Goal: Task Accomplishment & Management: Manage account settings

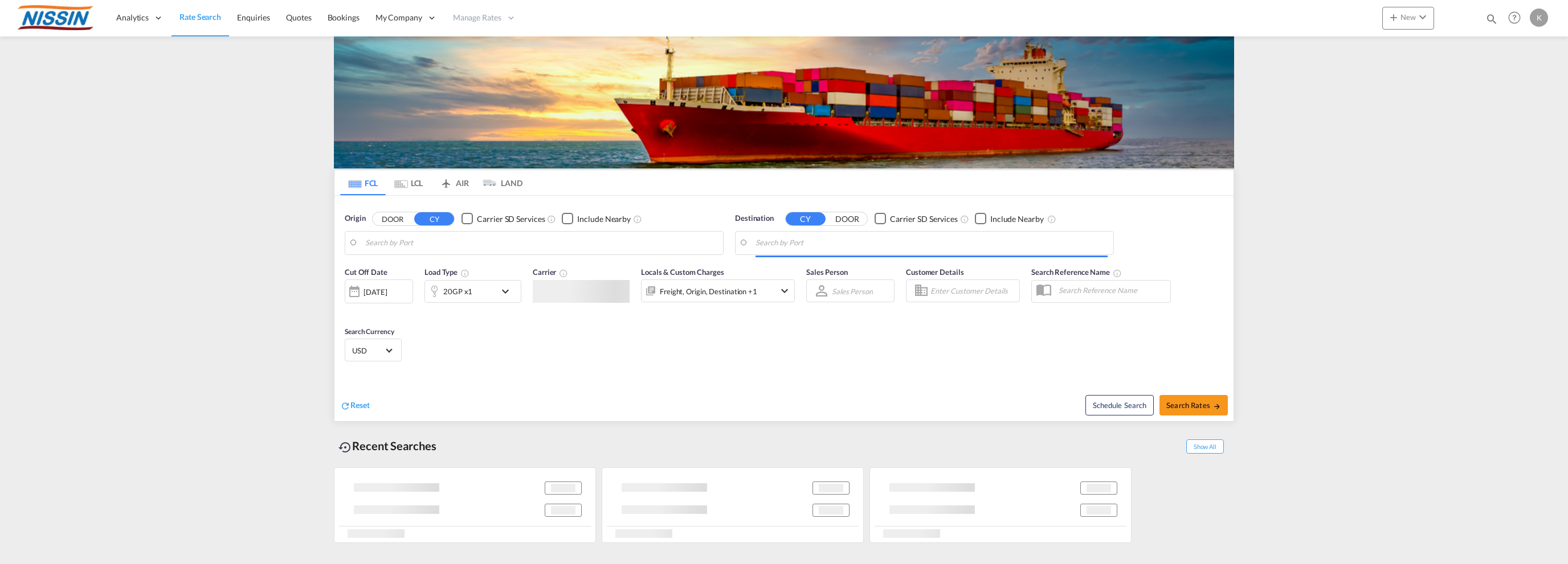
type input "[GEOGRAPHIC_DATA], [GEOGRAPHIC_DATA], USSEA"
type input "[GEOGRAPHIC_DATA], JPTYO"
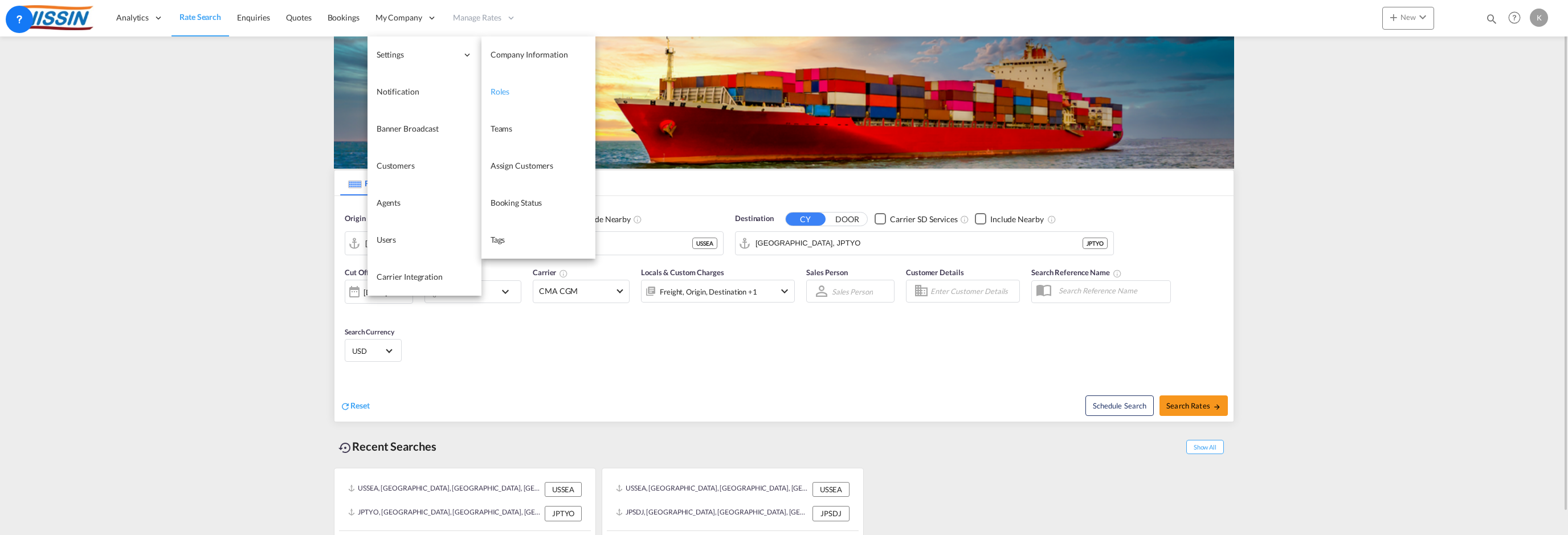
click at [515, 88] on link "Roles" at bounding box center [539, 92] width 114 height 37
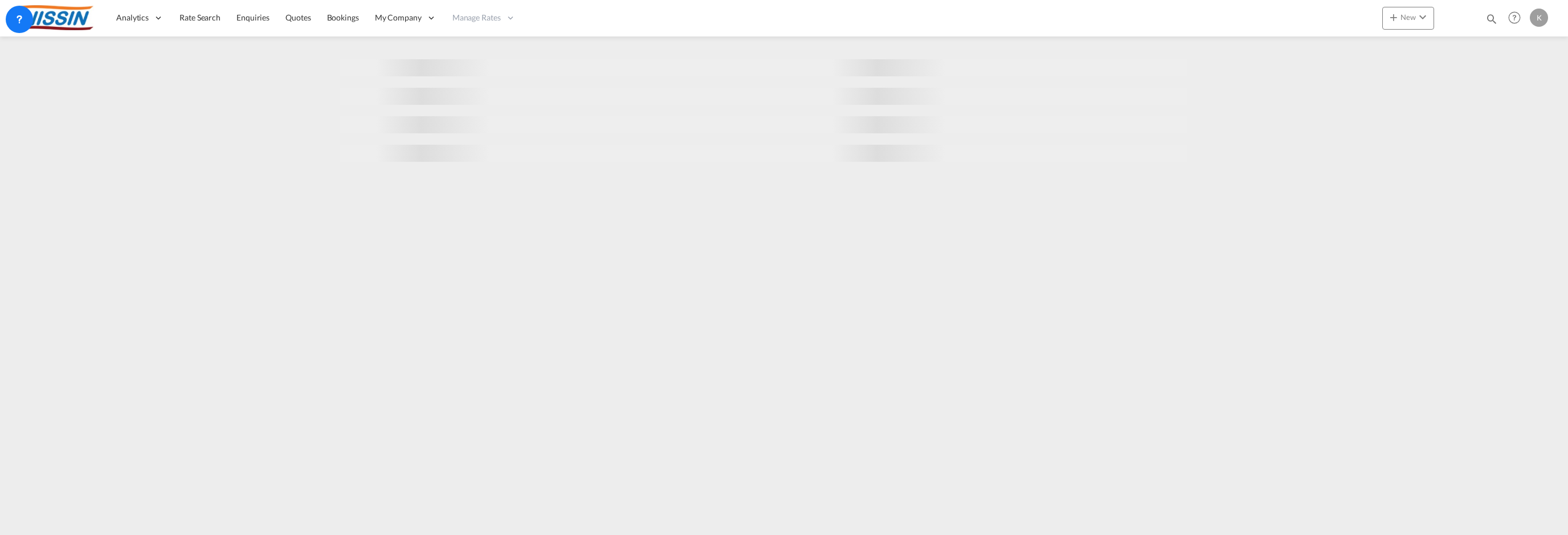
select select "10"
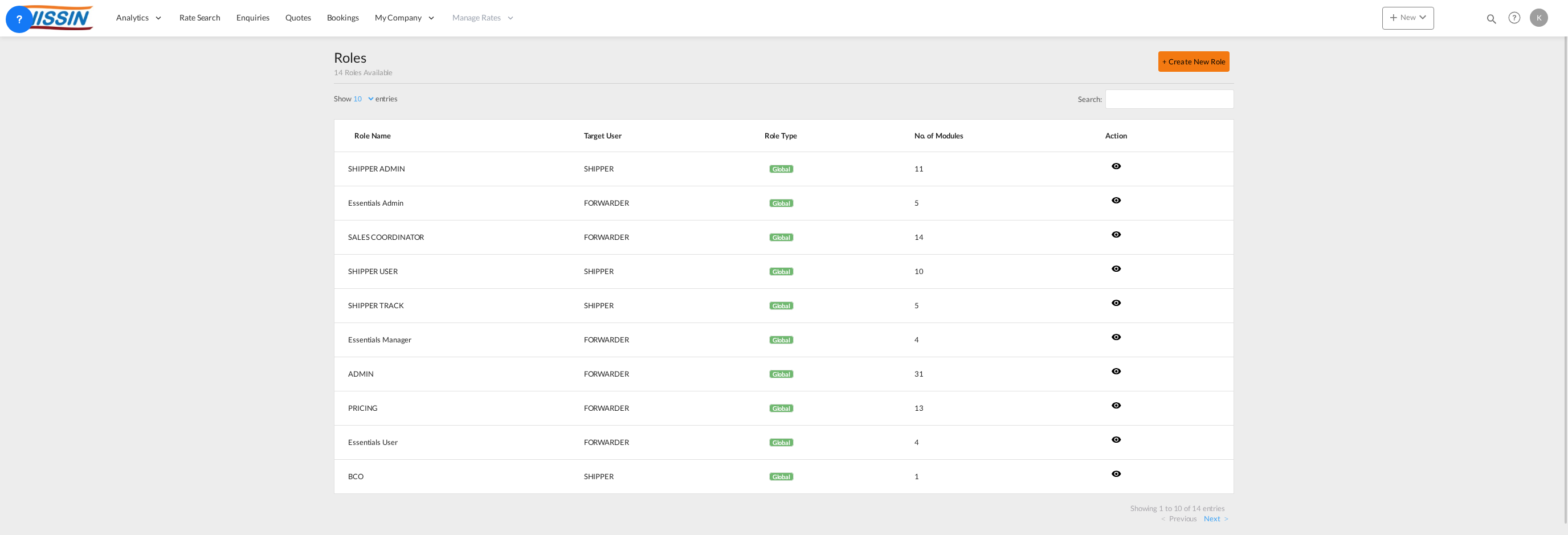
click at [1213, 60] on button "+ Create New Role" at bounding box center [1194, 62] width 72 height 21
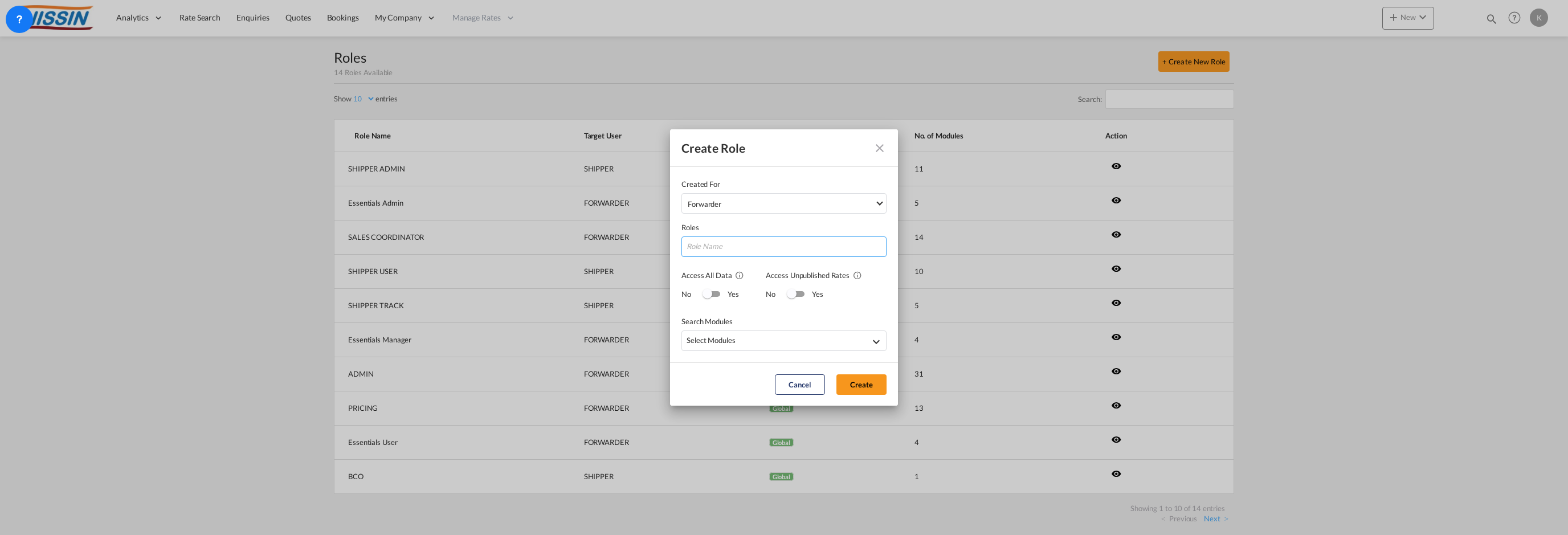
click at [734, 248] on input "Created ForForwarder ForwarderCustomer ..." at bounding box center [784, 247] width 205 height 21
click at [707, 294] on div "Switch 1" at bounding box center [708, 294] width 10 height 10
click at [790, 293] on div "Access Unpublished Rates" at bounding box center [792, 294] width 10 height 10
click at [869, 344] on div "Enquiries, Quotes" at bounding box center [786, 342] width 199 height 14
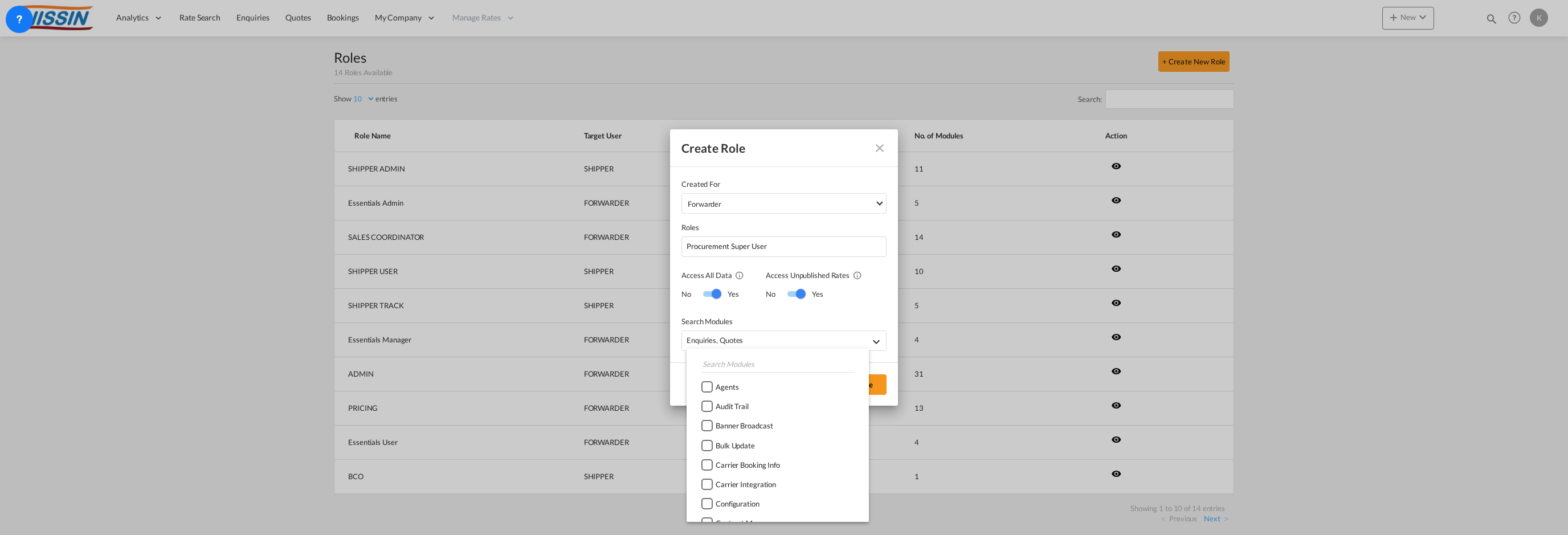
click at [709, 386] on div at bounding box center [707, 387] width 11 height 11
click at [707, 381] on div at bounding box center [707, 381] width 11 height 11
click at [709, 366] on div at bounding box center [707, 368] width 11 height 11
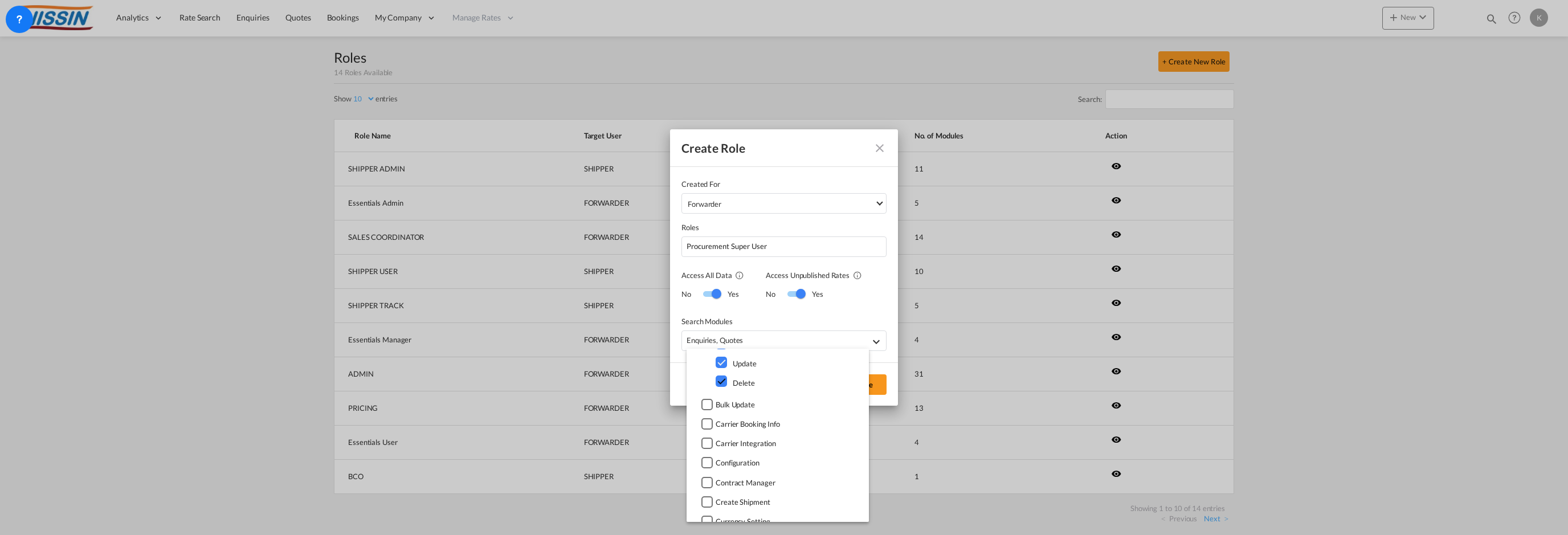
scroll to position [326, 0]
click at [709, 367] on div at bounding box center [707, 364] width 11 height 11
drag, startPoint x: 709, startPoint y: 436, endPoint x: 719, endPoint y: 463, distance: 28.8
click at [717, 460] on md-menu-content "Agents create Read Update Delete Audit Trail create Read Update Delete Banner B…" at bounding box center [778, 435] width 183 height 173
click at [706, 461] on div at bounding box center [707, 465] width 11 height 11
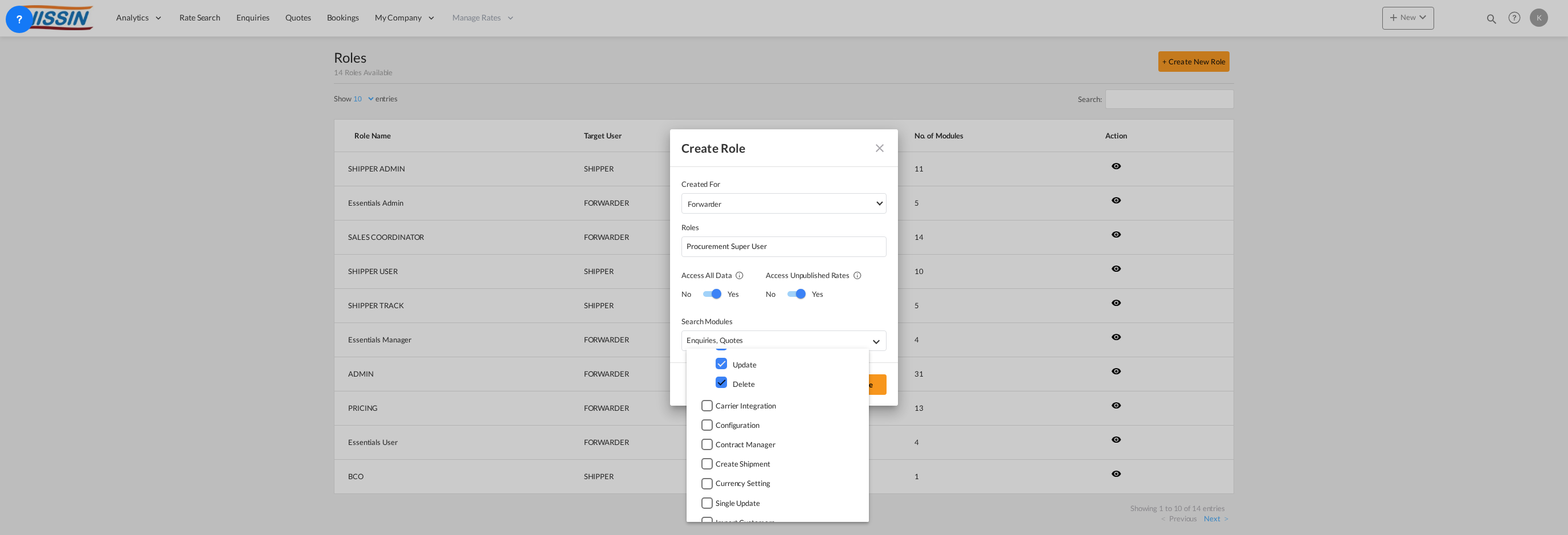
scroll to position [513, 0]
drag, startPoint x: 709, startPoint y: 381, endPoint x: 715, endPoint y: 381, distance: 6.0
click at [709, 381] on div at bounding box center [707, 379] width 11 height 11
click at [708, 365] on div at bounding box center [707, 365] width 11 height 11
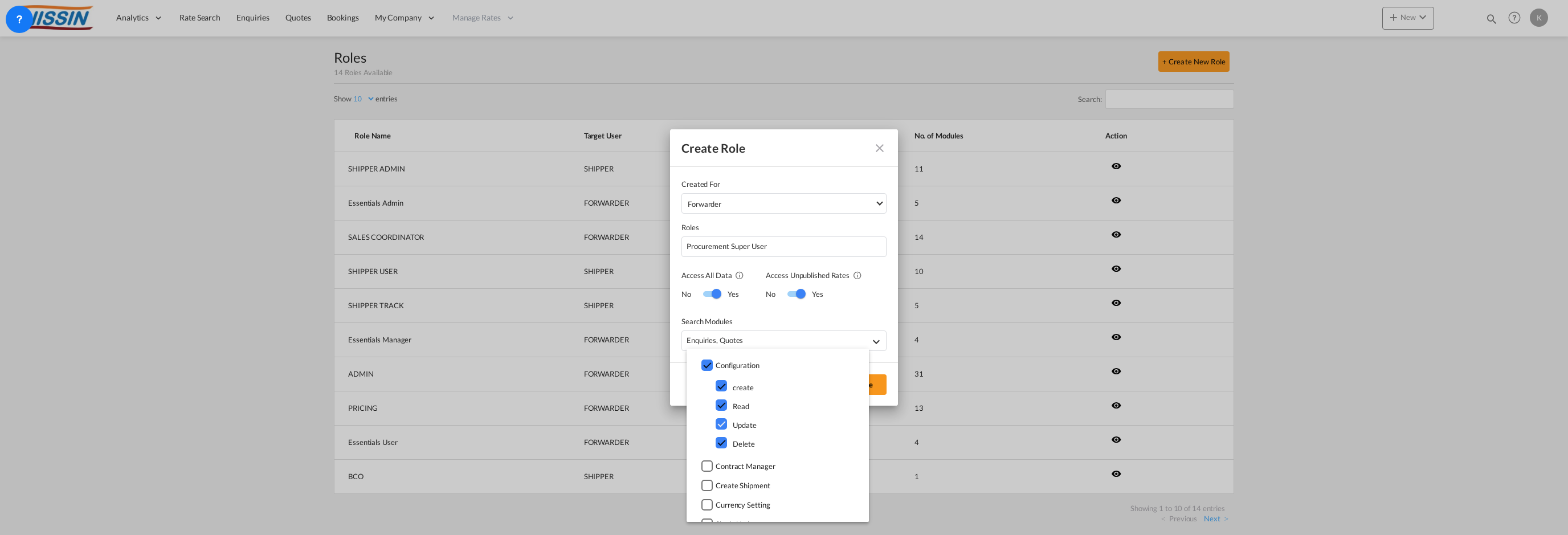
click at [708, 364] on div at bounding box center [707, 365] width 11 height 11
click at [704, 382] on div at bounding box center [707, 385] width 11 height 11
click at [704, 371] on div at bounding box center [707, 372] width 11 height 11
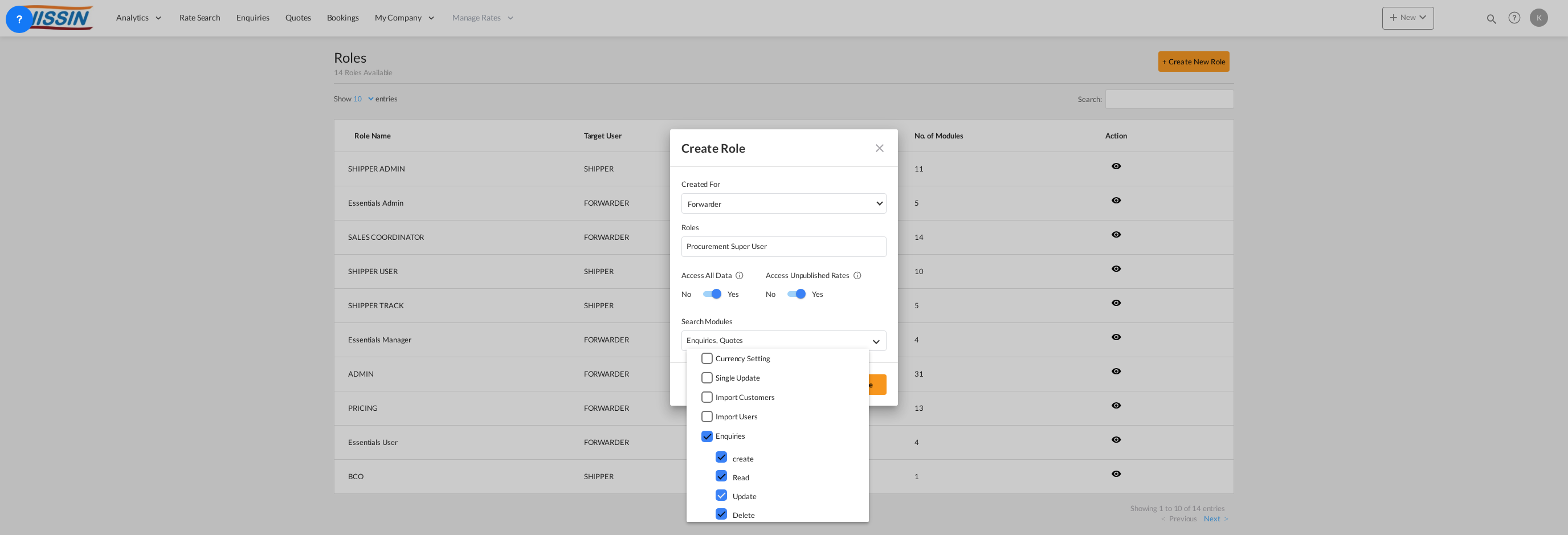
click at [707, 358] on div at bounding box center [707, 359] width 11 height 11
click at [707, 378] on div at bounding box center [707, 378] width 11 height 11
click at [709, 362] on div at bounding box center [707, 364] width 11 height 11
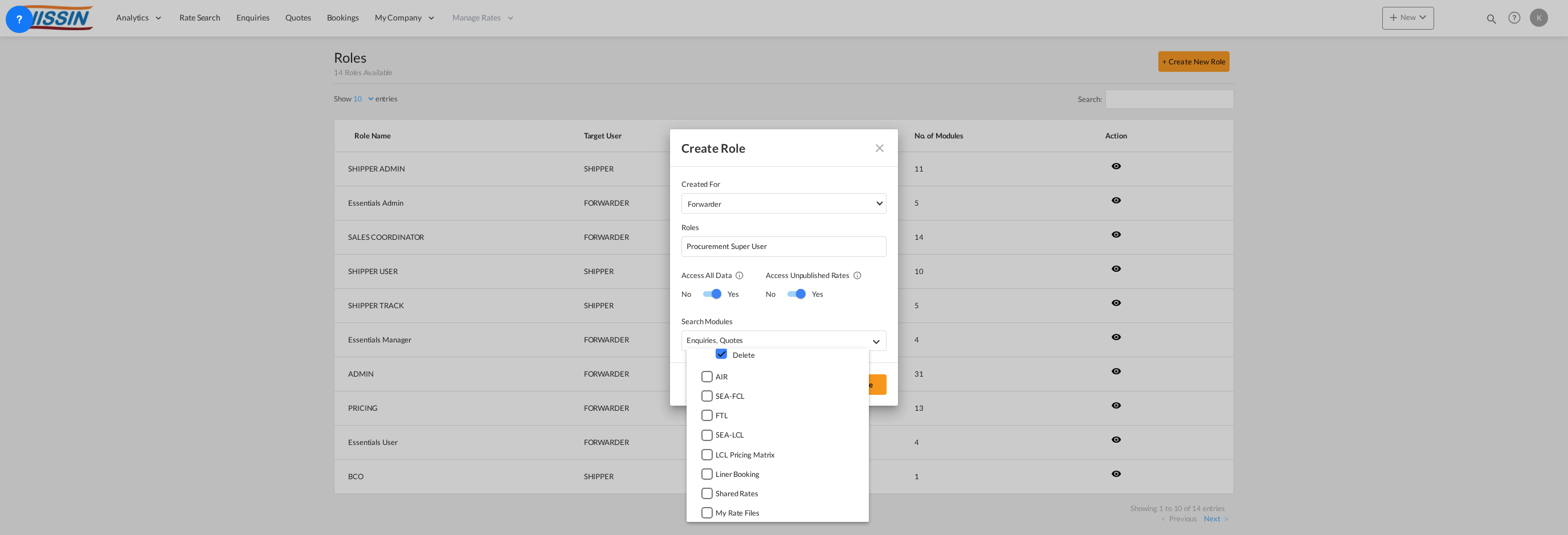
scroll to position [1197, 0]
click at [705, 356] on div at bounding box center [707, 358] width 11 height 11
click at [707, 458] on div at bounding box center [707, 459] width 11 height 11
click at [704, 385] on div at bounding box center [707, 389] width 11 height 11
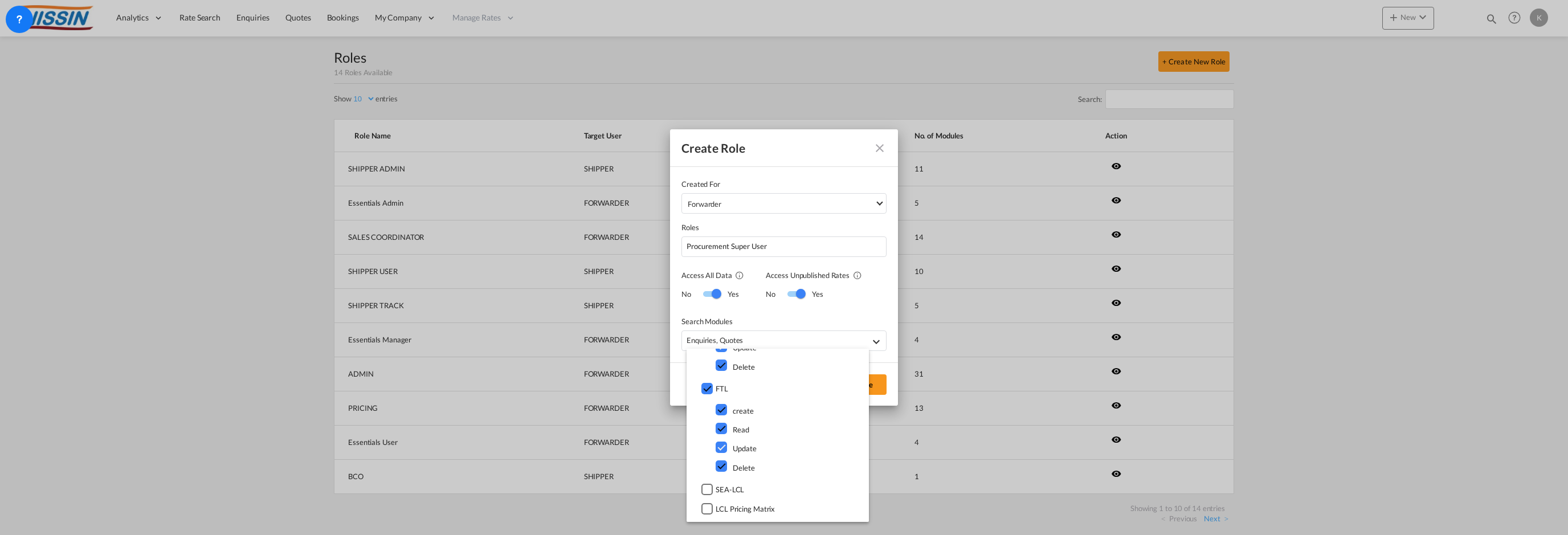
scroll to position [1483, 0]
click at [708, 373] on div at bounding box center [707, 376] width 11 height 11
click at [704, 364] on div at bounding box center [707, 363] width 11 height 11
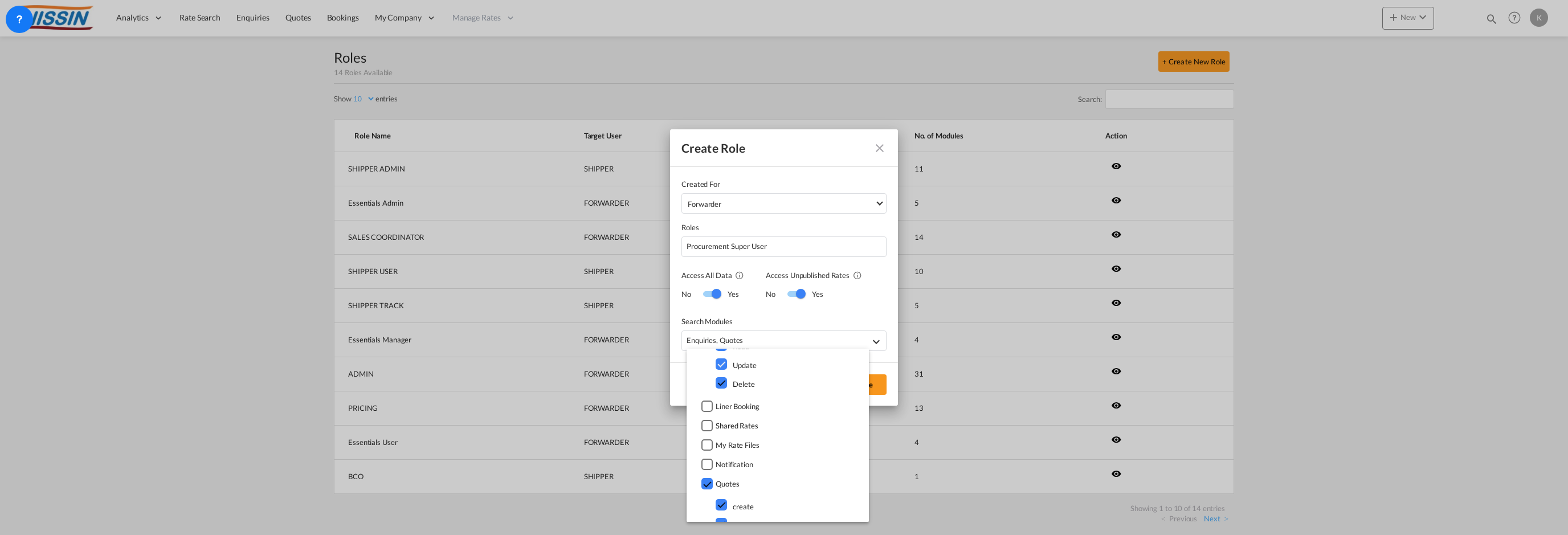
click at [707, 408] on div at bounding box center [707, 406] width 11 height 11
click at [709, 434] on div at bounding box center [707, 432] width 11 height 11
click at [711, 393] on div at bounding box center [707, 393] width 11 height 11
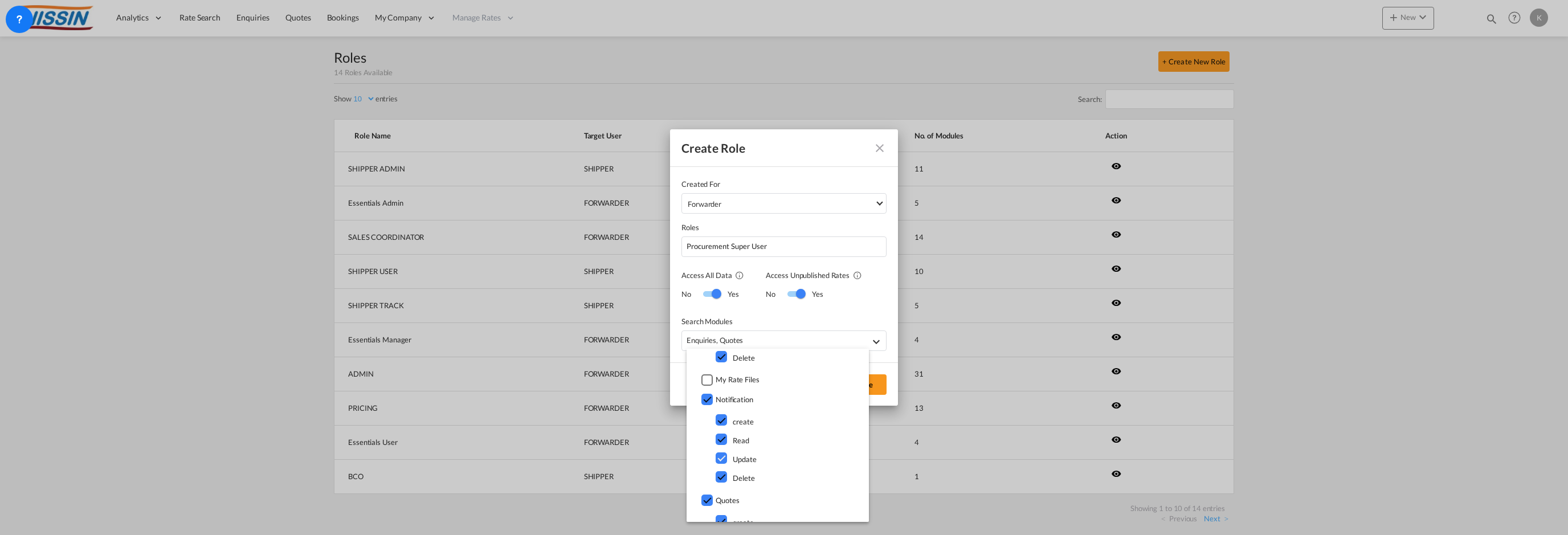
click at [710, 378] on div at bounding box center [707, 381] width 11 height 11
click at [709, 455] on div at bounding box center [707, 455] width 11 height 11
click at [705, 385] on div at bounding box center [707, 385] width 11 height 11
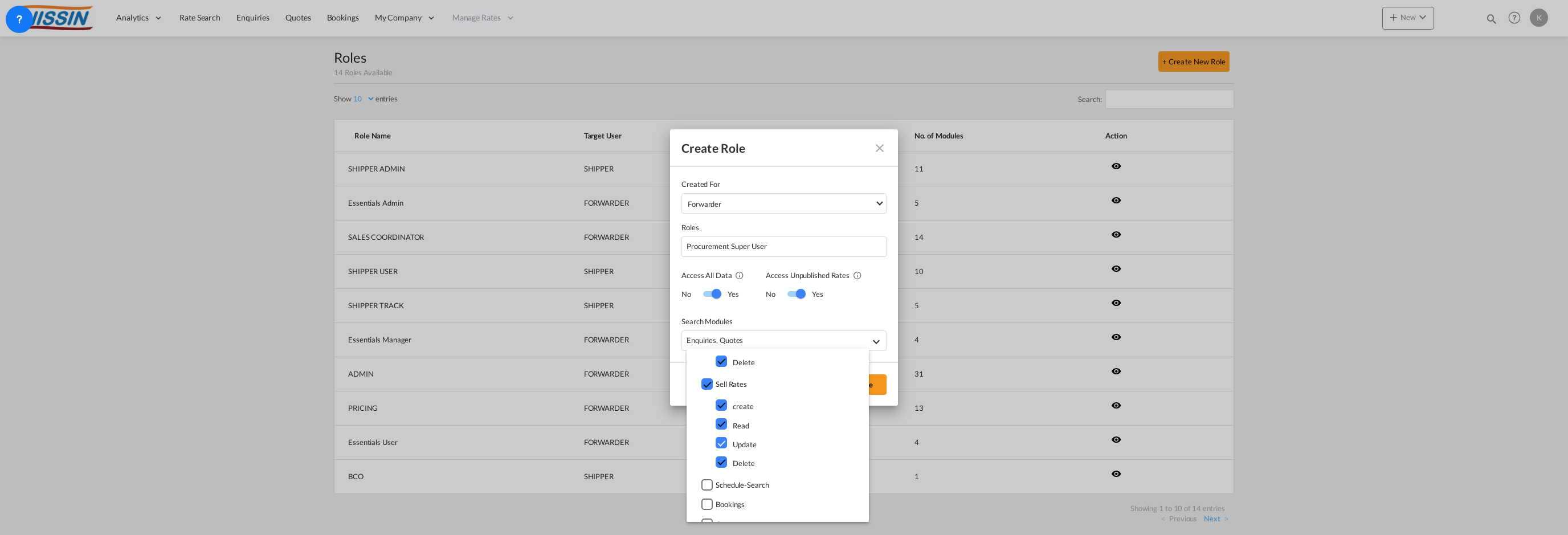
click at [707, 383] on div at bounding box center [707, 385] width 11 height 11
click at [704, 401] on div at bounding box center [707, 404] width 11 height 11
click at [709, 393] on div at bounding box center [707, 390] width 11 height 11
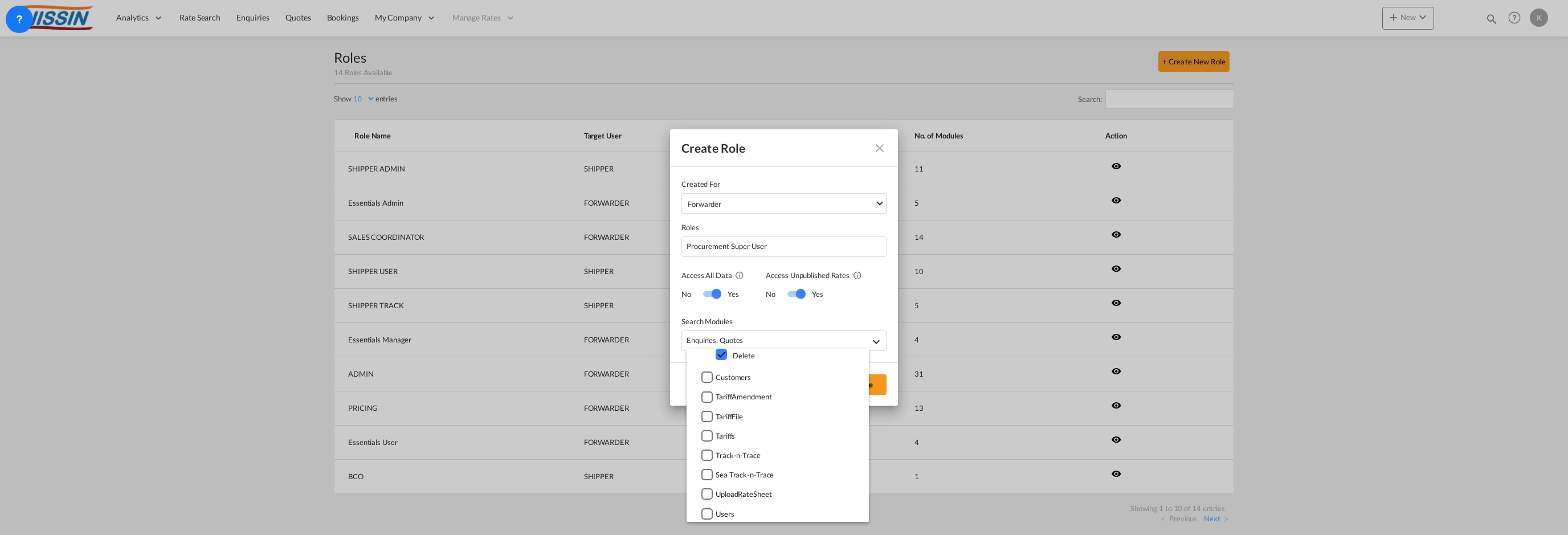
click at [711, 383] on div at bounding box center [707, 377] width 11 height 11
click at [711, 438] on div at bounding box center [707, 441] width 11 height 11
click at [710, 405] on div at bounding box center [707, 405] width 11 height 11
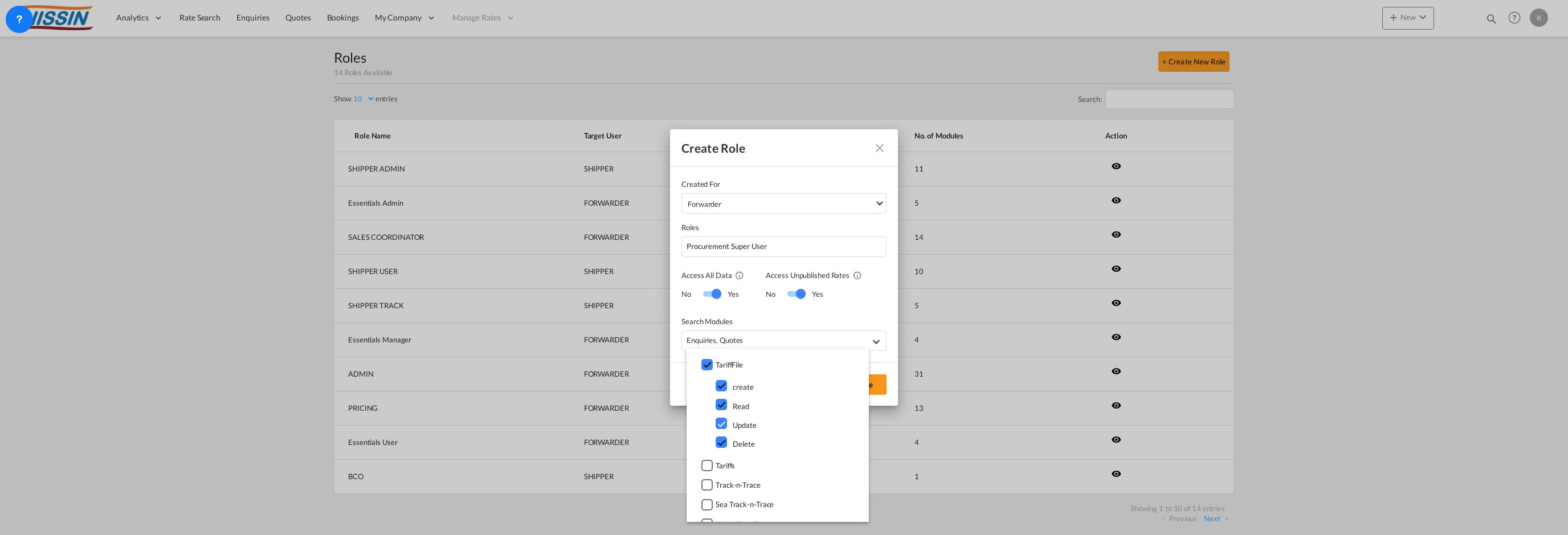
scroll to position [2766, 0]
click at [711, 423] on div at bounding box center [707, 424] width 11 height 11
click at [708, 439] on div at bounding box center [707, 443] width 11 height 11
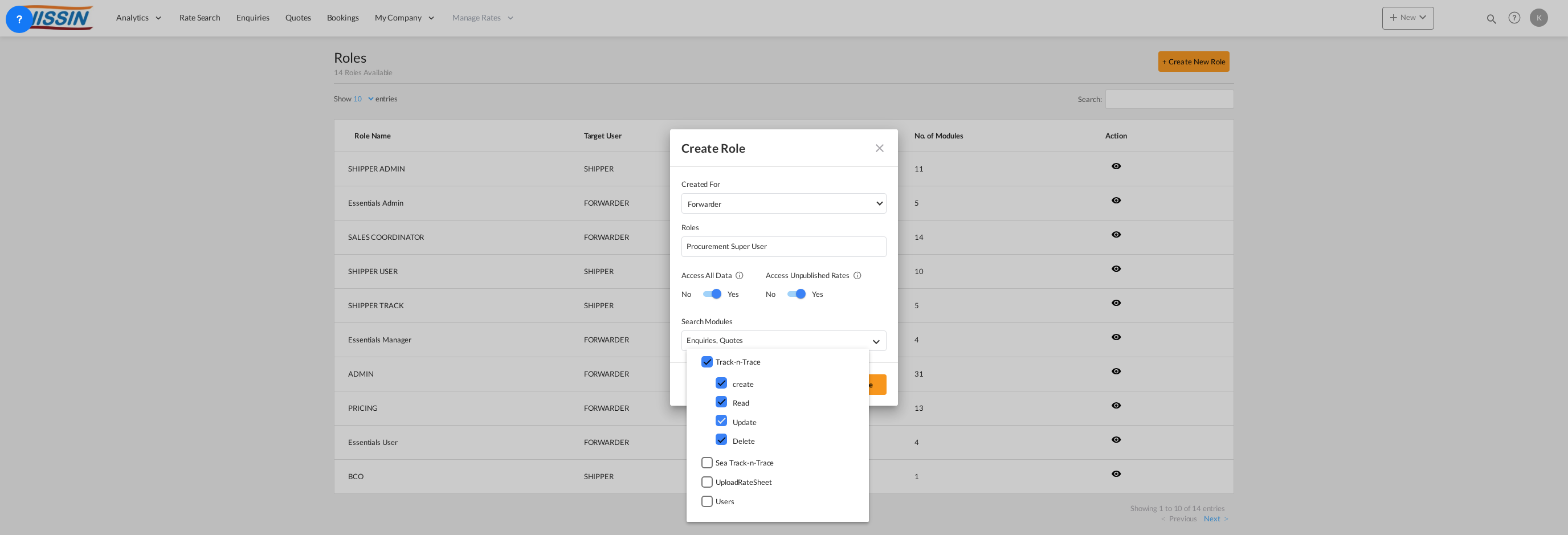
click at [708, 459] on div at bounding box center [707, 463] width 11 height 11
click at [706, 483] on div at bounding box center [707, 483] width 11 height 11
click at [711, 502] on div at bounding box center [707, 502] width 11 height 11
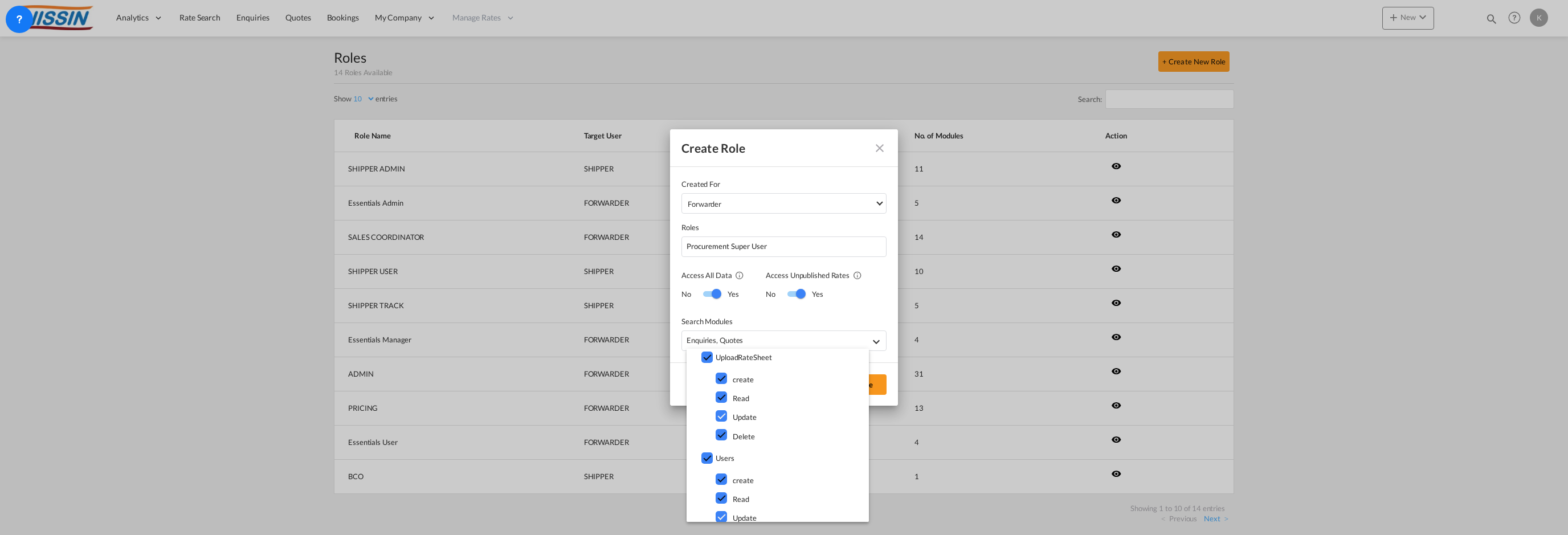
scroll to position [3172, 0]
click at [705, 418] on div at bounding box center [707, 421] width 11 height 11
click at [710, 412] on div at bounding box center [707, 414] width 11 height 11
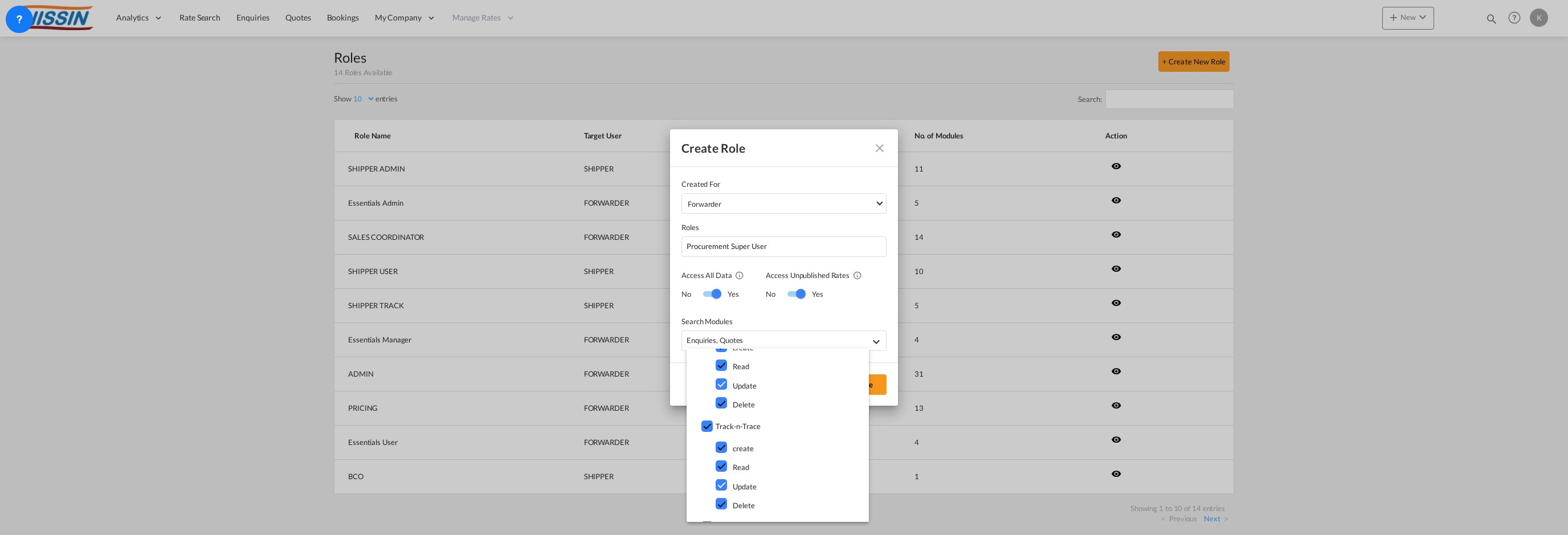
click at [709, 426] on div at bounding box center [707, 426] width 11 height 11
click at [887, 358] on md-backdrop at bounding box center [784, 267] width 1568 height 535
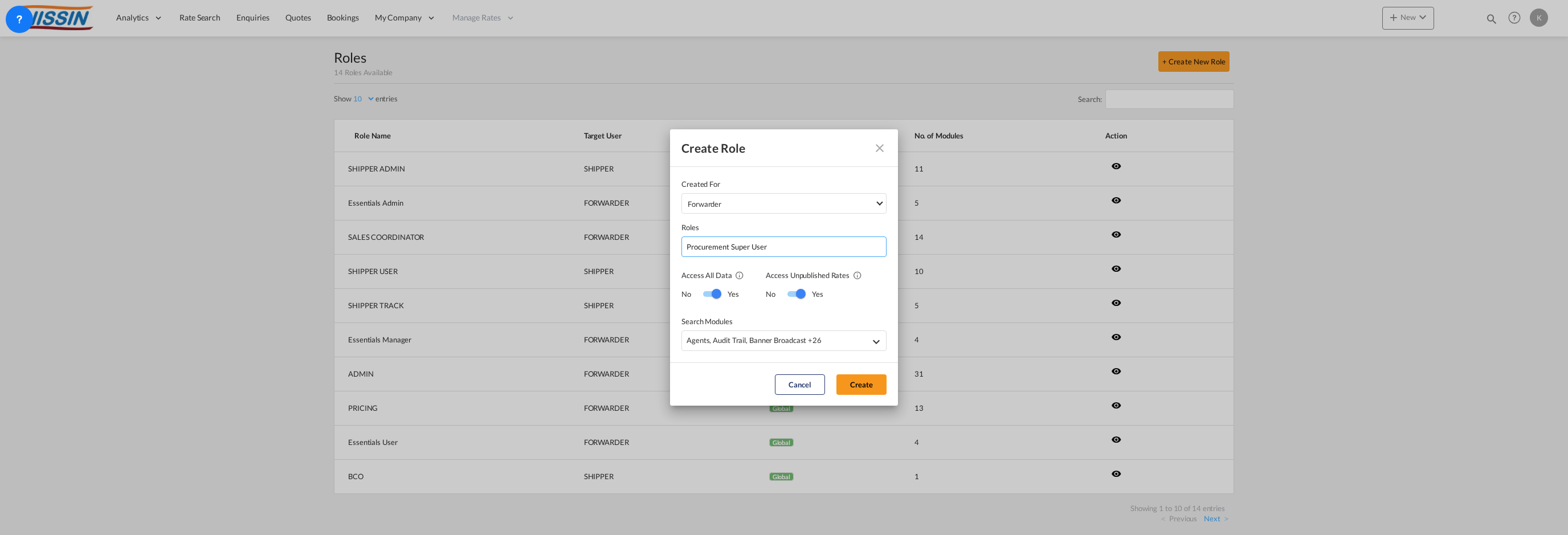
click at [823, 252] on input "Procurement Super User" at bounding box center [784, 247] width 205 height 21
type input "Nissin Procurement Super User"
click at [866, 381] on button "Create" at bounding box center [861, 385] width 50 height 21
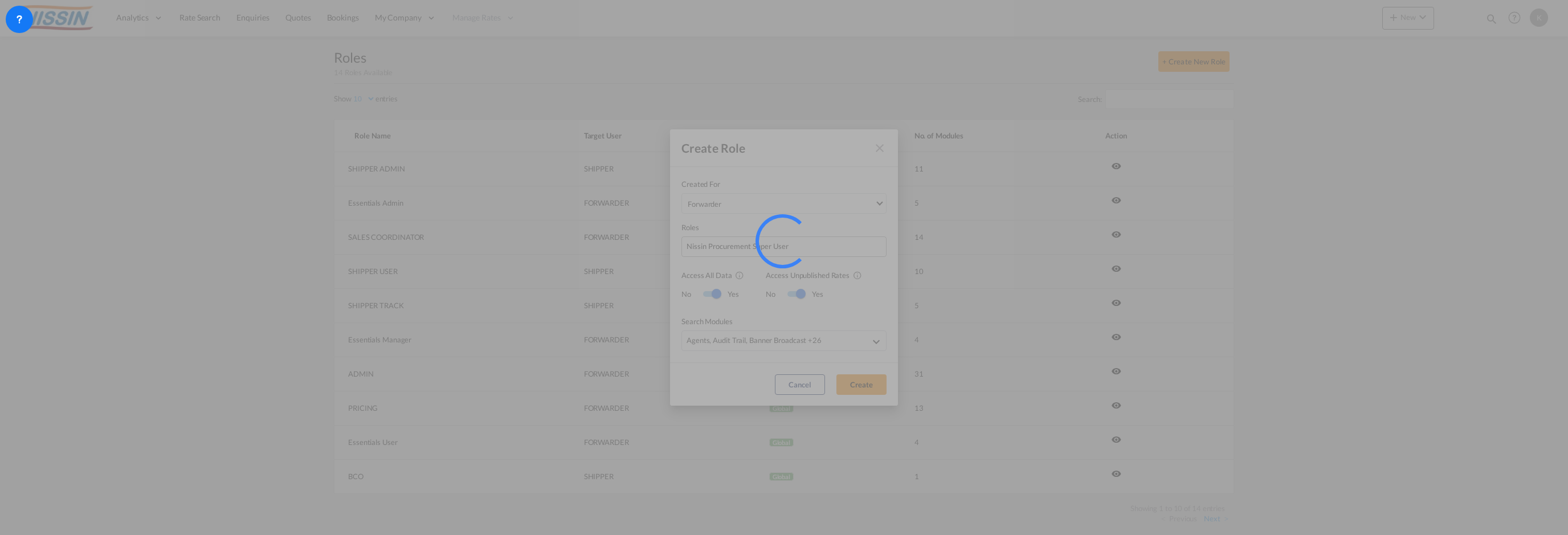
select select "10"
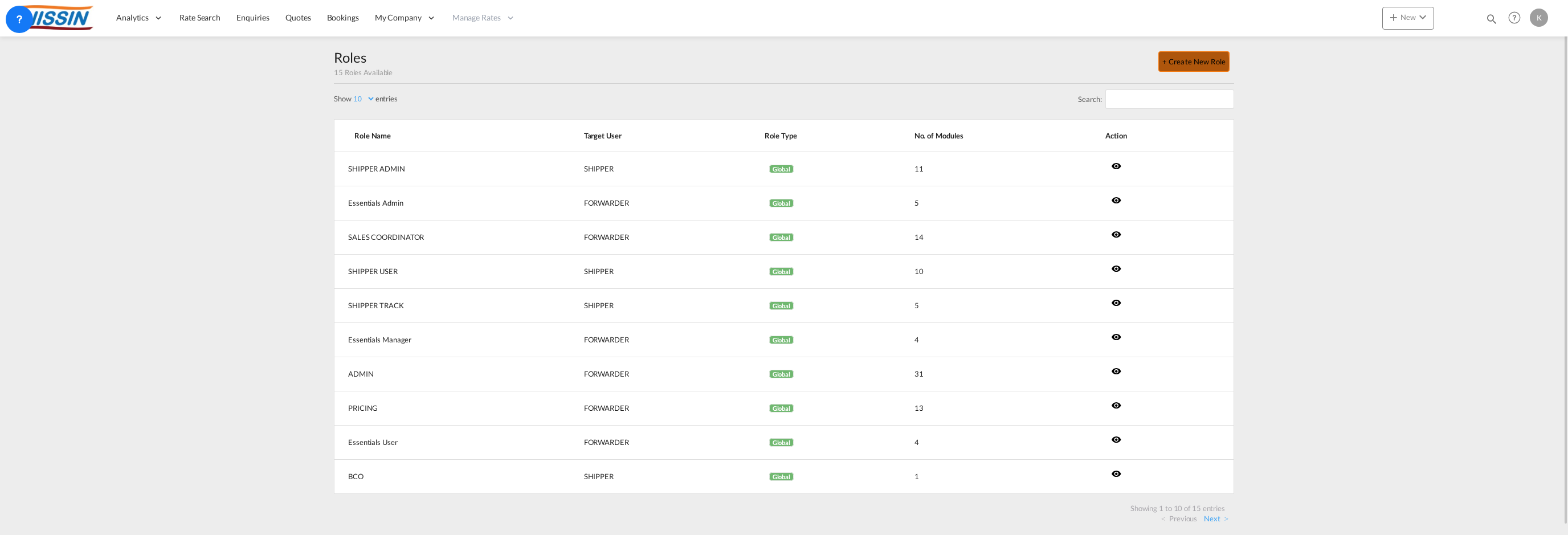
click at [1192, 62] on button "+ Create New Role" at bounding box center [1194, 62] width 72 height 21
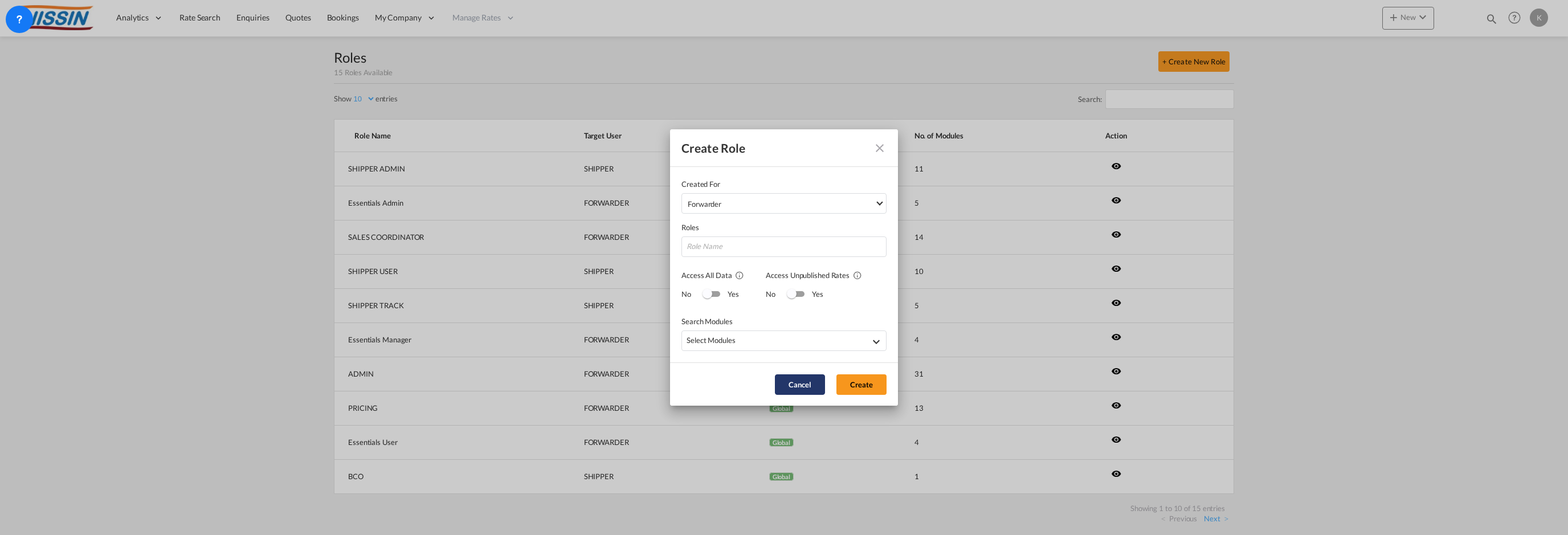
click at [807, 381] on button "Cancel" at bounding box center [800, 385] width 50 height 21
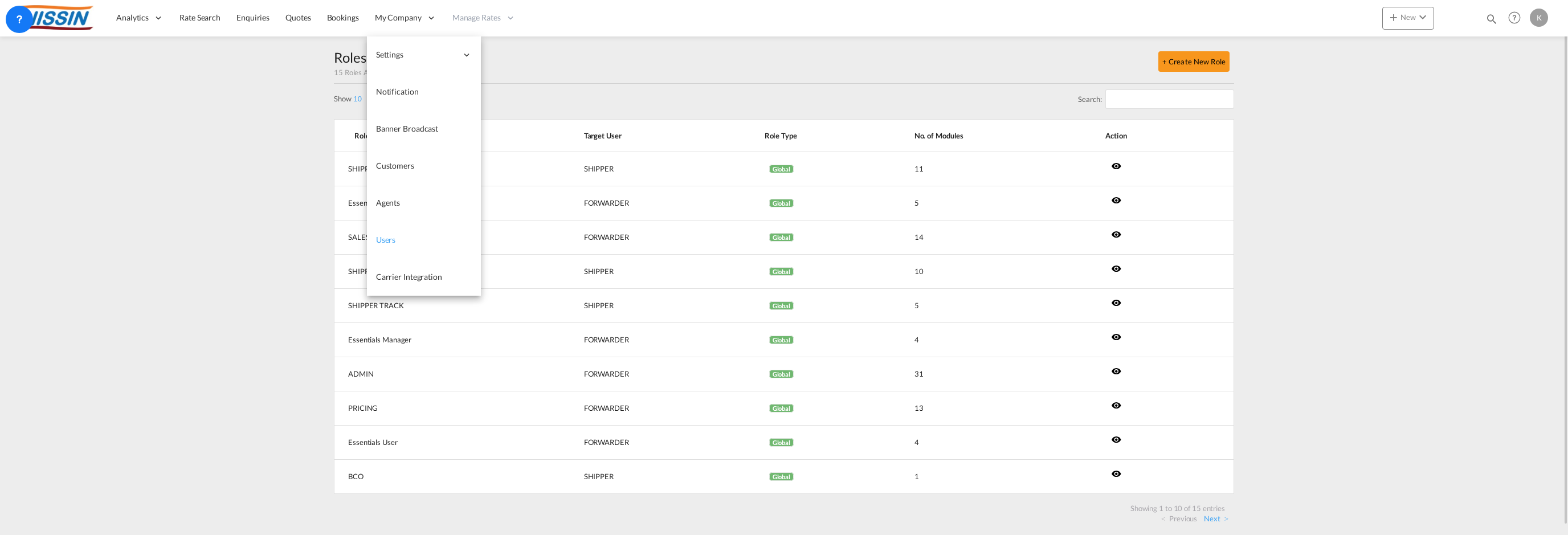
click at [385, 244] on span "Users" at bounding box center [386, 240] width 20 height 10
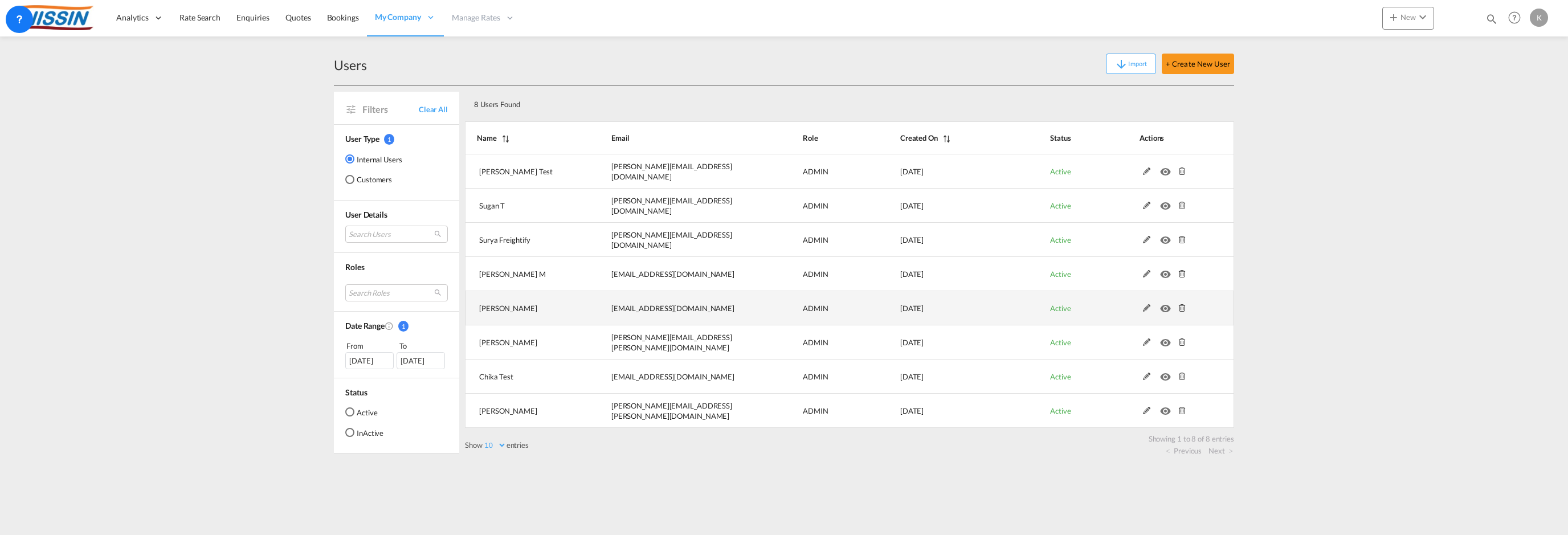
click at [1145, 307] on md-icon at bounding box center [1147, 308] width 14 height 8
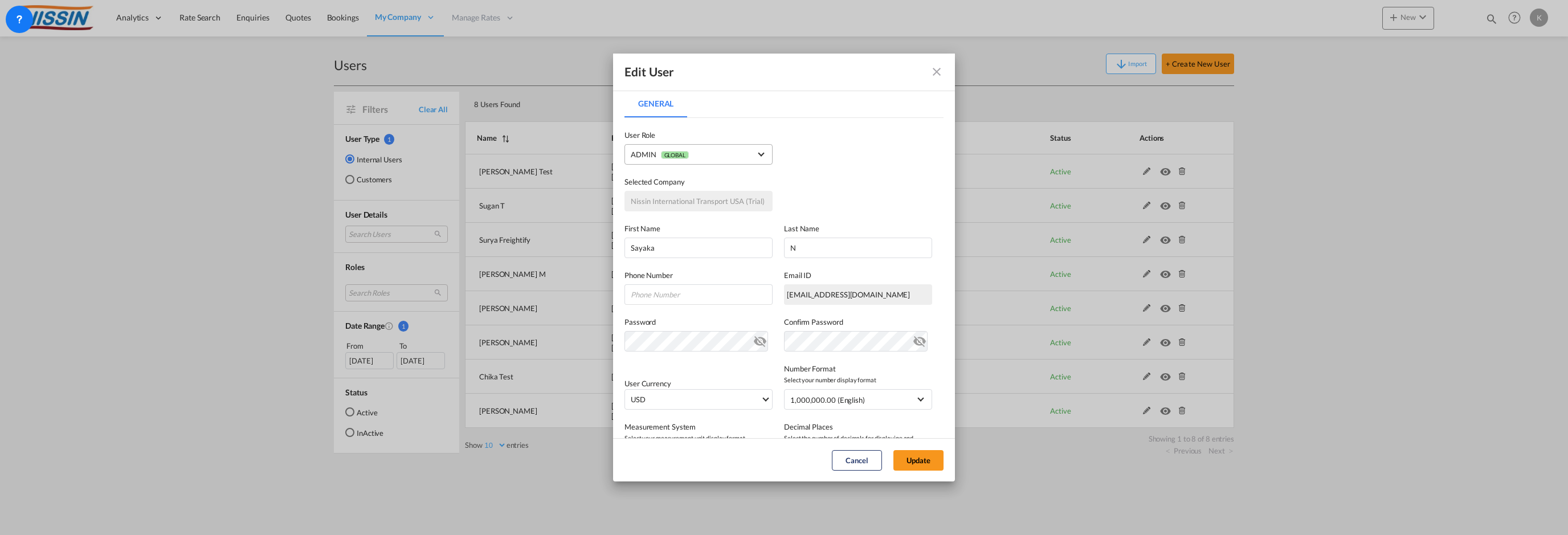
click at [758, 154] on span "{{(ctrl.parent.createData.viewShipper && !ctrl.parent.createData.user_data.role…" at bounding box center [761, 153] width 6 height 6
click at [892, 146] on md-backdrop at bounding box center [784, 267] width 1568 height 535
click at [845, 460] on button "Cancel" at bounding box center [857, 461] width 50 height 21
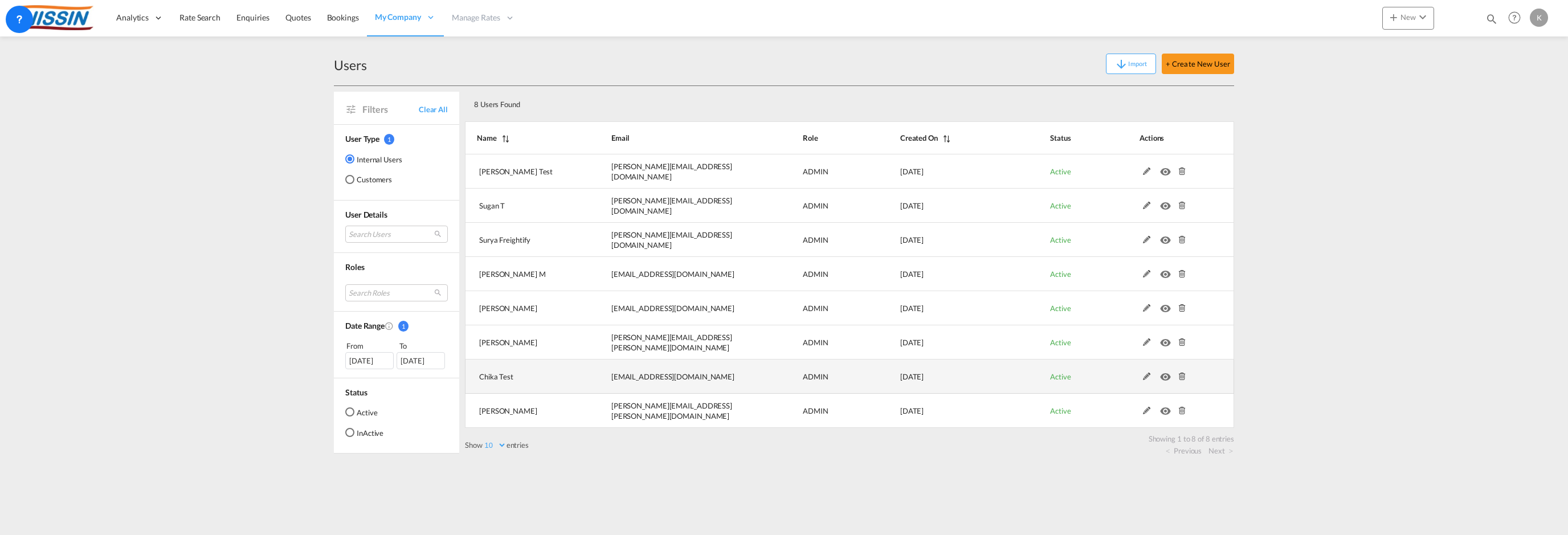
click at [1147, 375] on md-icon at bounding box center [1147, 377] width 14 height 8
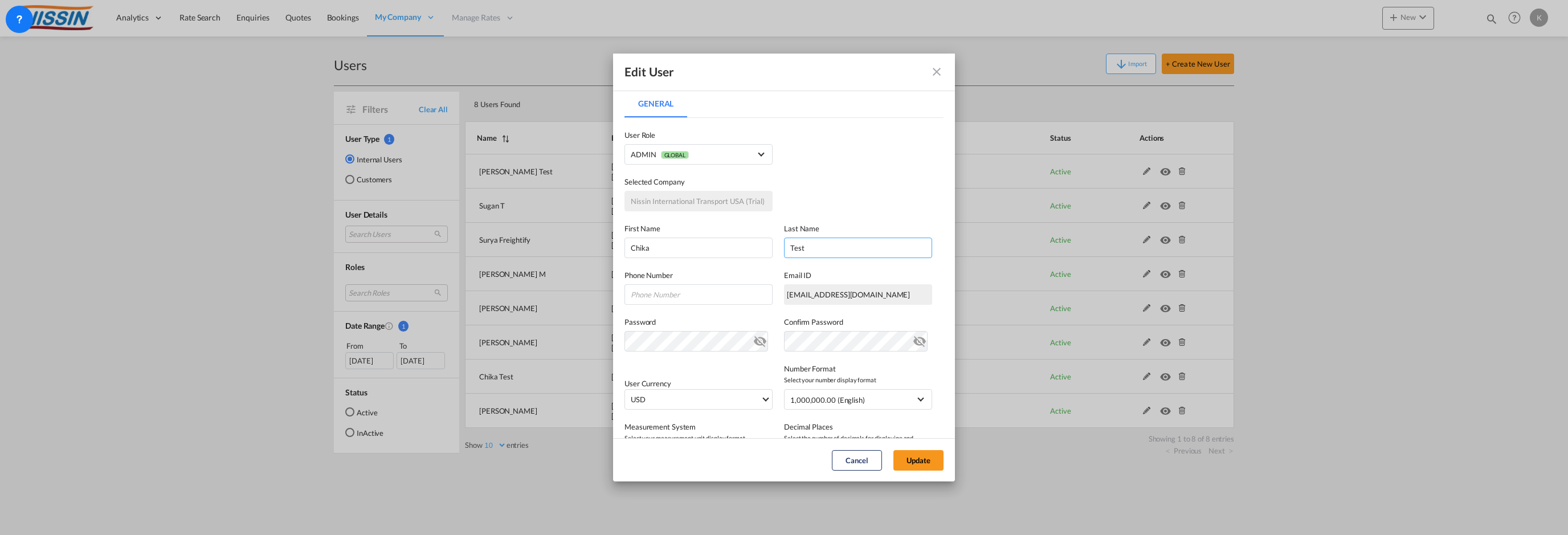
drag, startPoint x: 831, startPoint y: 256, endPoint x: 776, endPoint y: 250, distance: 55.3
click at [776, 250] on div "First Name Chika Last Name Test" at bounding box center [784, 235] width 319 height 47
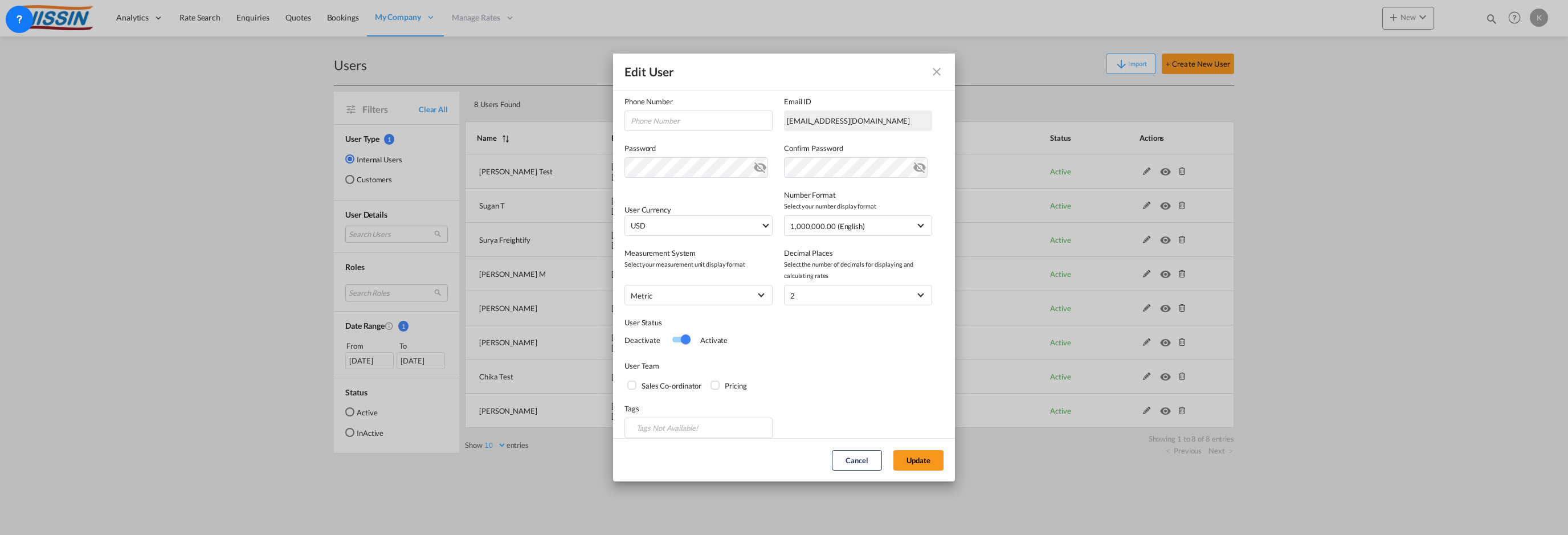
scroll to position [185, 0]
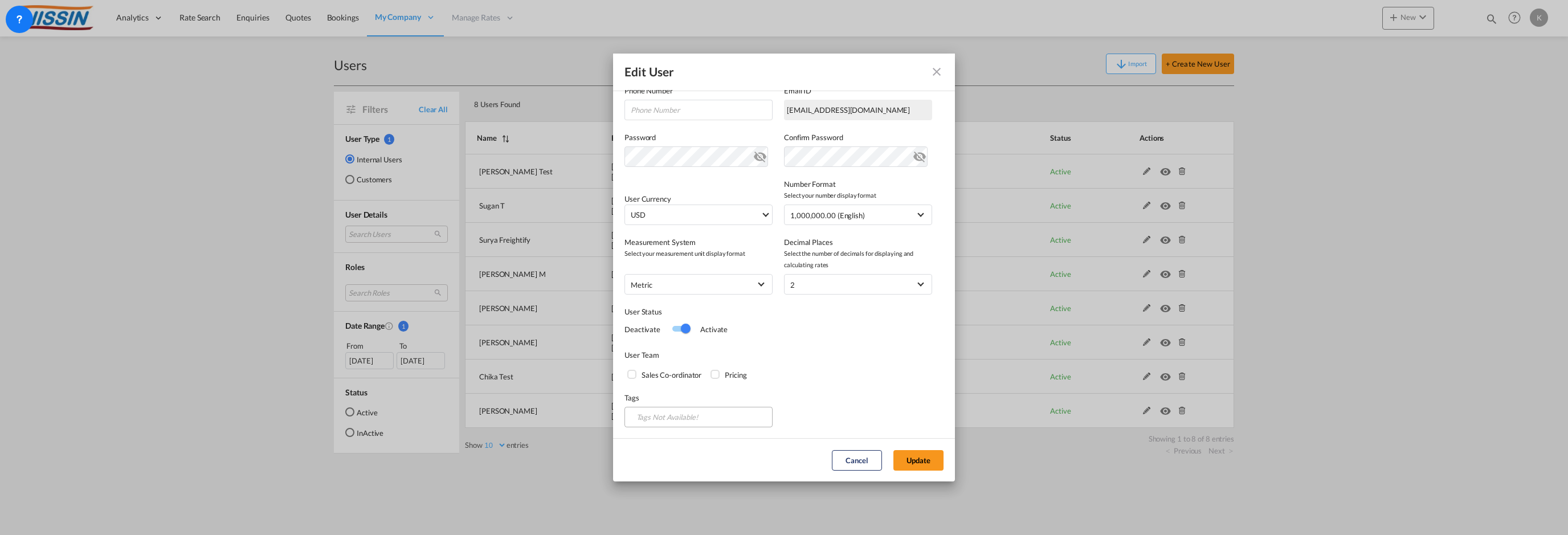
type input "Izawa"
click at [700, 416] on md-select "Tags Not Available!" at bounding box center [699, 418] width 148 height 21
click at [909, 455] on button "Update" at bounding box center [918, 461] width 50 height 21
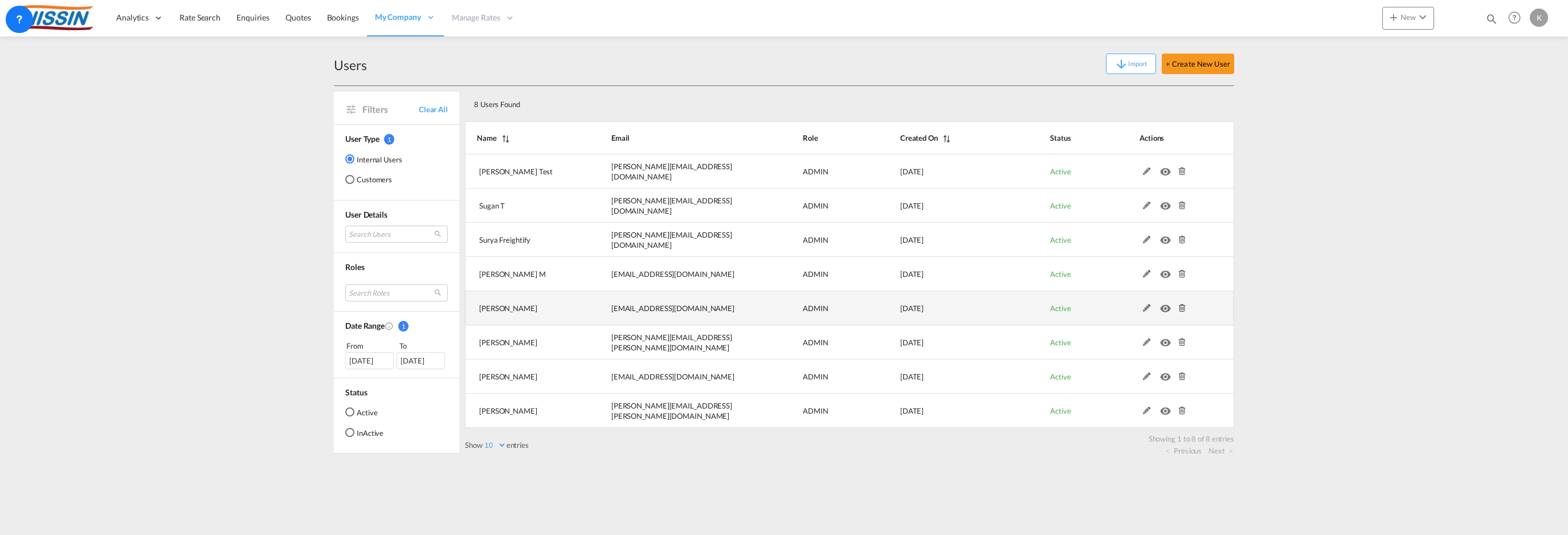
click at [1146, 307] on md-icon at bounding box center [1147, 308] width 14 height 8
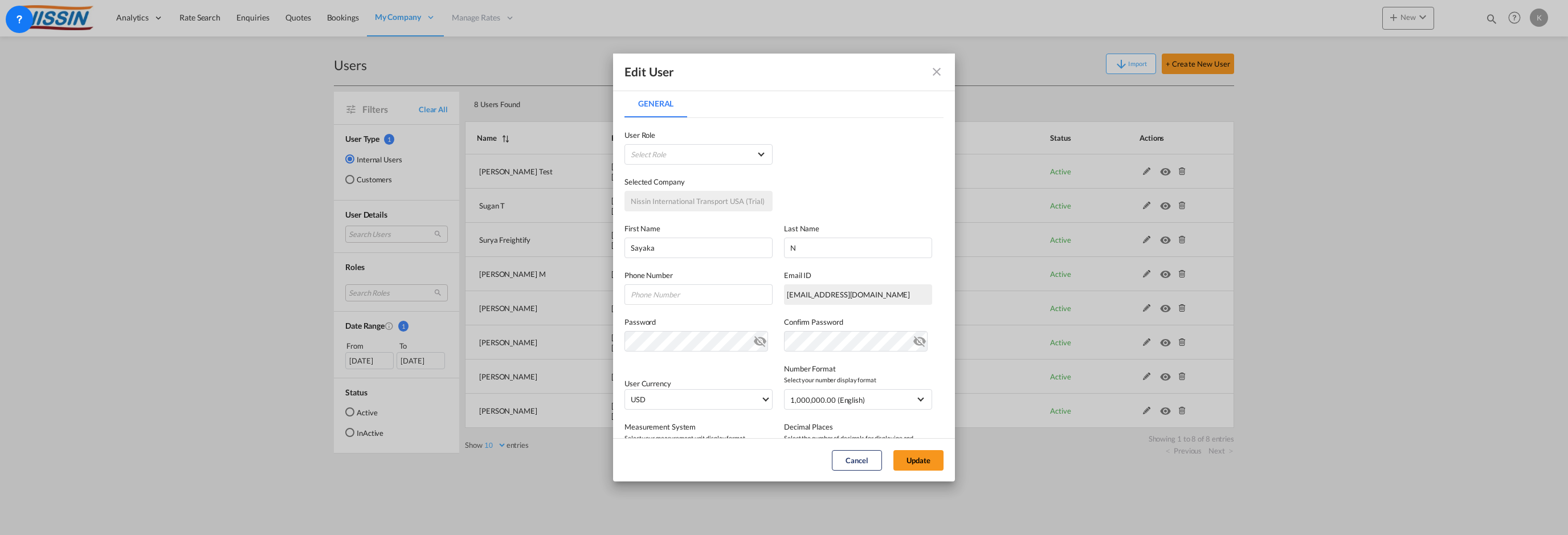
click at [825, 234] on div "Last Name N" at bounding box center [864, 241] width 159 height 35
click at [822, 240] on input "N" at bounding box center [858, 249] width 148 height 21
type input "Nakanishi"
click at [905, 459] on button "Update" at bounding box center [918, 461] width 50 height 21
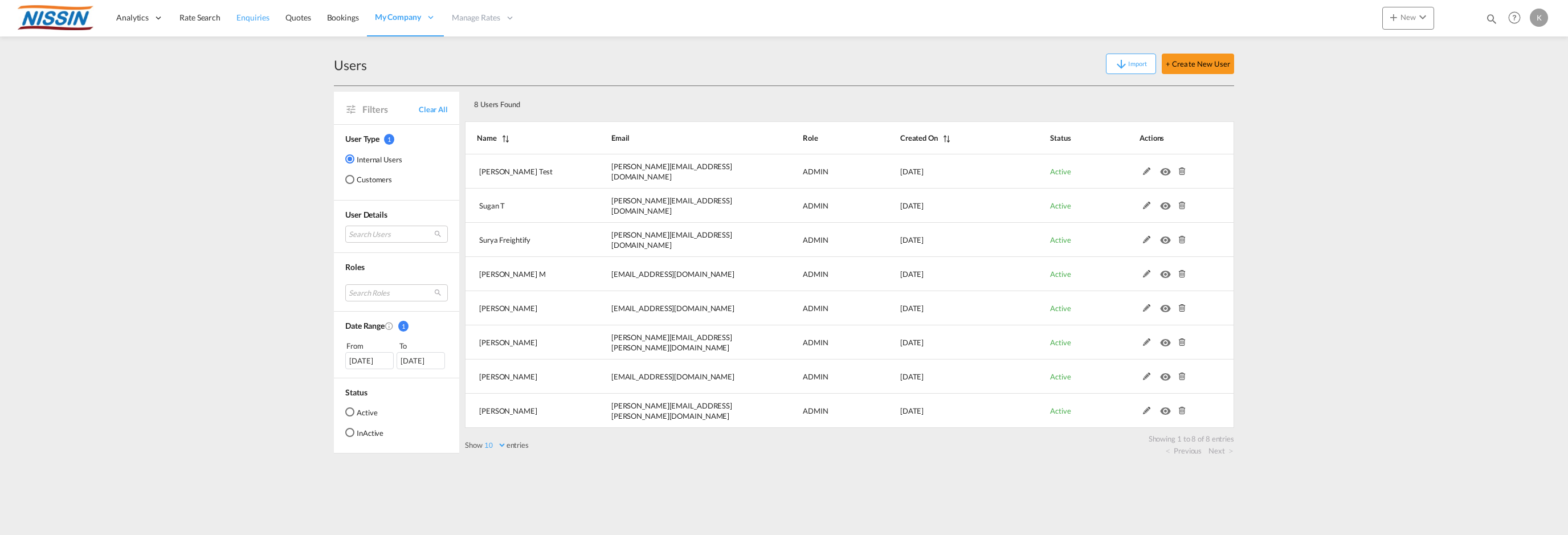
click at [250, 17] on span "Enquiries" at bounding box center [252, 18] width 33 height 10
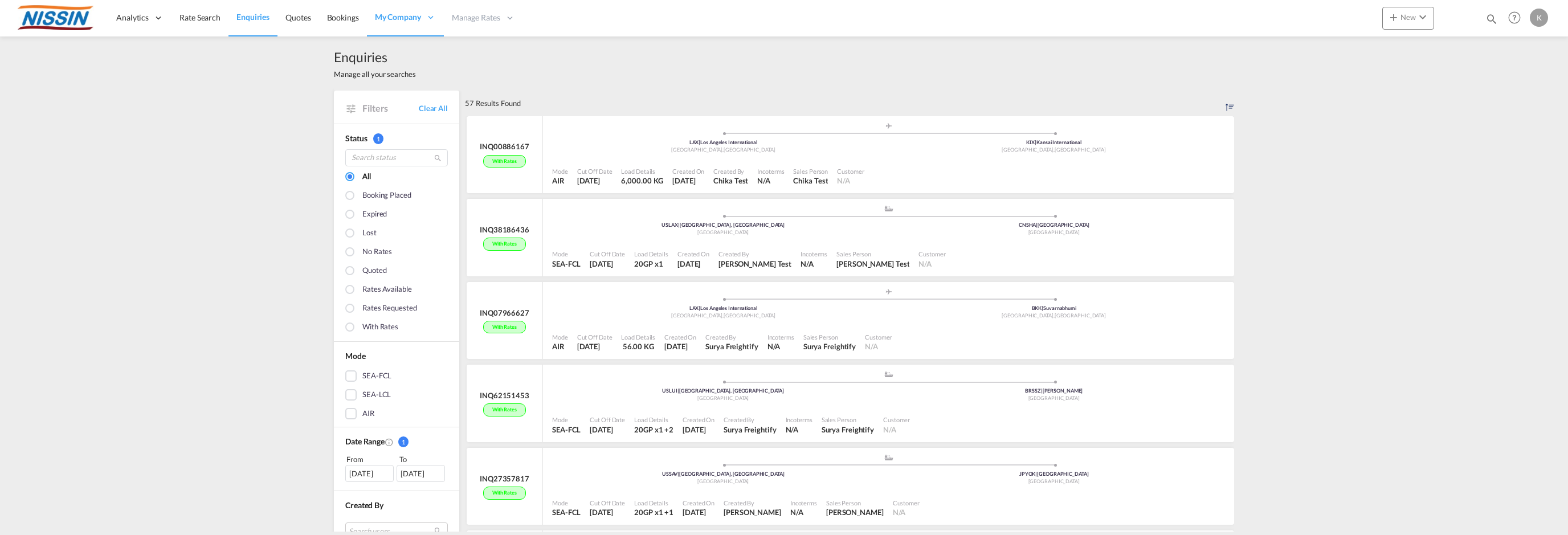
click at [348, 307] on div at bounding box center [351, 310] width 11 height 11
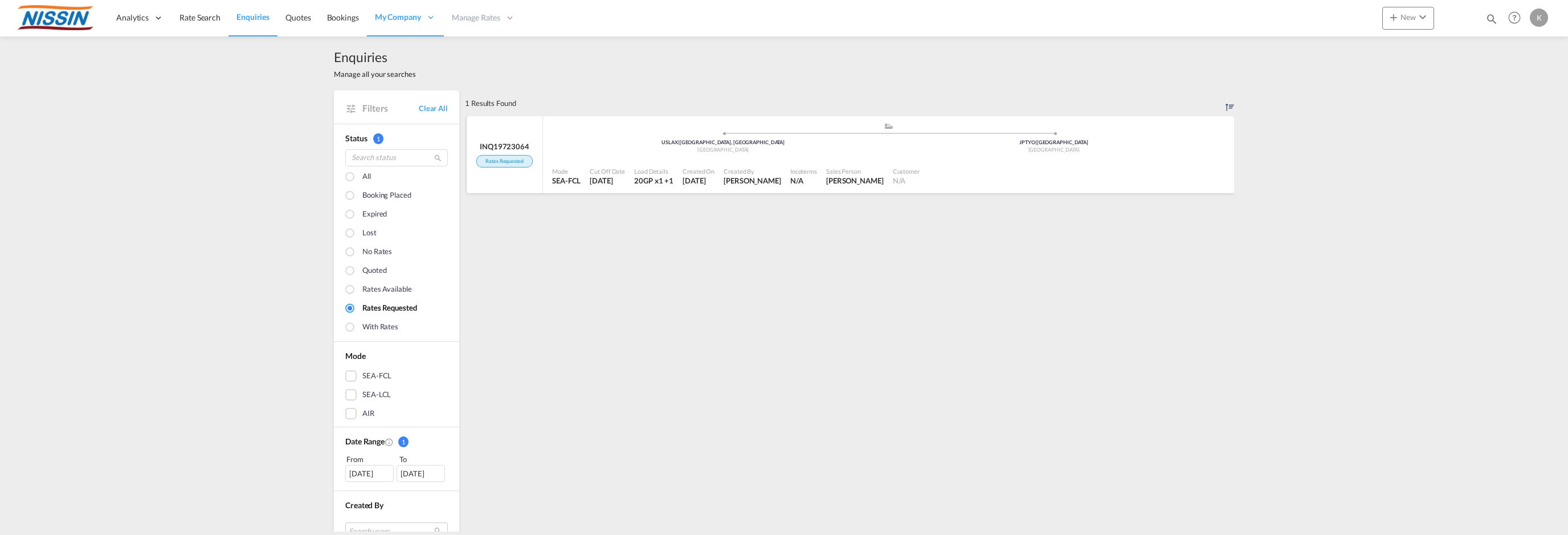
click at [889, 164] on div "Customer N/A" at bounding box center [906, 176] width 36 height 25
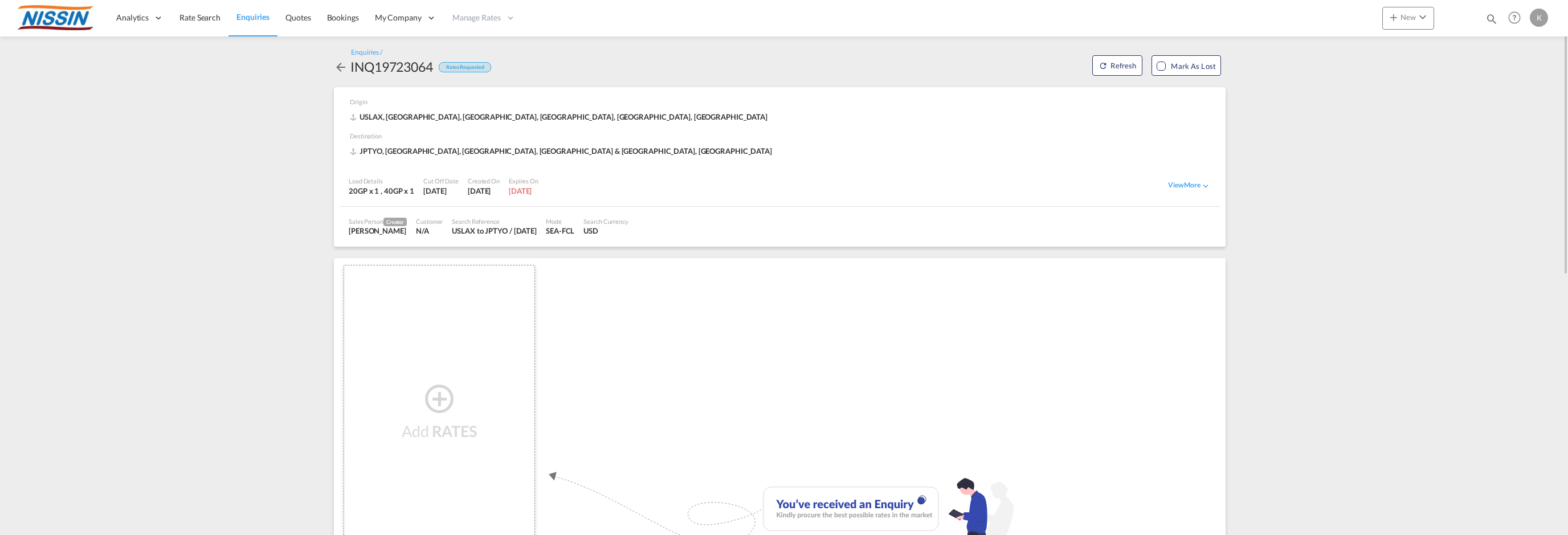
scroll to position [114, 0]
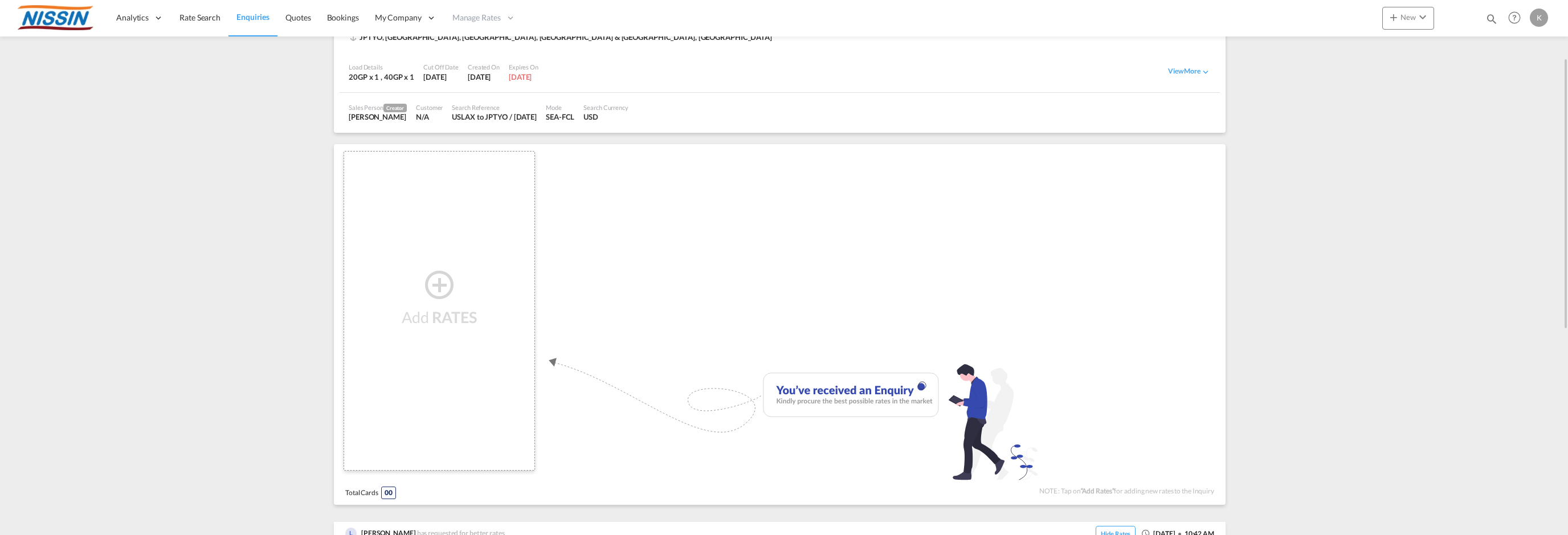
click at [435, 284] on md-icon "icon-plus-circle-outline" at bounding box center [439, 284] width 35 height 14
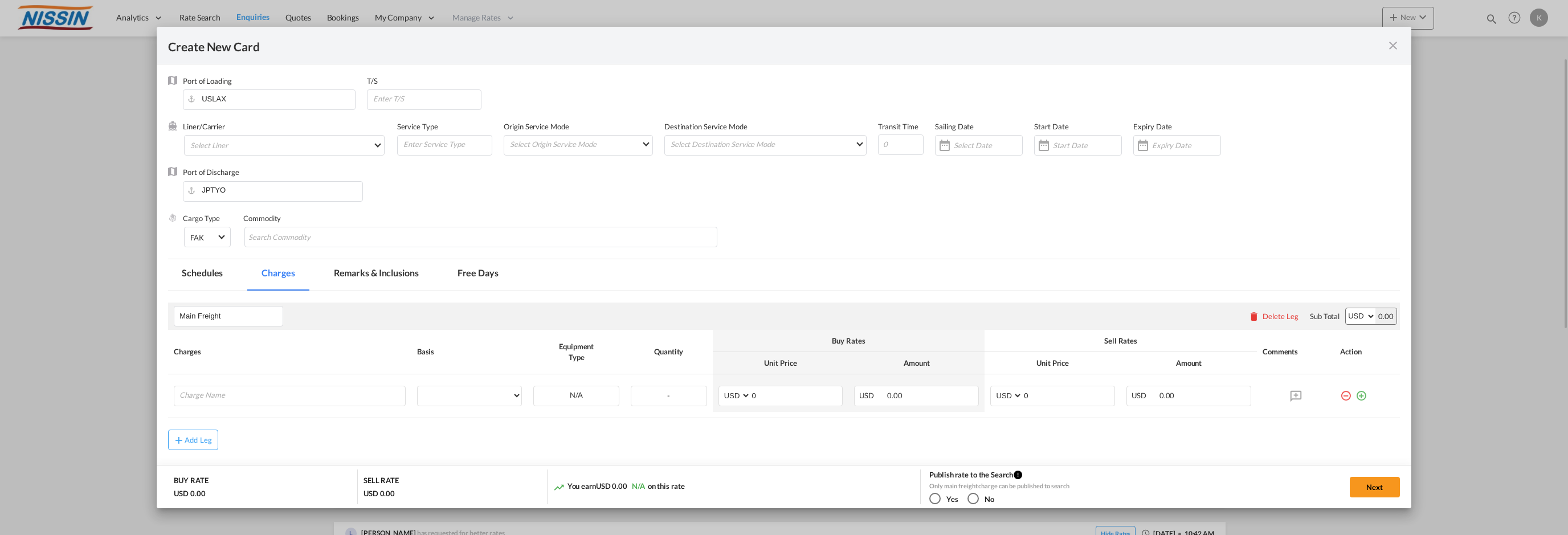
type input "Basic Ocean Freight"
click at [1398, 44] on md-icon "icon-close fg-AAA8AD m-0 pointer" at bounding box center [1393, 45] width 14 height 14
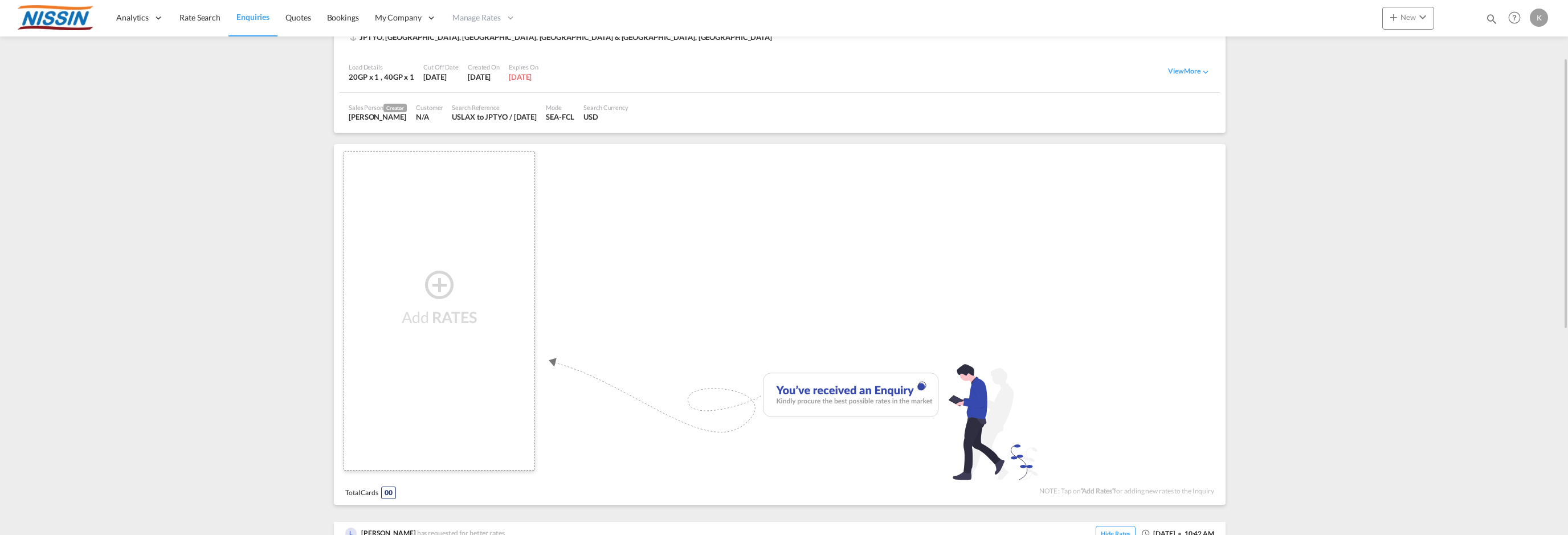
click at [0, 0] on span "Users" at bounding box center [0, 0] width 0 height 0
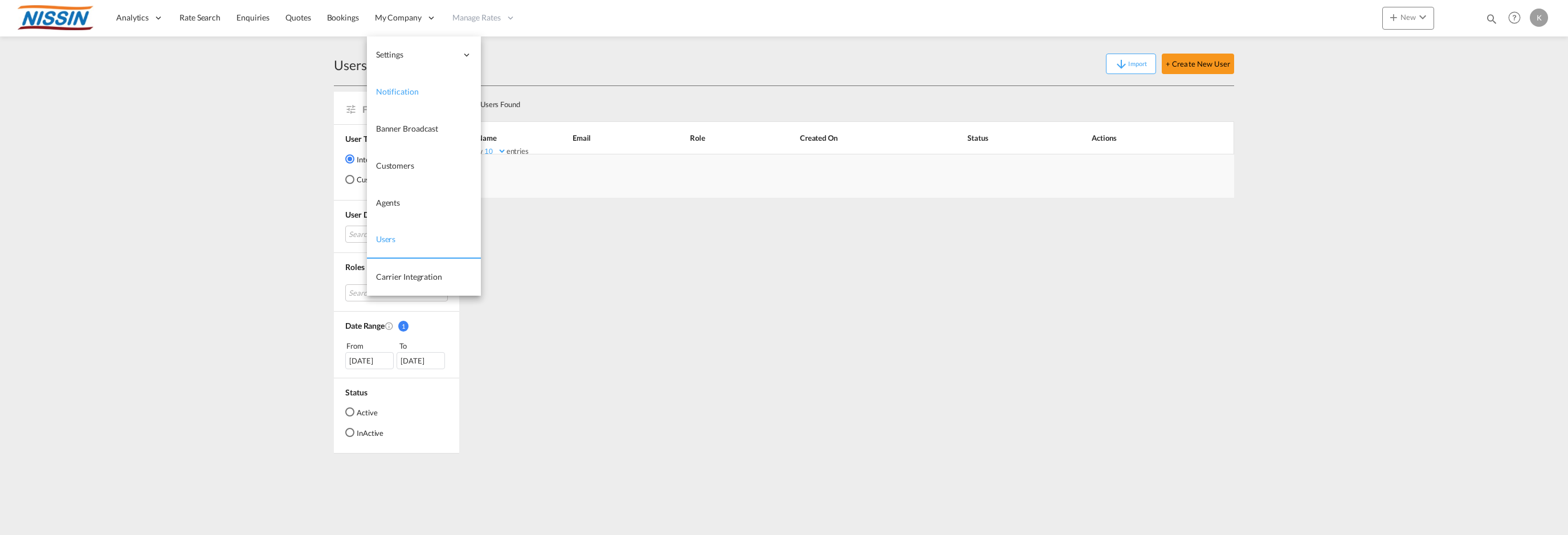
click at [401, 91] on span "Notification" at bounding box center [397, 92] width 43 height 10
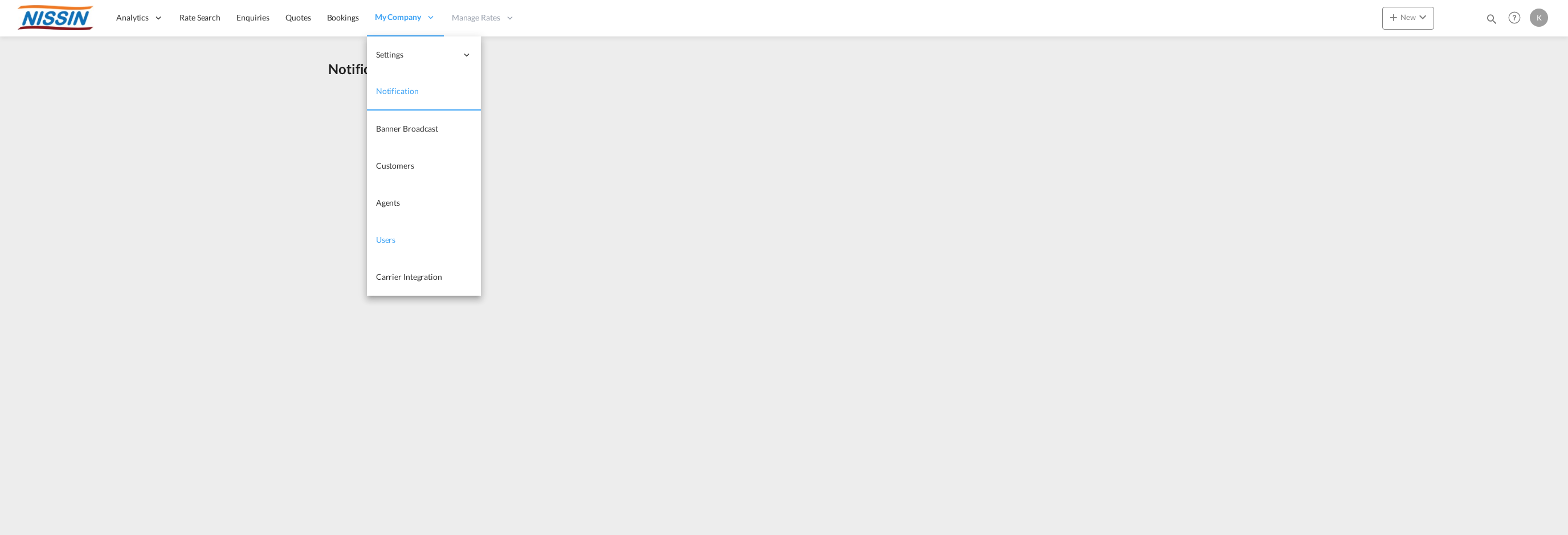
click at [384, 234] on span "Users" at bounding box center [386, 240] width 20 height 11
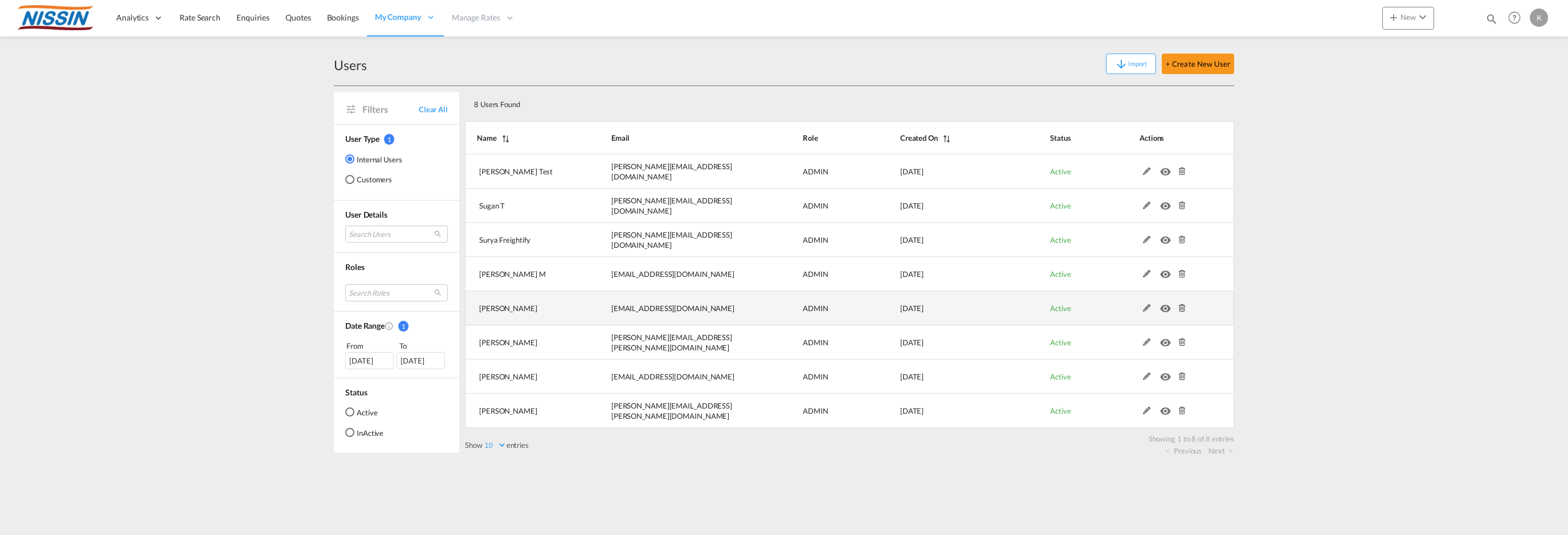
click at [1148, 308] on md-icon at bounding box center [1147, 308] width 14 height 8
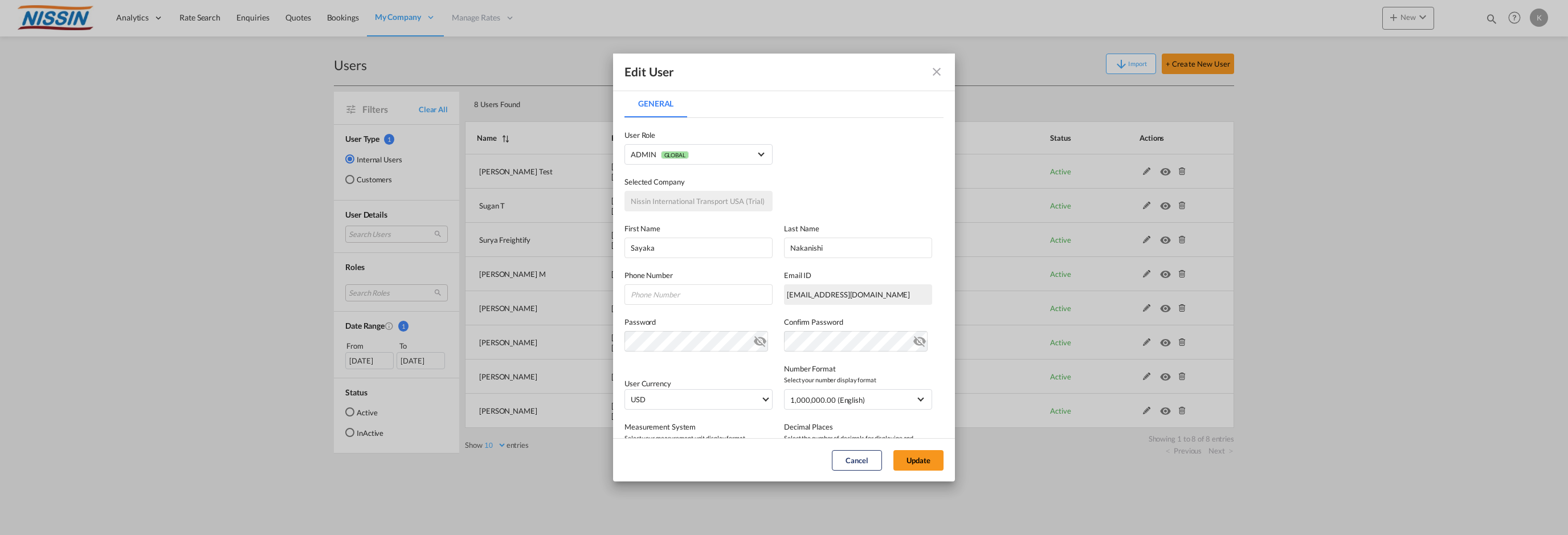
scroll to position [185, 0]
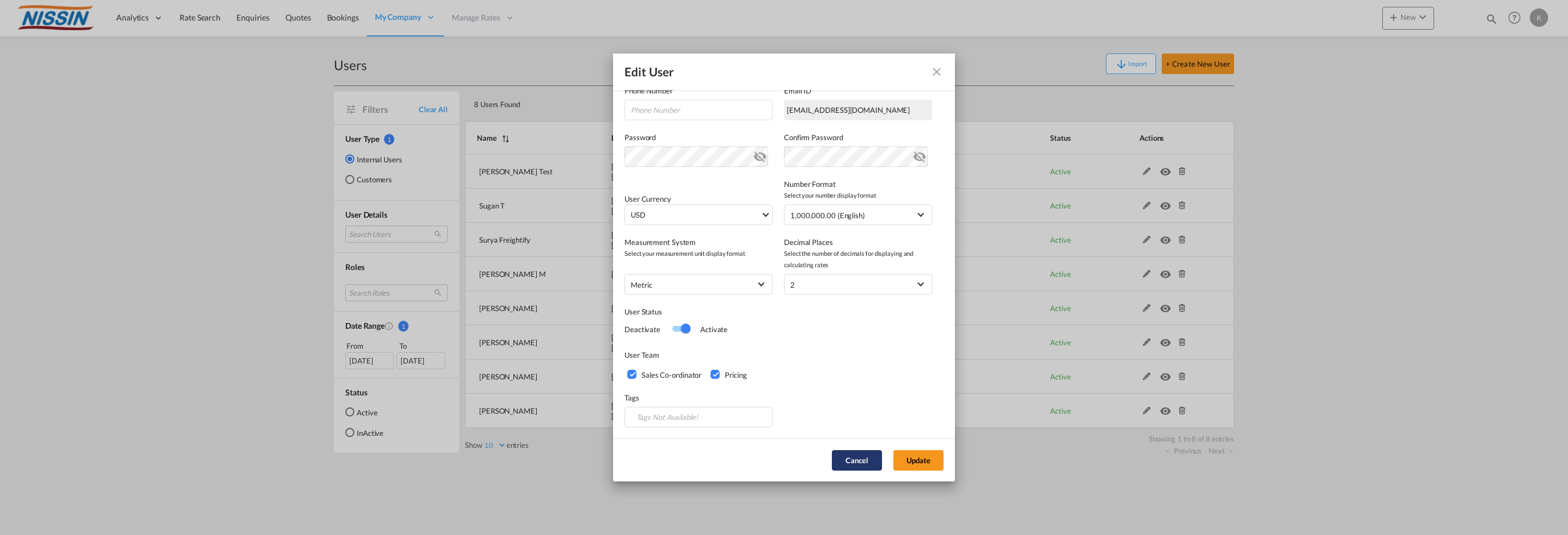
click at [860, 458] on button "Cancel" at bounding box center [857, 461] width 50 height 21
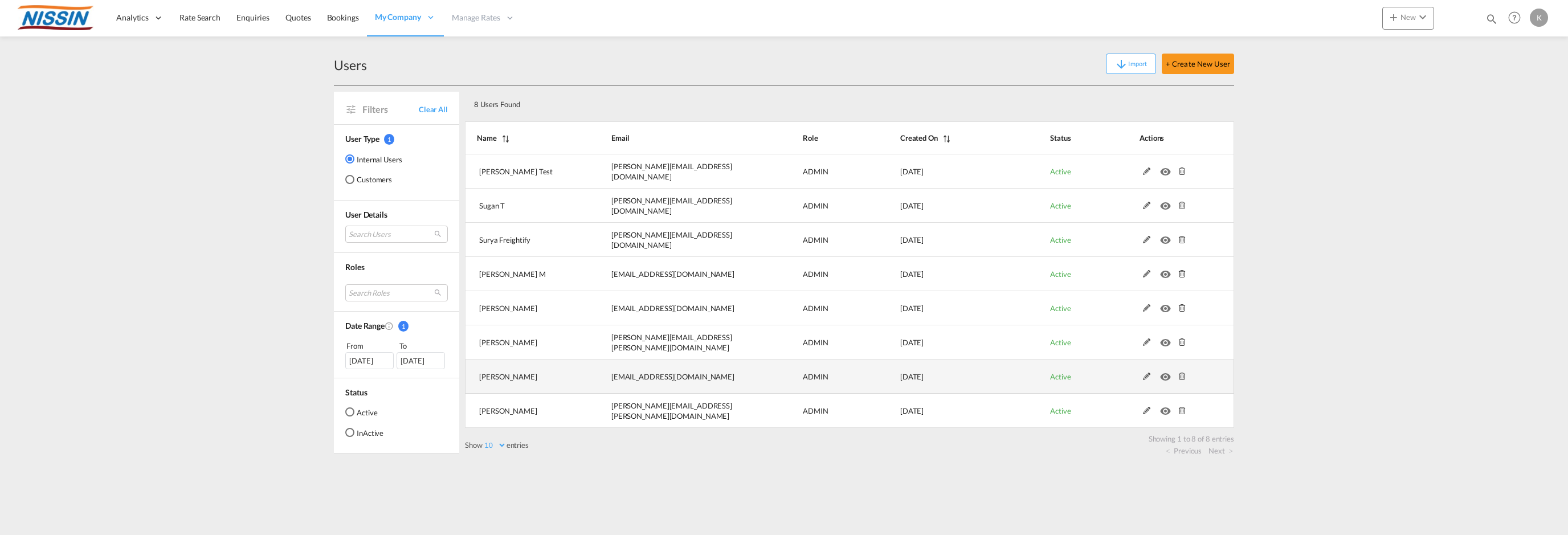
click at [1146, 379] on md-icon at bounding box center [1147, 377] width 14 height 8
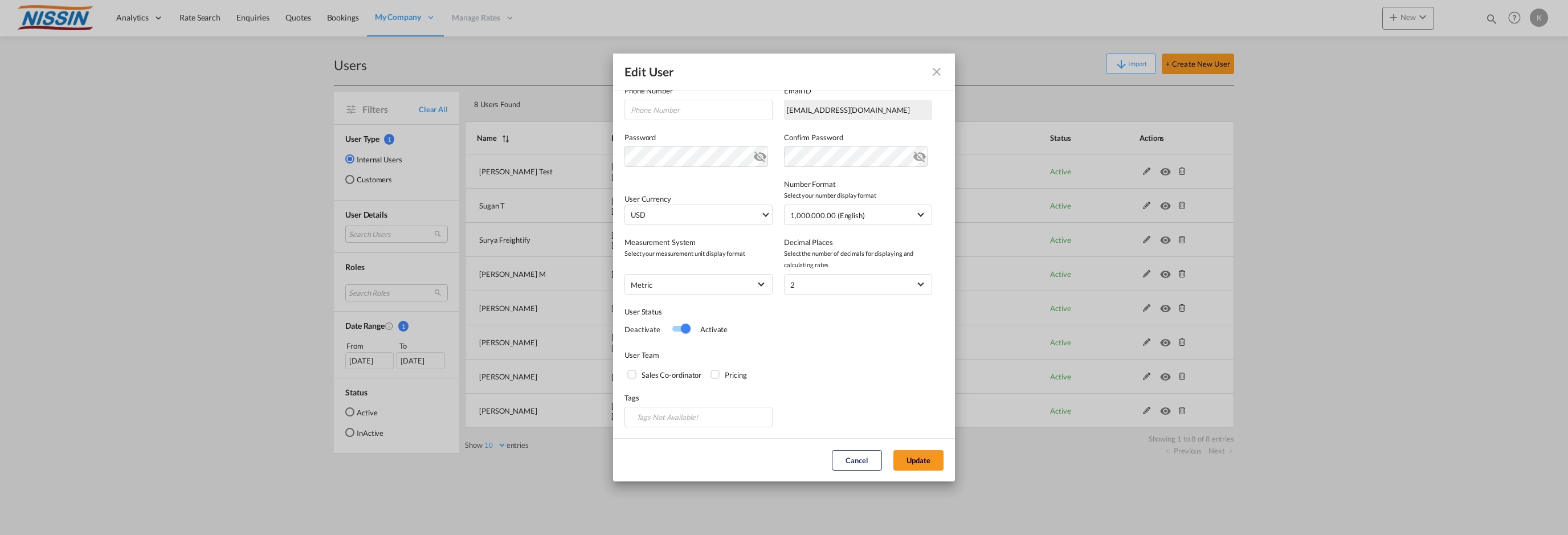
click at [713, 375] on div "Pricing" at bounding box center [716, 376] width 11 height 11
click at [903, 453] on button "Update" at bounding box center [918, 461] width 50 height 21
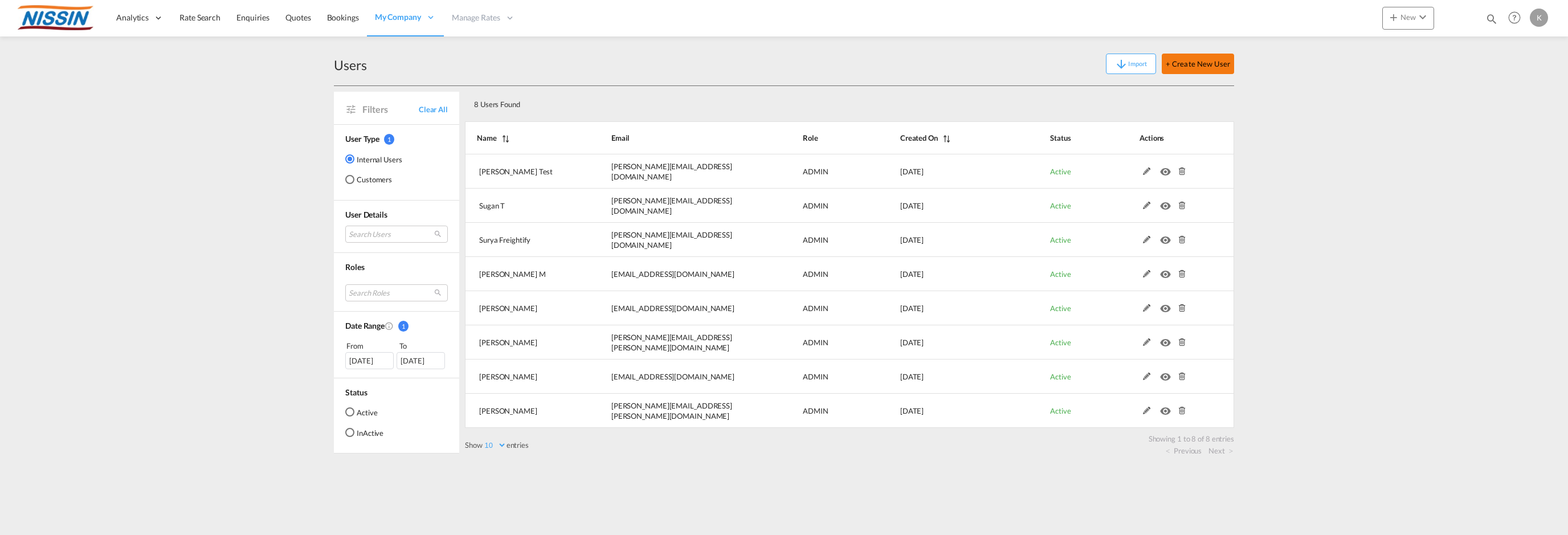
click at [1201, 66] on button "+ Create New User" at bounding box center [1198, 64] width 72 height 21
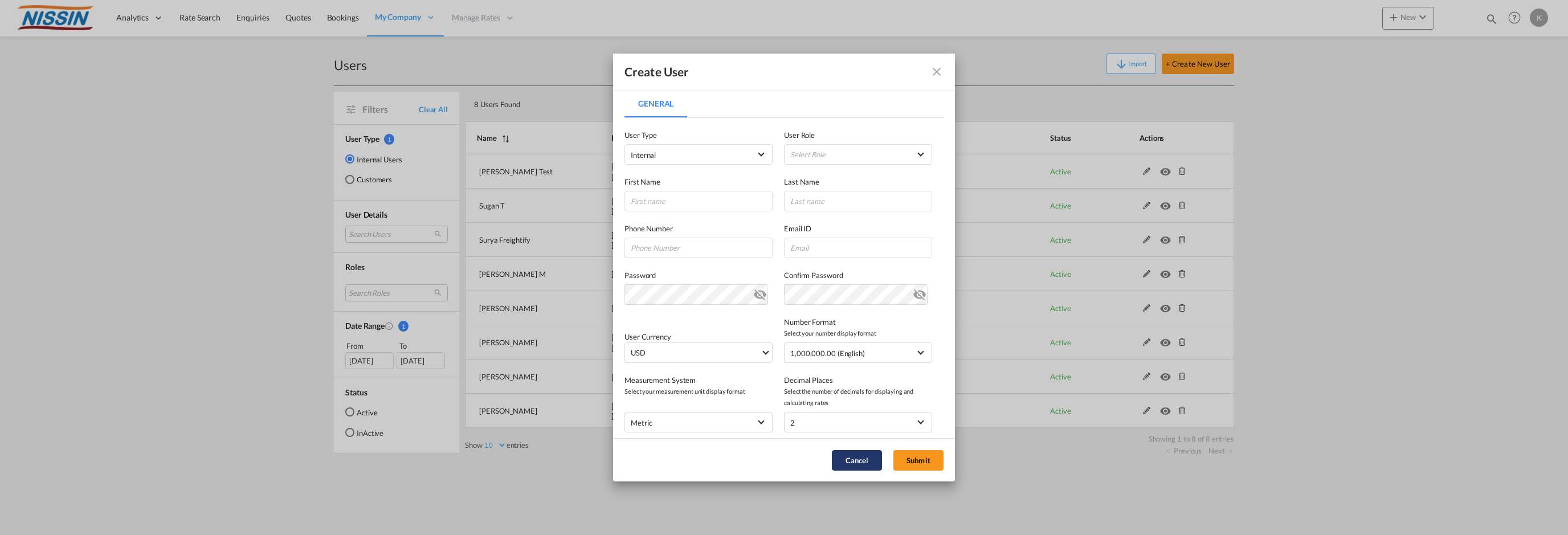
click at [861, 463] on button "Cancel" at bounding box center [857, 461] width 50 height 21
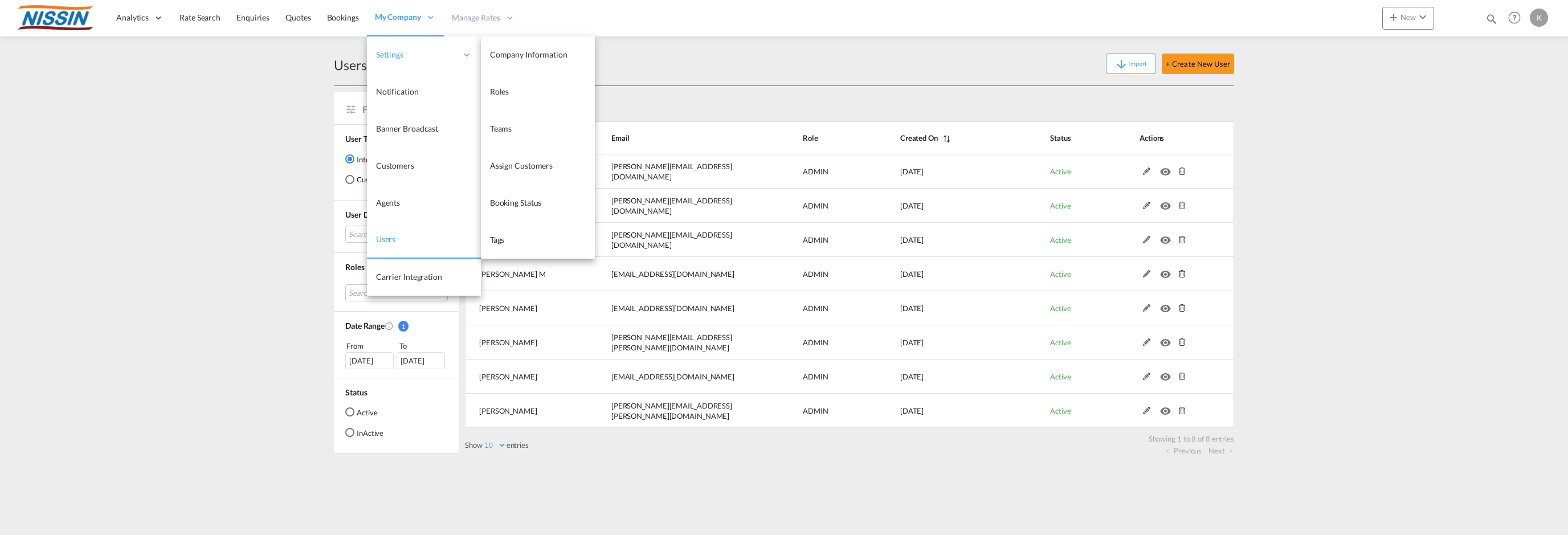
click at [420, 47] on div "Settings" at bounding box center [424, 55] width 114 height 37
click at [499, 92] on span "Roles" at bounding box center [500, 92] width 19 height 10
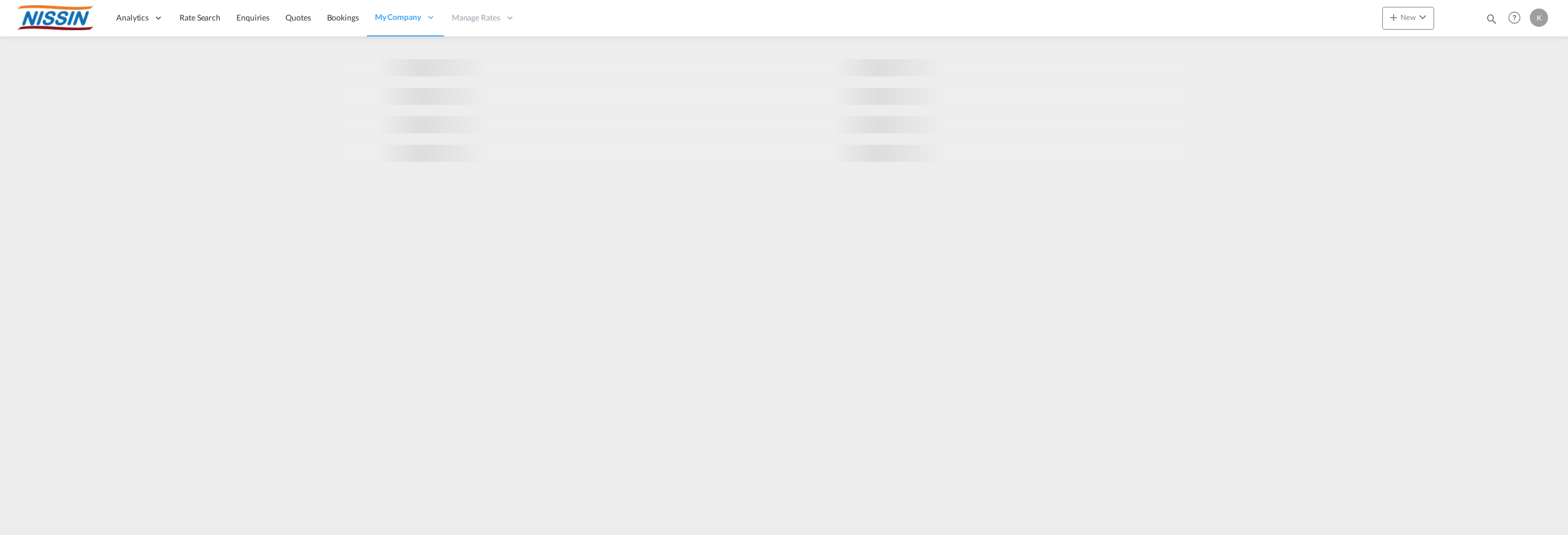
select select "10"
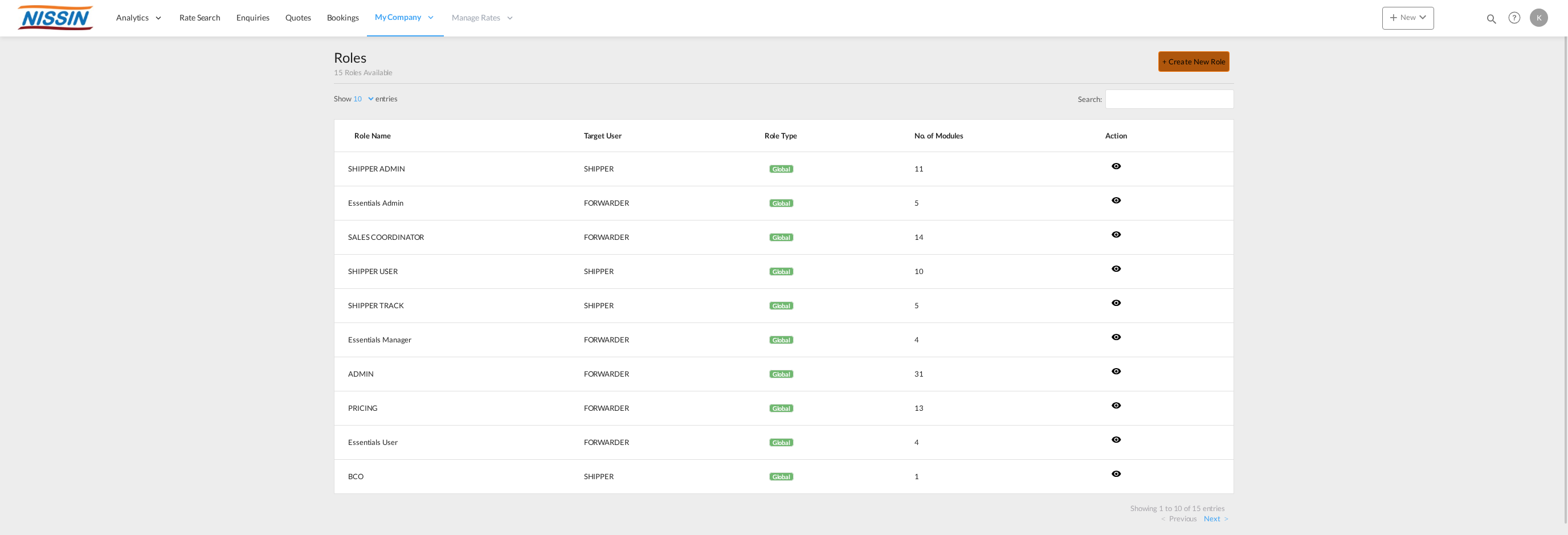
click at [1201, 59] on button "+ Create New Role" at bounding box center [1194, 62] width 72 height 21
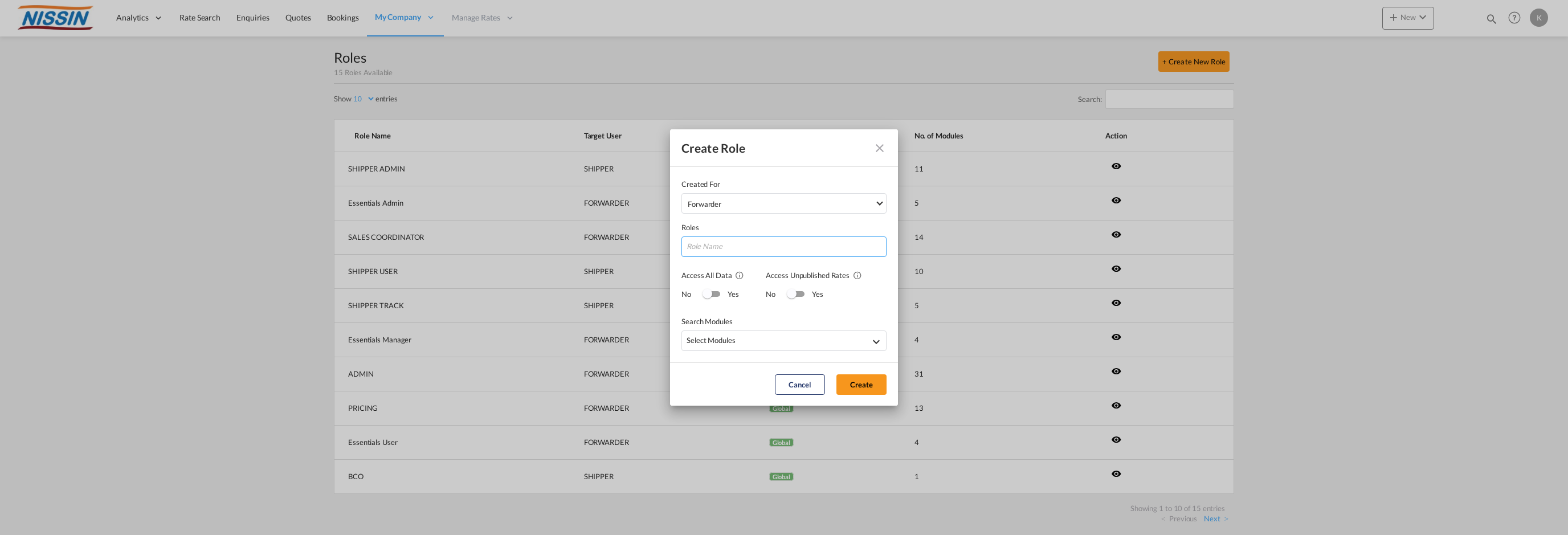
click at [734, 240] on input "Created ForForwarder ForwarderCustomer ..." at bounding box center [784, 247] width 205 height 21
click at [703, 291] on div "Switch 1" at bounding box center [708, 294] width 10 height 10
click at [867, 342] on div "Enquiries, Quotes" at bounding box center [786, 342] width 199 height 14
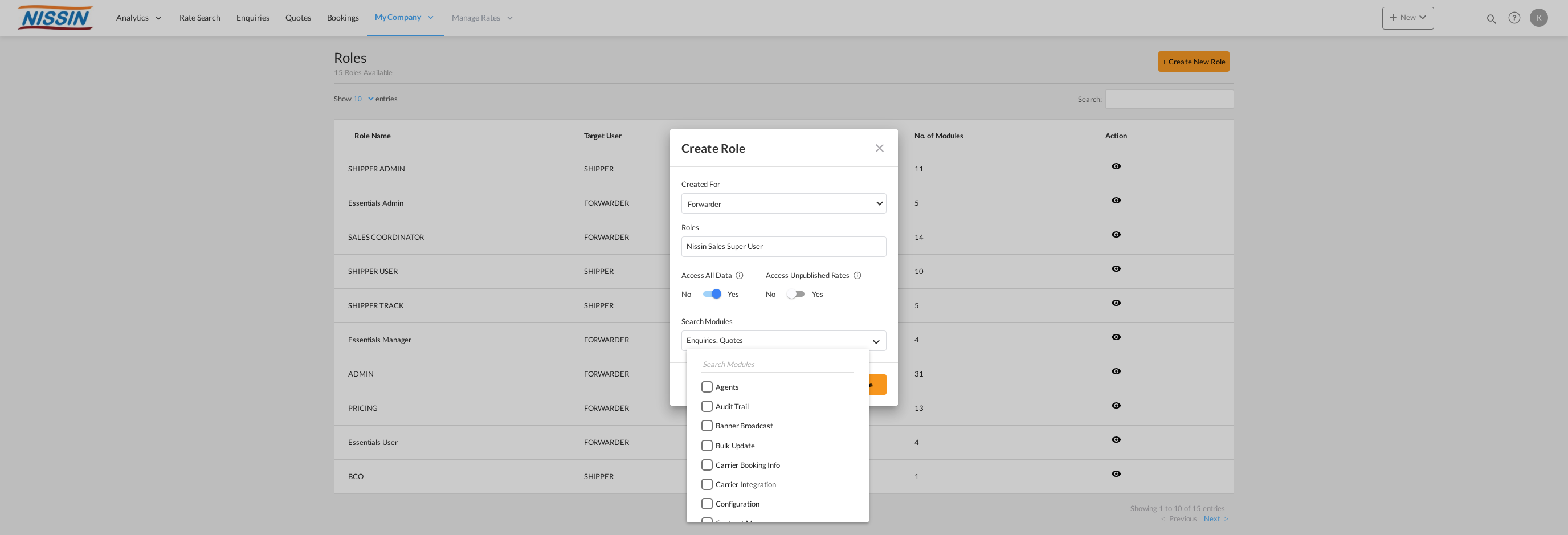
click at [708, 407] on div at bounding box center [707, 406] width 11 height 11
click at [705, 394] on div at bounding box center [707, 393] width 11 height 11
click at [709, 398] on div at bounding box center [707, 400] width 11 height 11
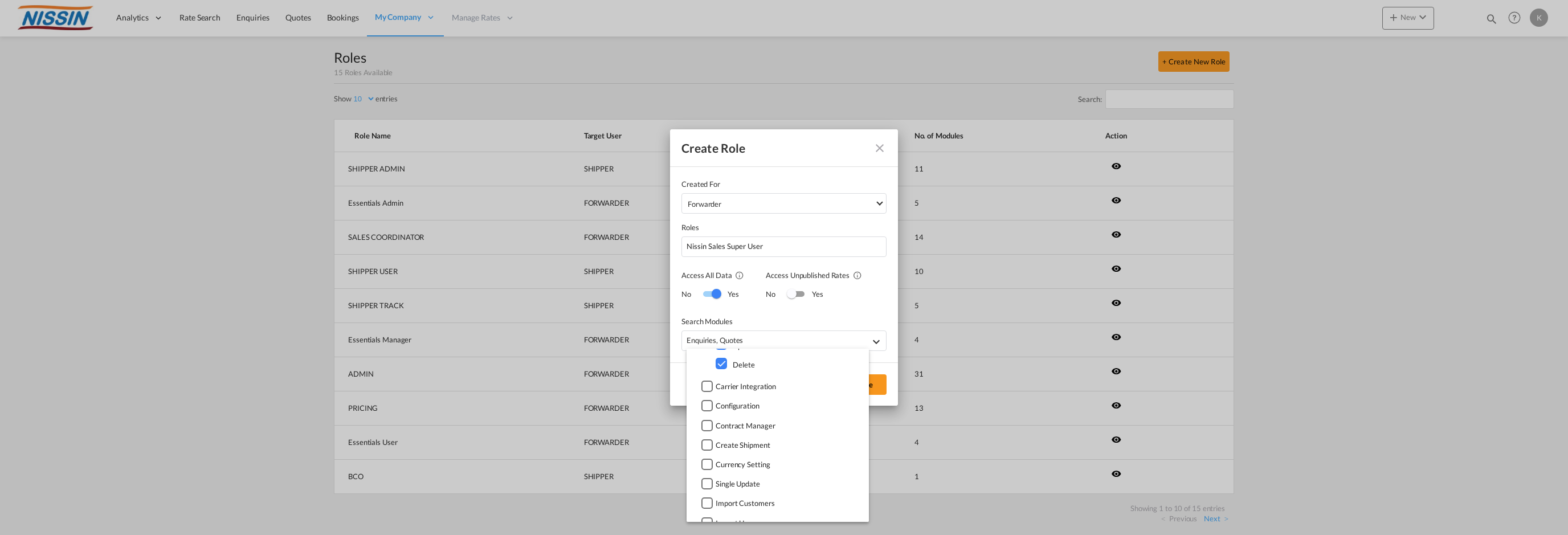
scroll to position [399, 0]
click at [709, 389] on div at bounding box center [707, 389] width 11 height 11
click at [708, 414] on div at bounding box center [707, 414] width 11 height 11
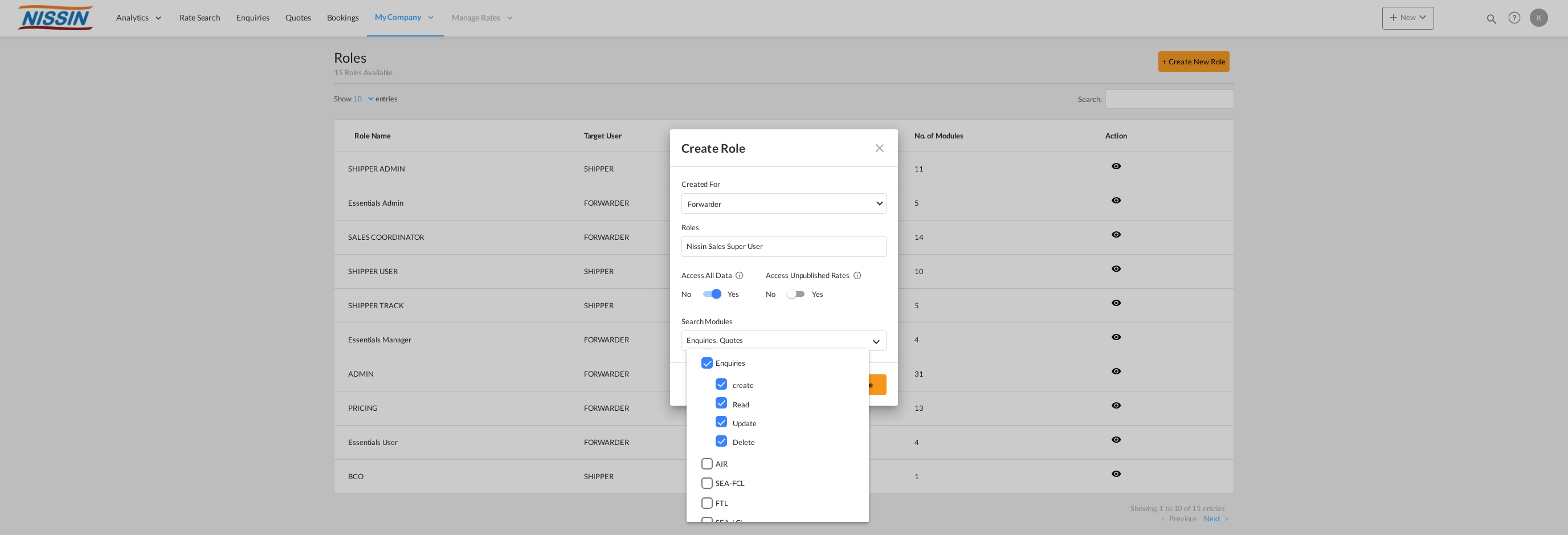
click at [720, 424] on div at bounding box center [721, 422] width 11 height 11
click at [709, 411] on div at bounding box center [707, 407] width 11 height 11
click at [710, 451] on div at bounding box center [707, 451] width 11 height 11
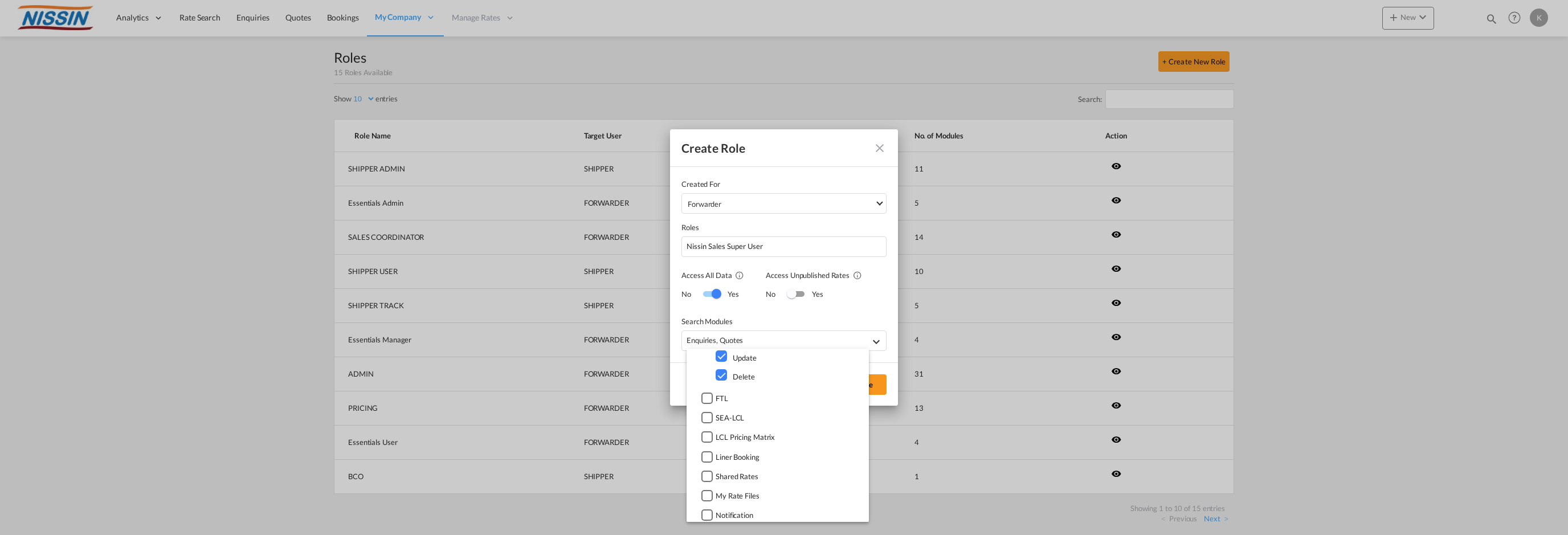
scroll to position [969, 0]
click at [706, 385] on div at bounding box center [707, 381] width 11 height 11
click at [708, 423] on div at bounding box center [707, 425] width 11 height 11
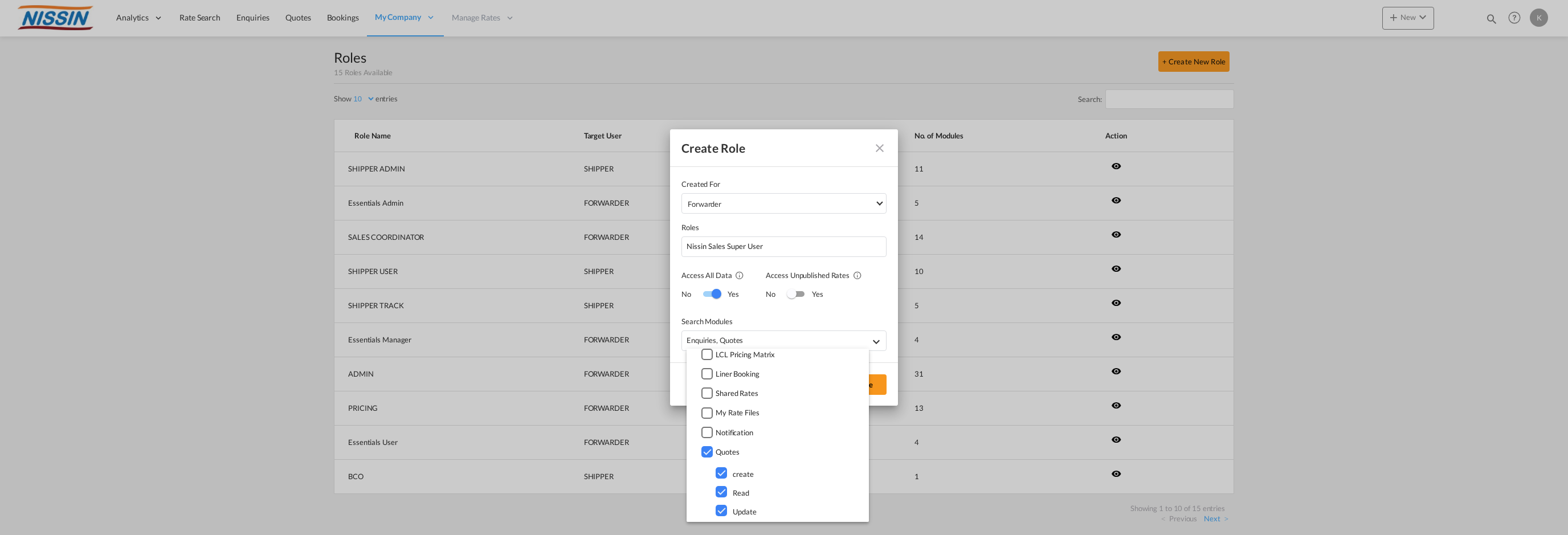
click at [708, 433] on div at bounding box center [707, 433] width 11 height 11
click at [708, 462] on div at bounding box center [707, 463] width 11 height 11
click at [709, 392] on div at bounding box center [707, 393] width 11 height 11
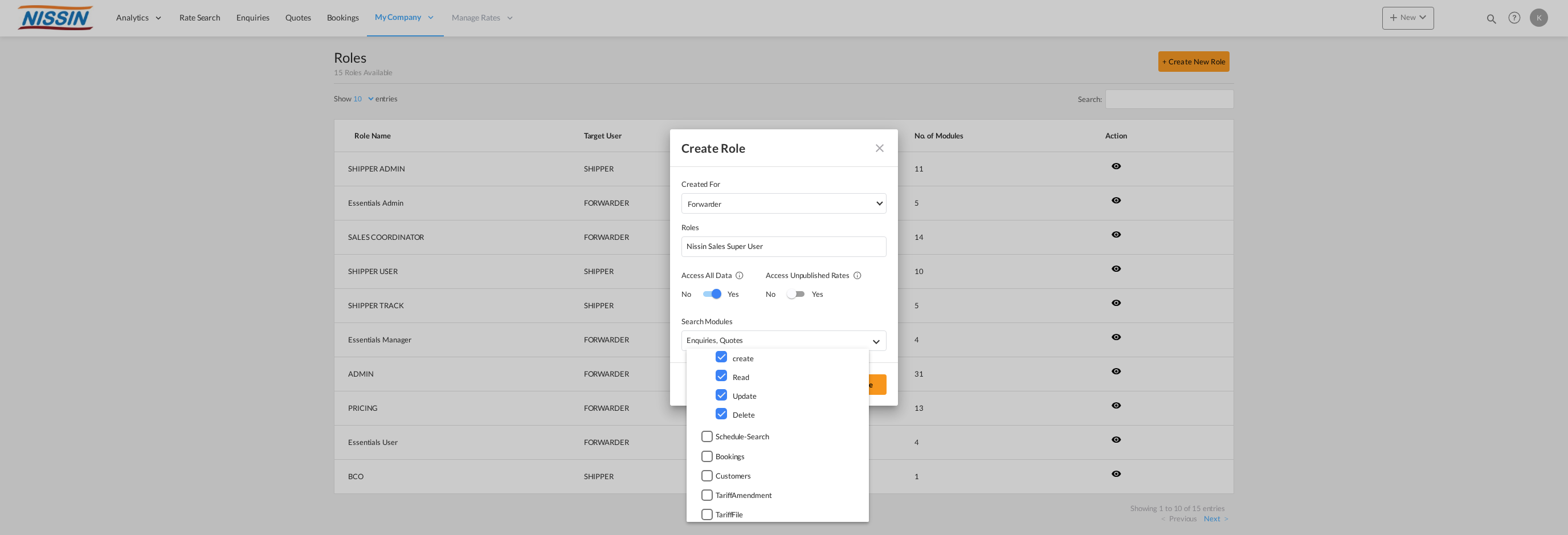
scroll to position [1653, 0]
click at [708, 381] on div at bounding box center [707, 380] width 11 height 11
click at [707, 404] on div at bounding box center [707, 402] width 11 height 11
click at [707, 501] on div at bounding box center [707, 504] width 11 height 11
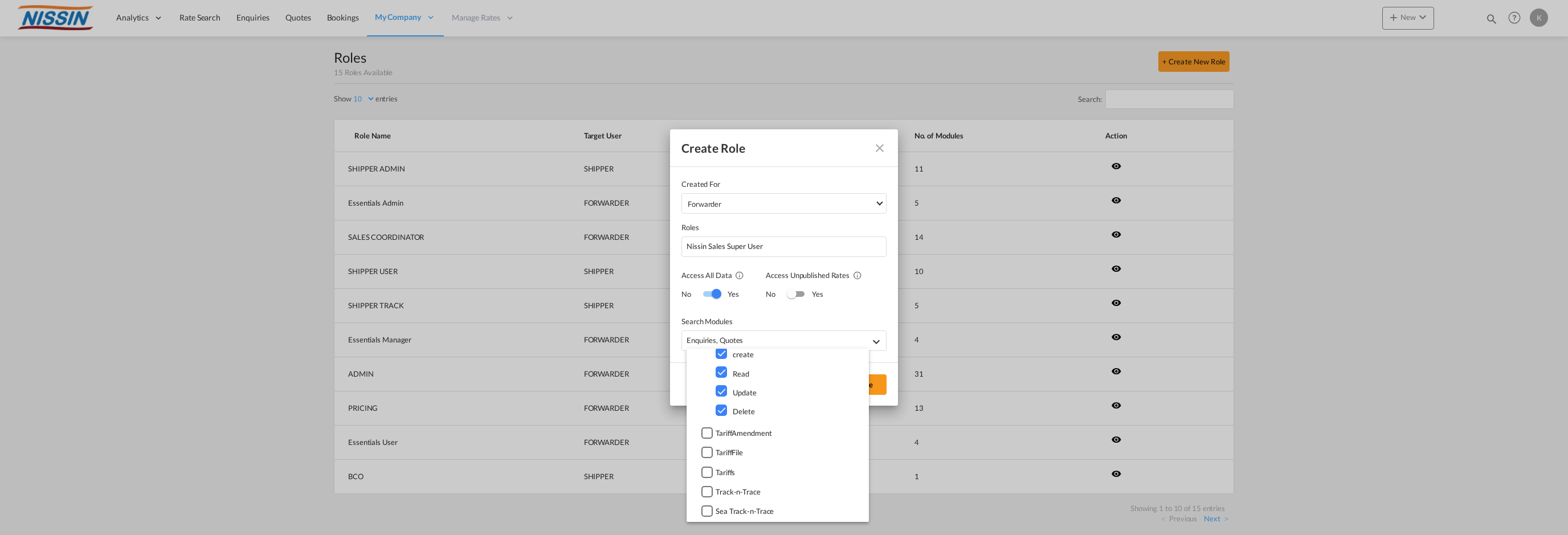
scroll to position [1952, 0]
click at [709, 426] on div at bounding box center [707, 424] width 11 height 11
click at [722, 389] on div at bounding box center [721, 387] width 11 height 11
click at [720, 405] on div at bounding box center [721, 406] width 11 height 11
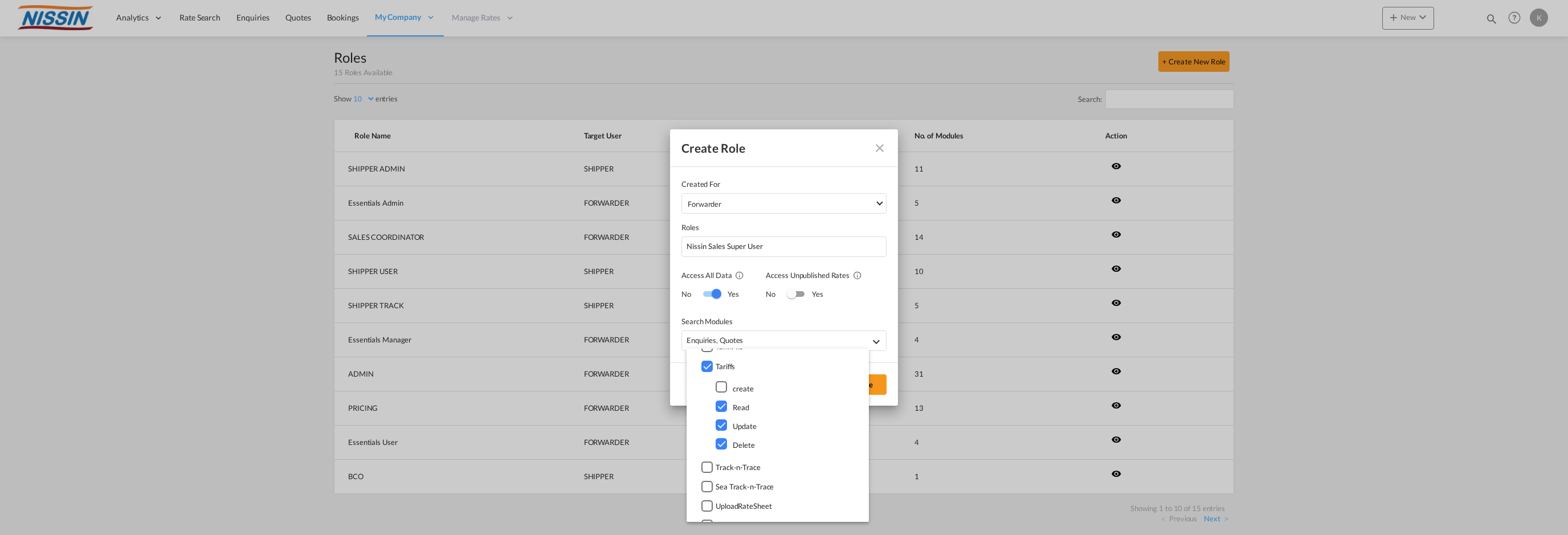
click at [723, 430] on div at bounding box center [721, 426] width 11 height 11
click at [723, 448] on div at bounding box center [721, 444] width 11 height 11
click at [761, 246] on md-backdrop at bounding box center [784, 267] width 1568 height 535
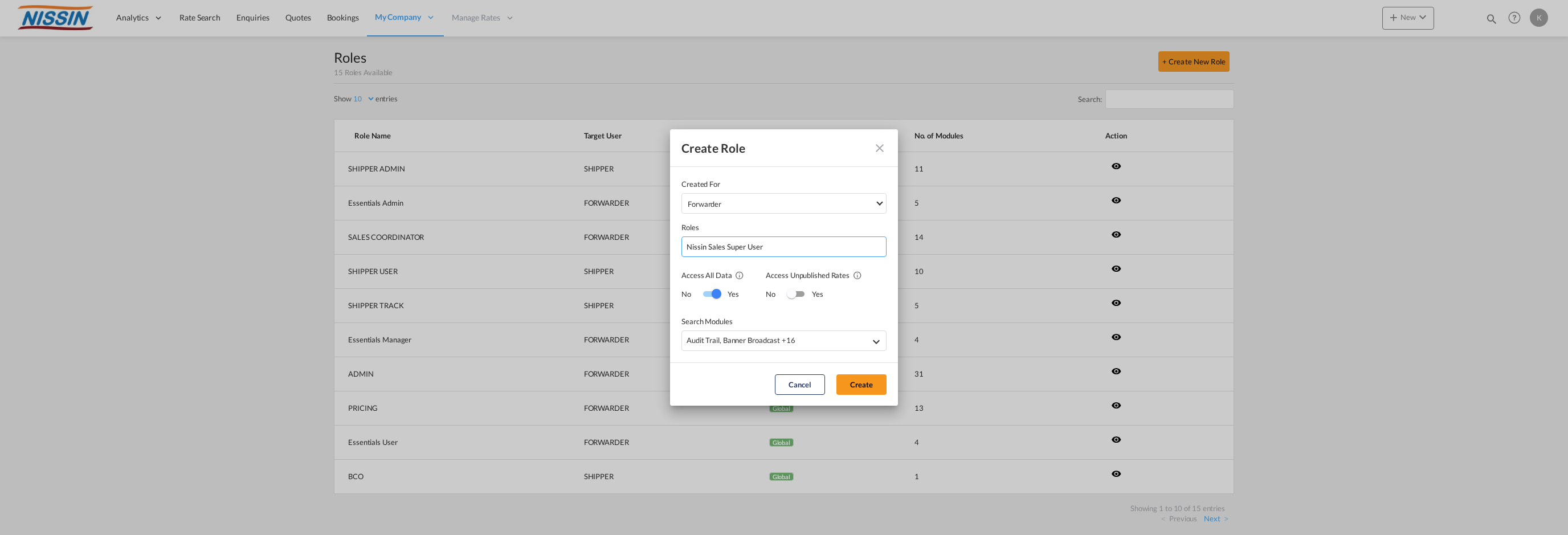
drag, startPoint x: 762, startPoint y: 246, endPoint x: 786, endPoint y: 248, distance: 24.1
click at [764, 246] on input "Nissin Sales Super User" at bounding box center [784, 247] width 205 height 21
click at [737, 245] on input "Nissin Sales Super Admin" at bounding box center [784, 247] width 205 height 21
drag, startPoint x: 737, startPoint y: 245, endPoint x: 745, endPoint y: 245, distance: 8.0
click at [739, 245] on input "Nissin Sales Super Admin" at bounding box center [784, 247] width 205 height 21
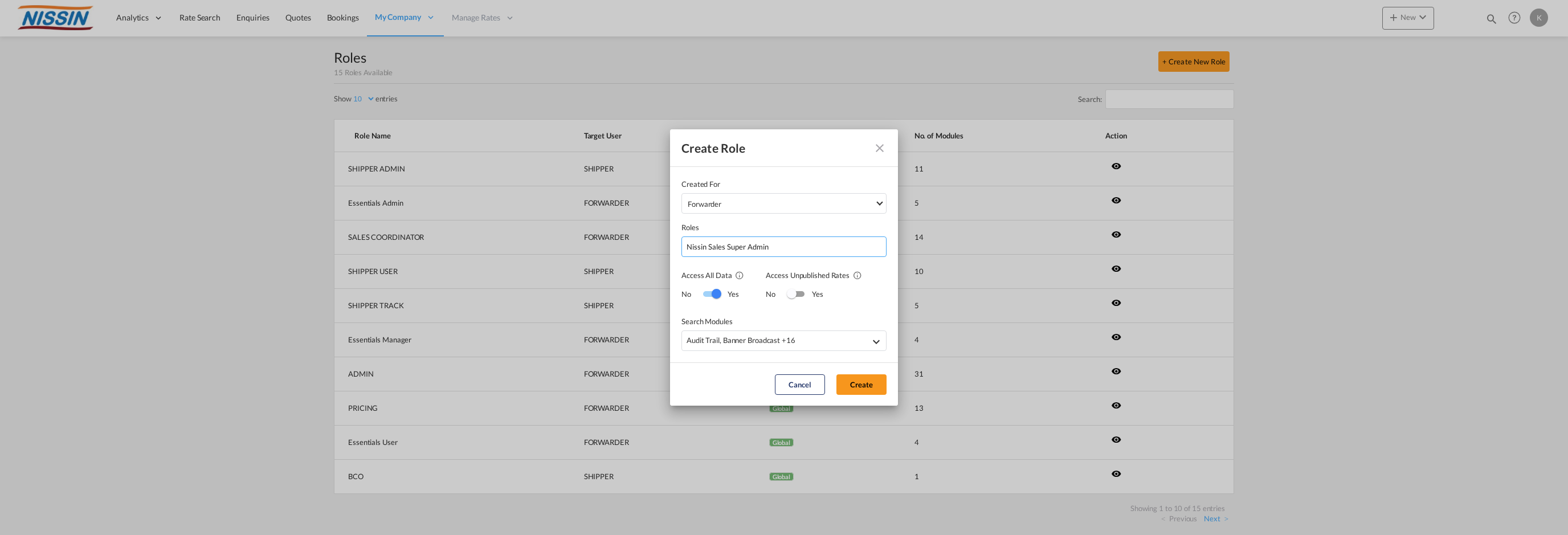
click at [815, 242] on input "Nissin Sales Super Admin" at bounding box center [784, 247] width 205 height 21
type input "Nissin Sales Super Admin"
click at [866, 381] on button "Create" at bounding box center [861, 385] width 50 height 21
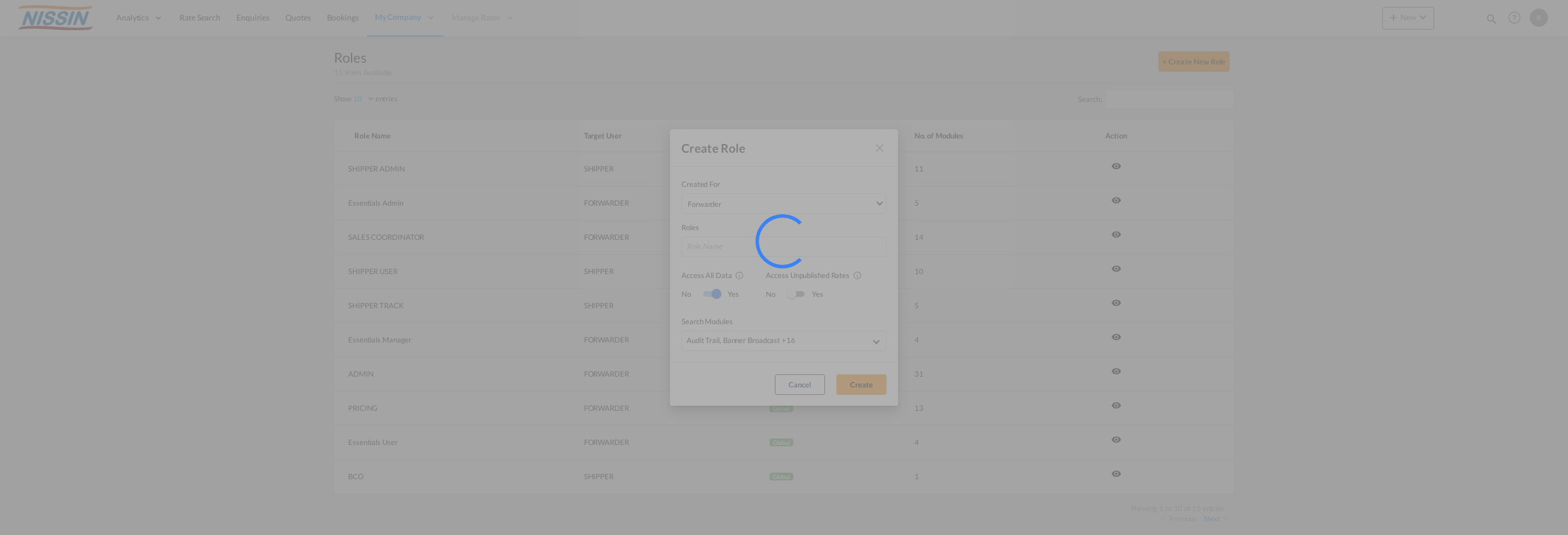
select select "10"
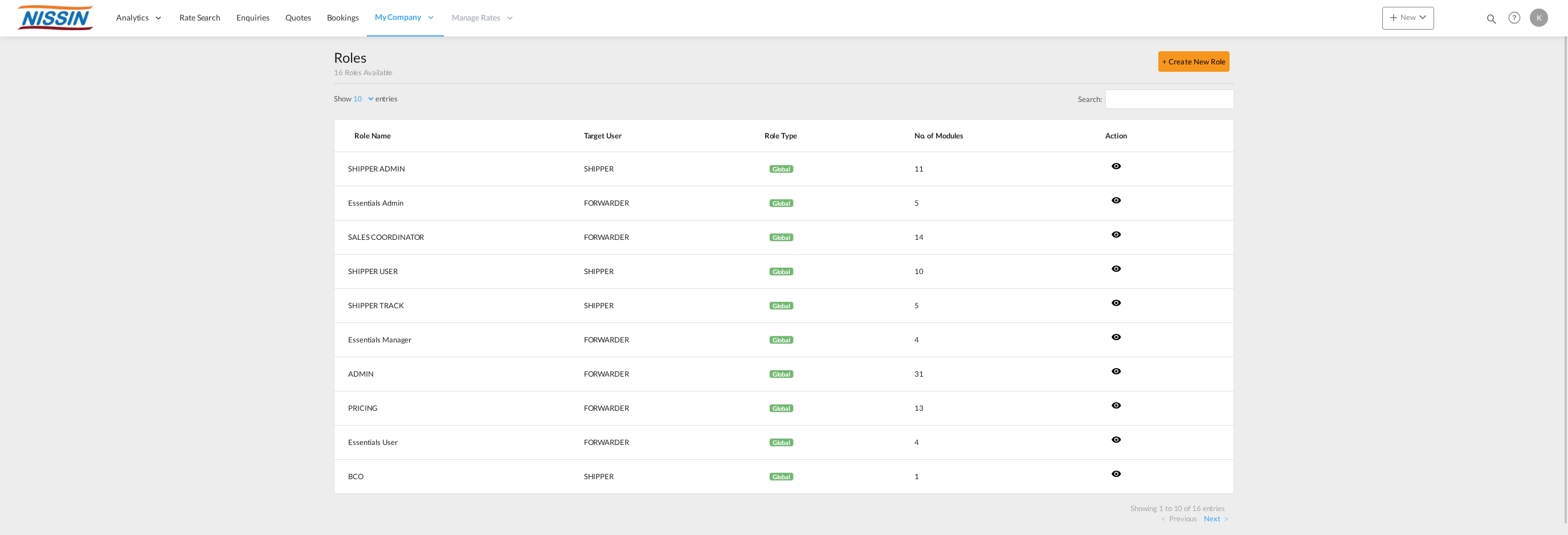
click at [1303, 194] on md-content "Analytics Reports Dashboard Rate Search Enquiries Quotes Bookings" at bounding box center [784, 267] width 1568 height 535
click at [205, 19] on span "Rate Search" at bounding box center [199, 18] width 41 height 10
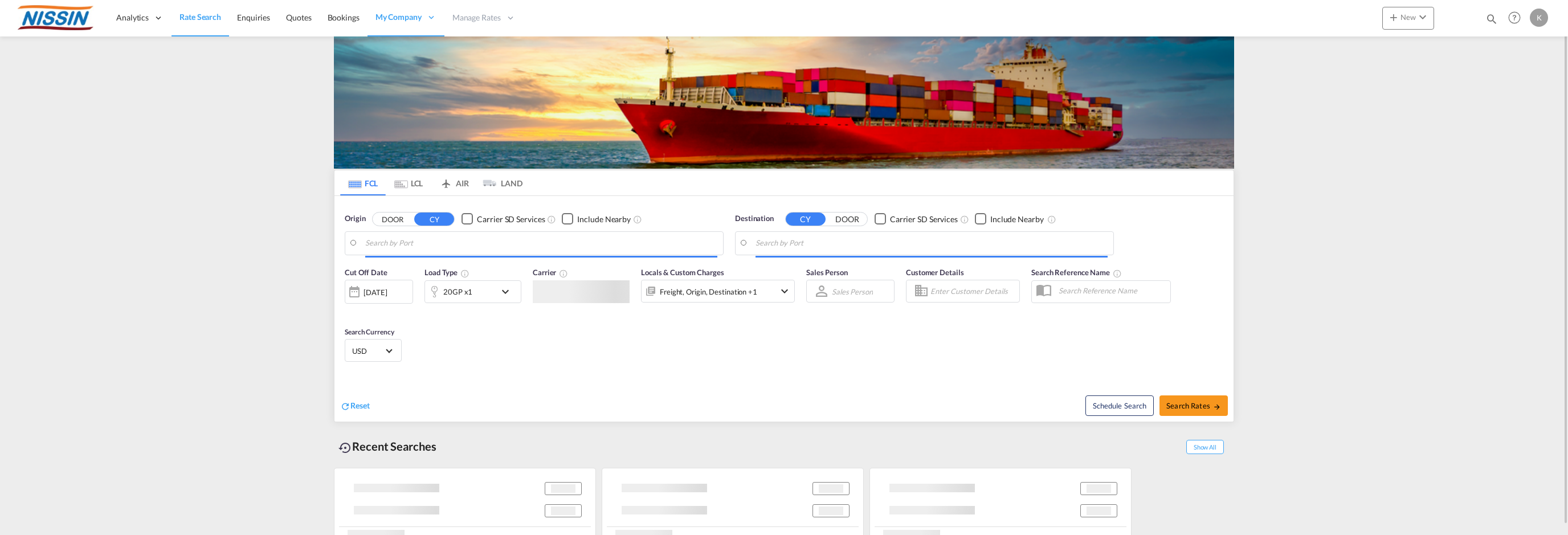
type input "[GEOGRAPHIC_DATA], [GEOGRAPHIC_DATA], USSEA"
type input "[GEOGRAPHIC_DATA], JPTYO"
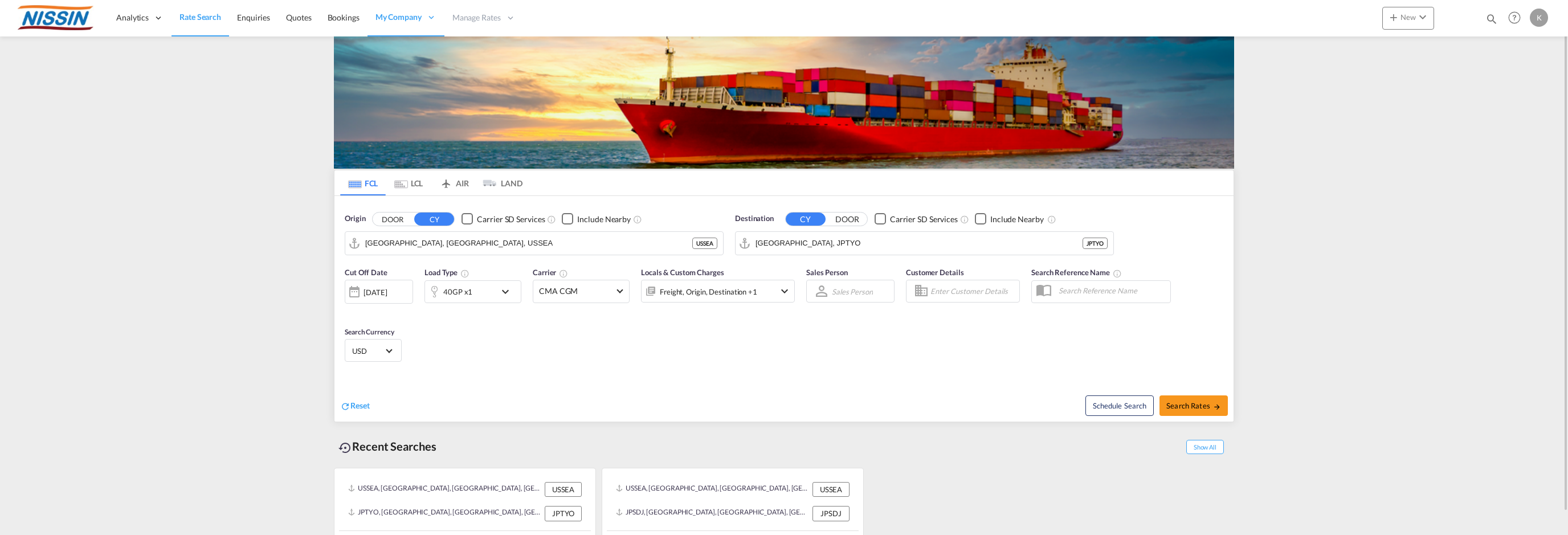
click at [843, 217] on button "DOOR" at bounding box center [848, 219] width 40 height 13
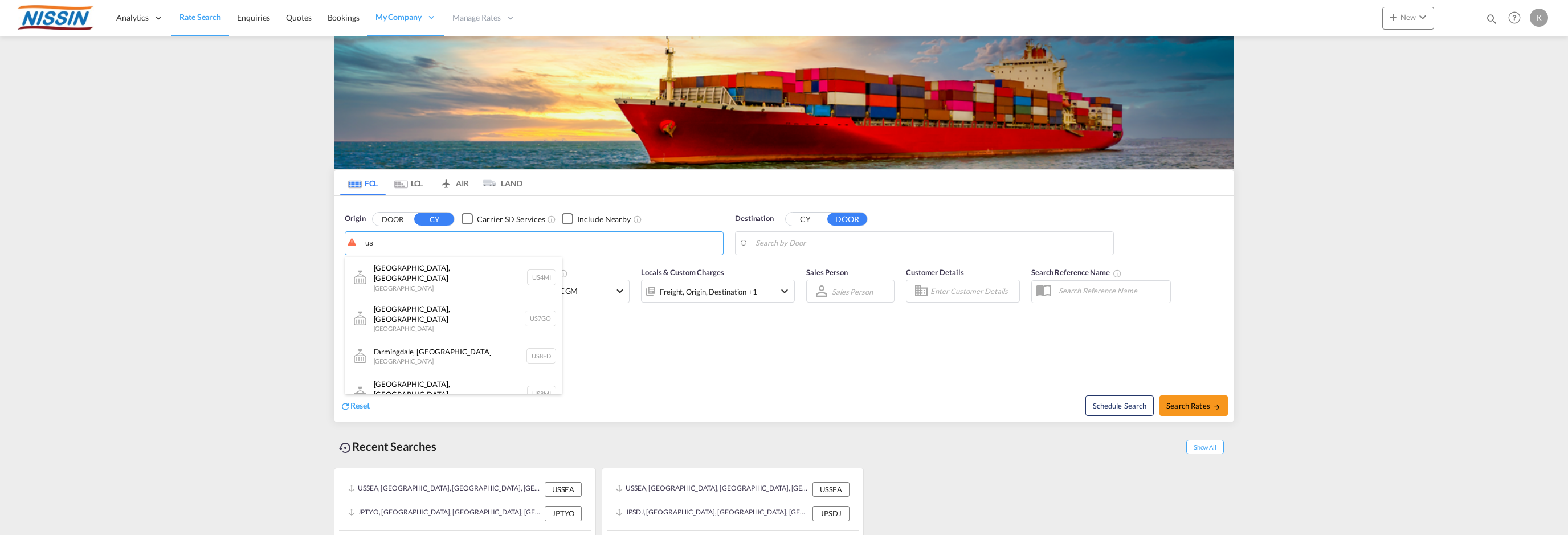
type input "us"
click at [392, 218] on button "DOOR" at bounding box center [393, 219] width 40 height 13
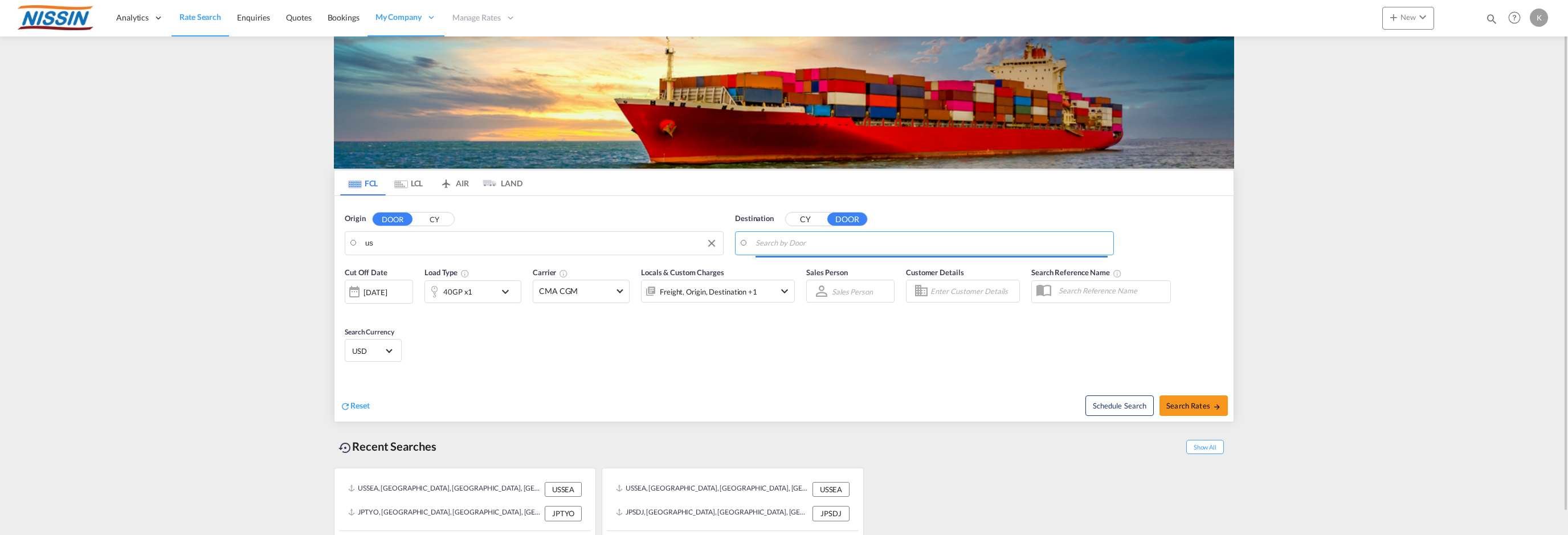
click at [396, 240] on body "Analytics Reports Dashboard Rate Search Enquiries Quotes Bookings" at bounding box center [784, 267] width 1568 height 535
drag, startPoint x: 396, startPoint y: 240, endPoint x: 367, endPoint y: 243, distance: 29.2
click at [410, 244] on input "1540" at bounding box center [541, 243] width 352 height 17
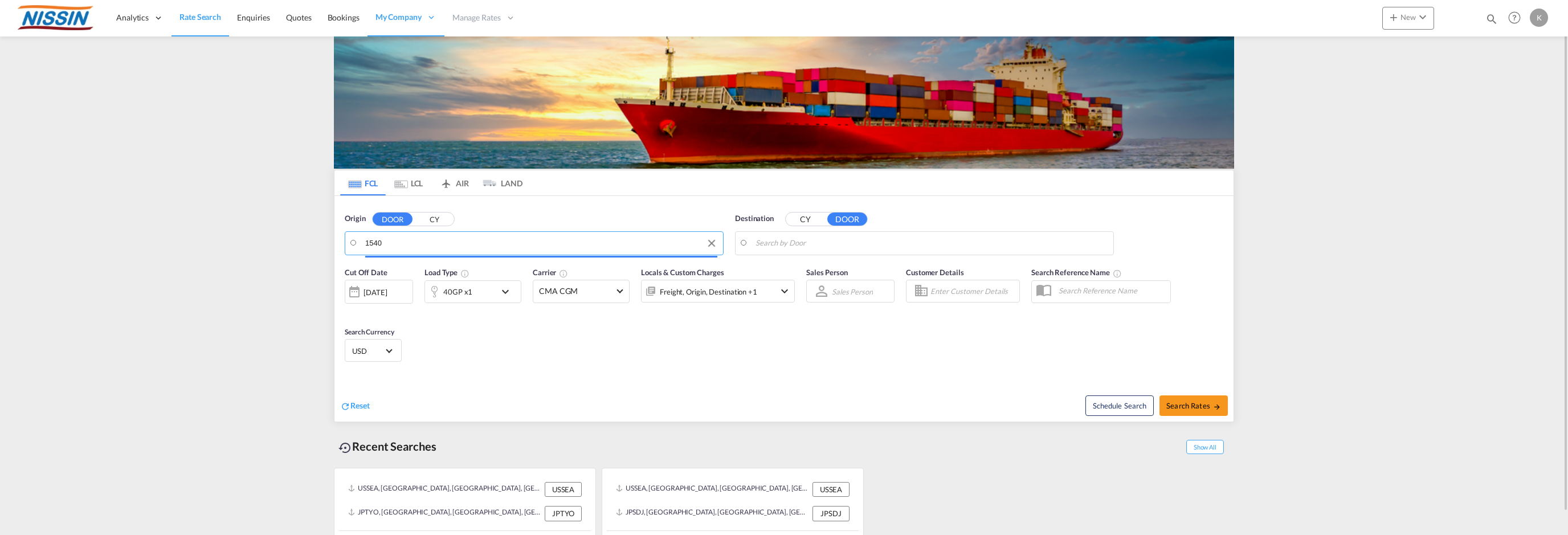
click at [410, 244] on input "1540" at bounding box center [541, 243] width 352 height 17
type input "US-90501 [GEOGRAPHIC_DATA]"
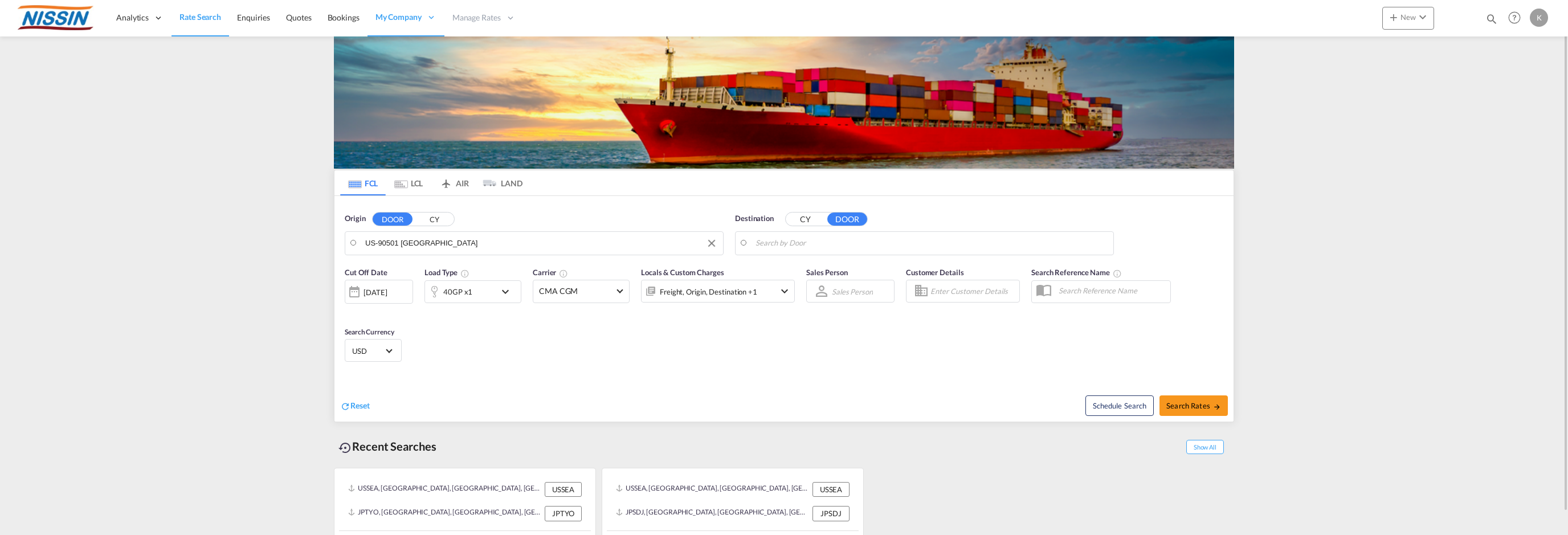
drag, startPoint x: 461, startPoint y: 242, endPoint x: 359, endPoint y: 241, distance: 102.0
click at [712, 245] on button "Clear Input" at bounding box center [712, 243] width 17 height 17
click at [433, 216] on button "CY" at bounding box center [434, 219] width 40 height 13
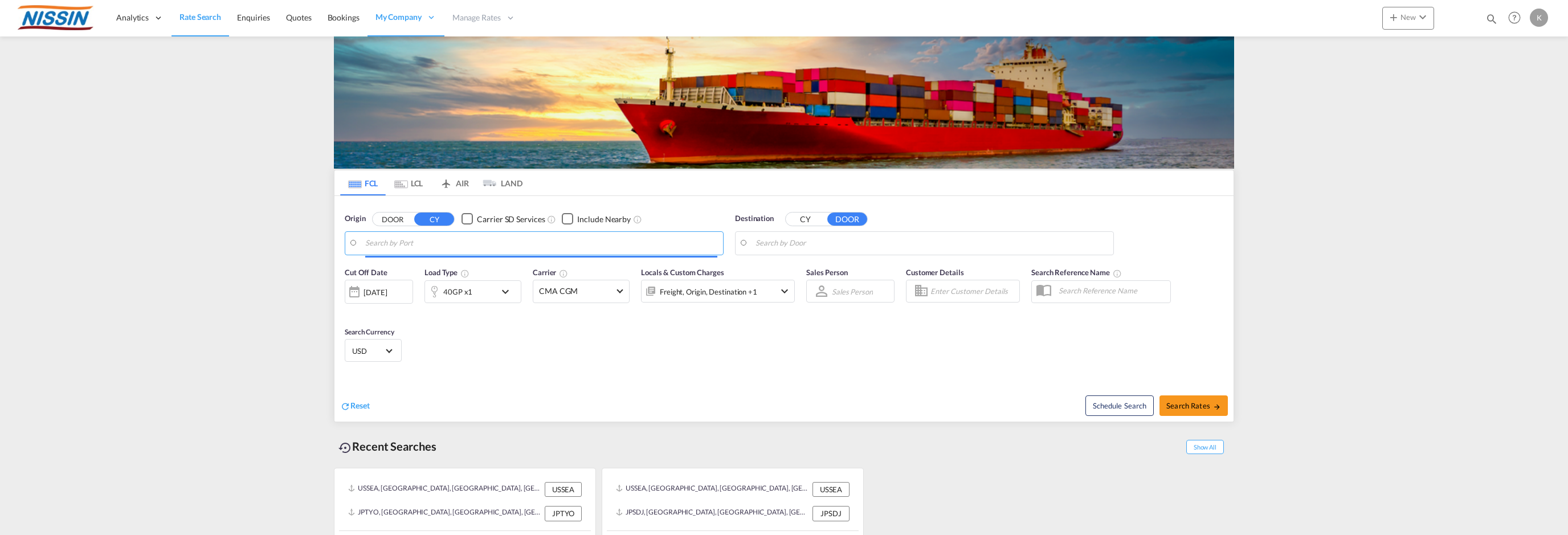
click at [424, 243] on input "Search by Port" at bounding box center [541, 243] width 352 height 17
click at [393, 270] on div "[GEOGRAPHIC_DATA] , [GEOGRAPHIC_DATA] [GEOGRAPHIC_DATA] USTOA" at bounding box center [453, 274] width 216 height 35
type input "Torrance, [GEOGRAPHIC_DATA], USTOA"
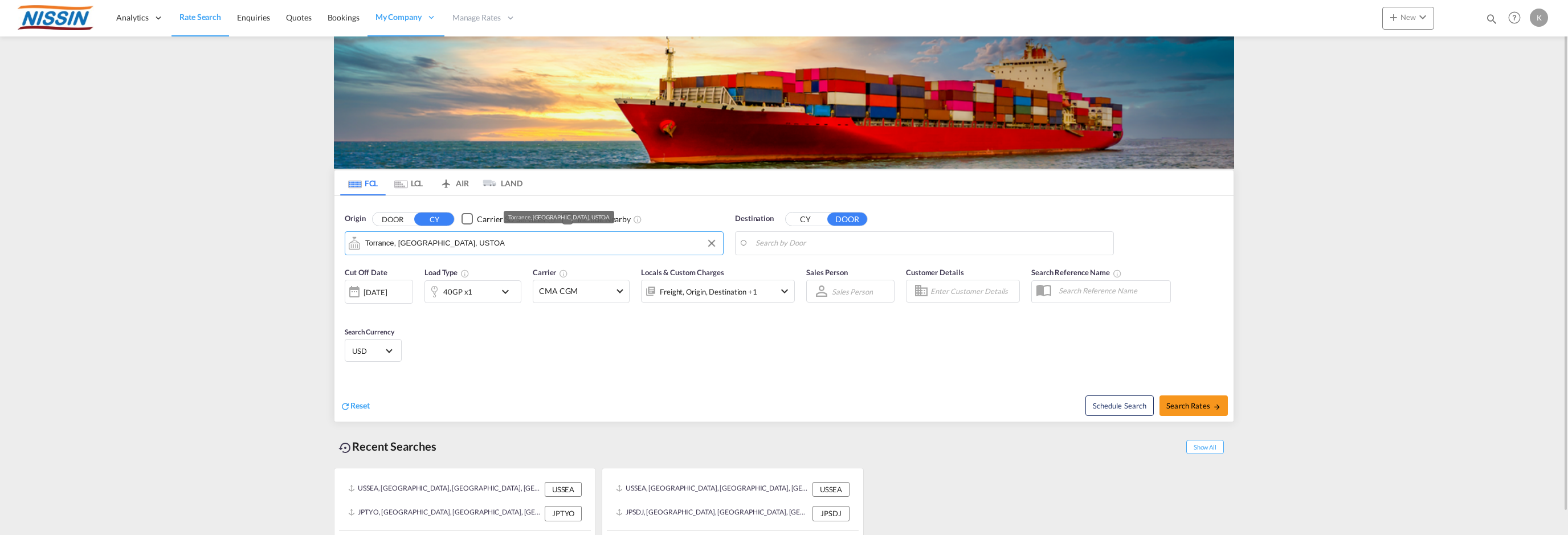
click at [490, 245] on input "Torrance, [GEOGRAPHIC_DATA], USTOA" at bounding box center [541, 243] width 352 height 17
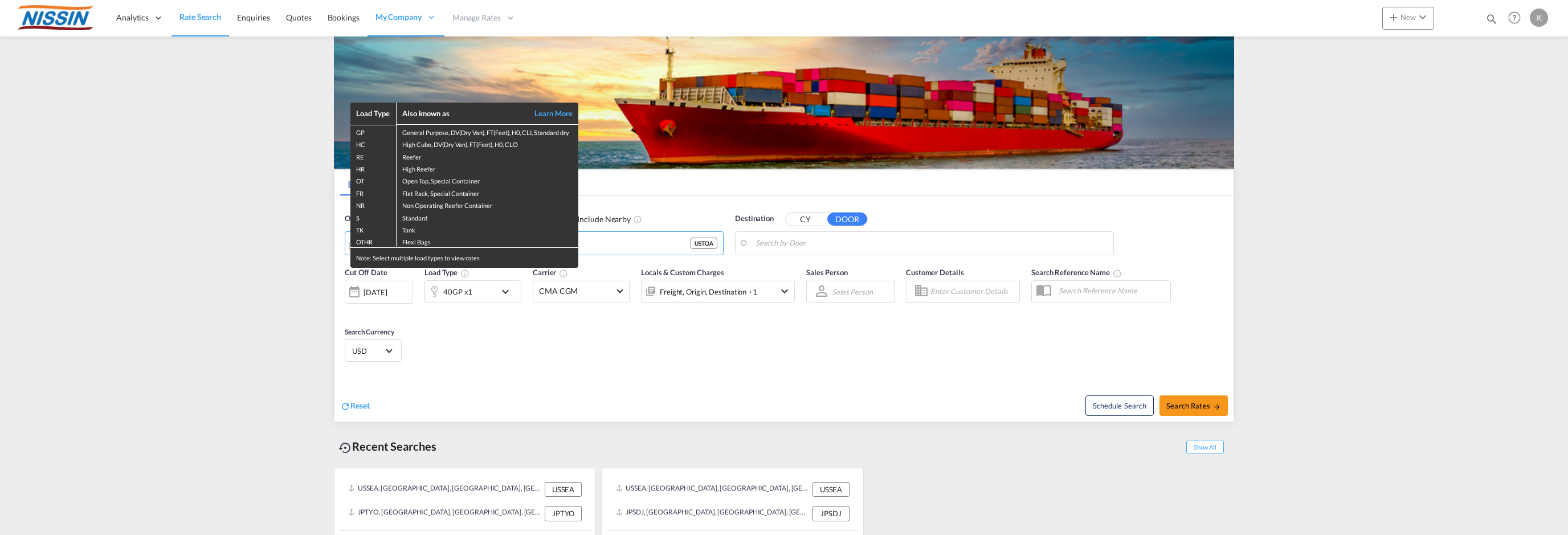
click at [248, 265] on div "Load Type Also known as Learn More GP General Purpose, DV(Dry Van), FT(Feet), H…" at bounding box center [784, 267] width 1568 height 535
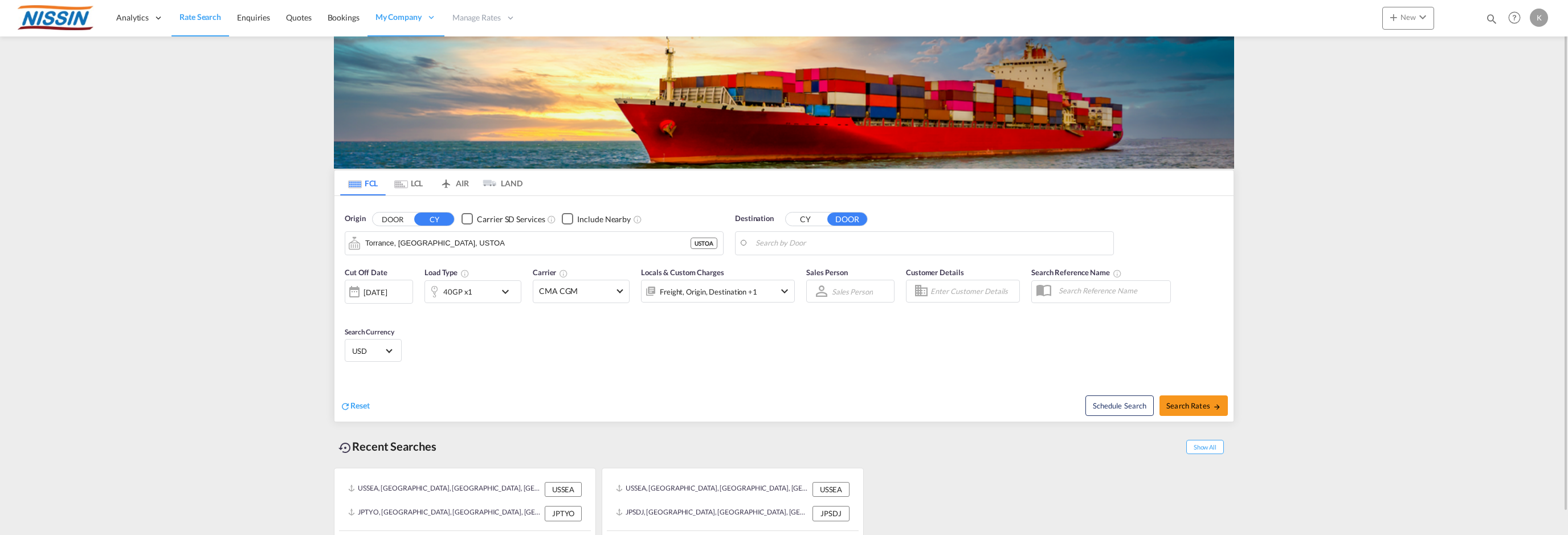
click at [783, 244] on input "Search by Door" at bounding box center [932, 243] width 352 height 17
click at [771, 241] on input "Search by Door" at bounding box center [932, 243] width 352 height 17
type input "hanzomon"
click at [807, 218] on button "CY" at bounding box center [806, 219] width 40 height 13
drag, startPoint x: 780, startPoint y: 239, endPoint x: 772, endPoint y: 244, distance: 9.4
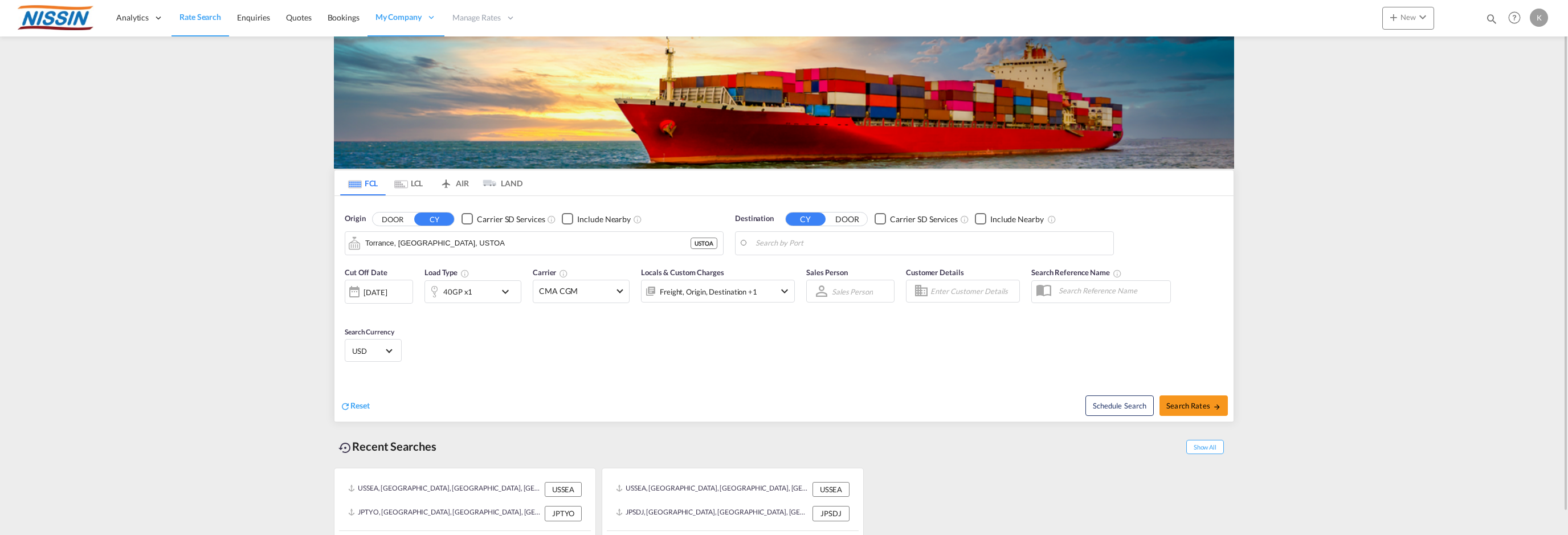
click at [768, 240] on body "Analytics Reports Dashboard Rate Search Enquiries Quotes Bookings" at bounding box center [784, 267] width 1568 height 535
type input "hanzomon"
type input "c"
click at [795, 271] on div "Narita , [GEOGRAPHIC_DATA] [GEOGRAPHIC_DATA] JPNRI" at bounding box center [844, 274] width 216 height 35
type input "Narita, [GEOGRAPHIC_DATA], JPNRI"
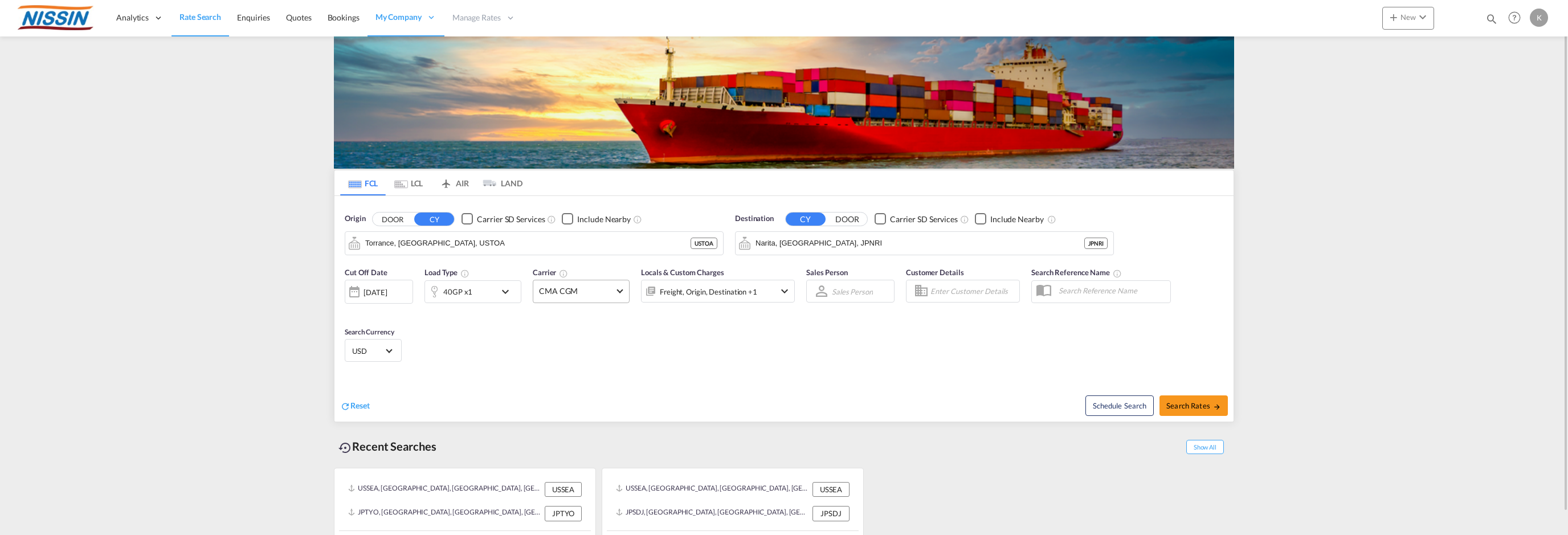
click at [611, 289] on span "CMA CGM" at bounding box center [576, 291] width 74 height 11
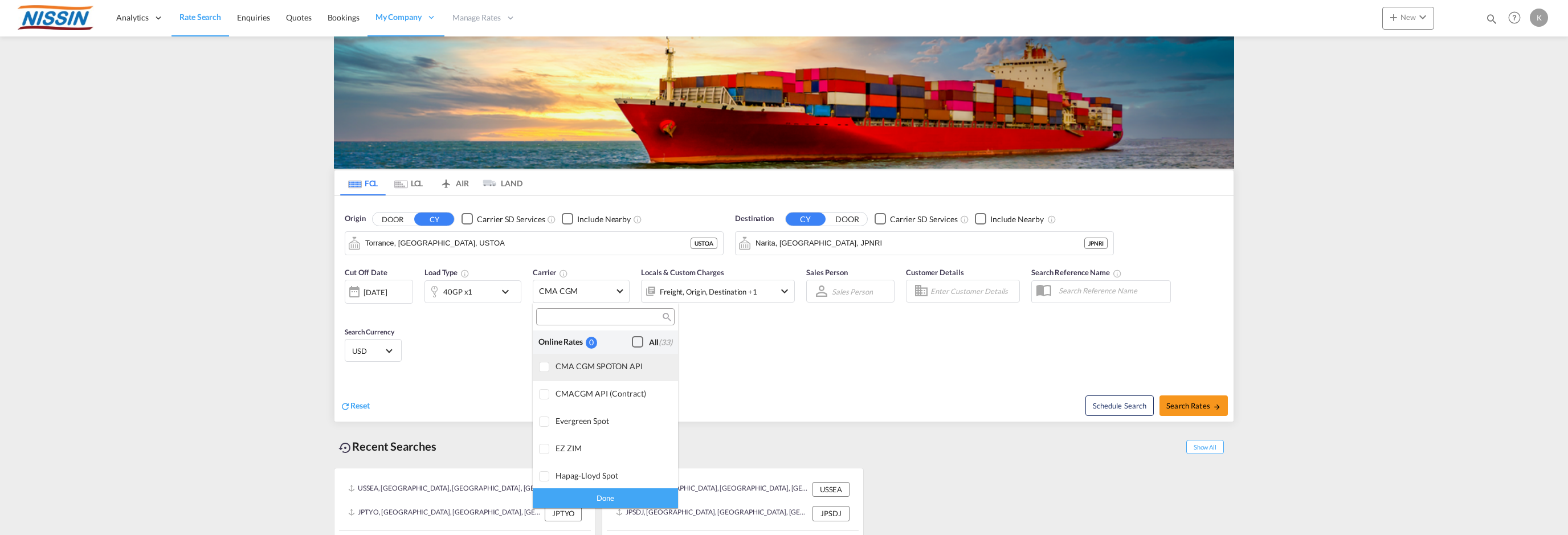
click at [545, 364] on div at bounding box center [544, 368] width 11 height 11
click at [543, 395] on div at bounding box center [544, 395] width 11 height 11
click at [611, 494] on div "Done" at bounding box center [605, 498] width 146 height 20
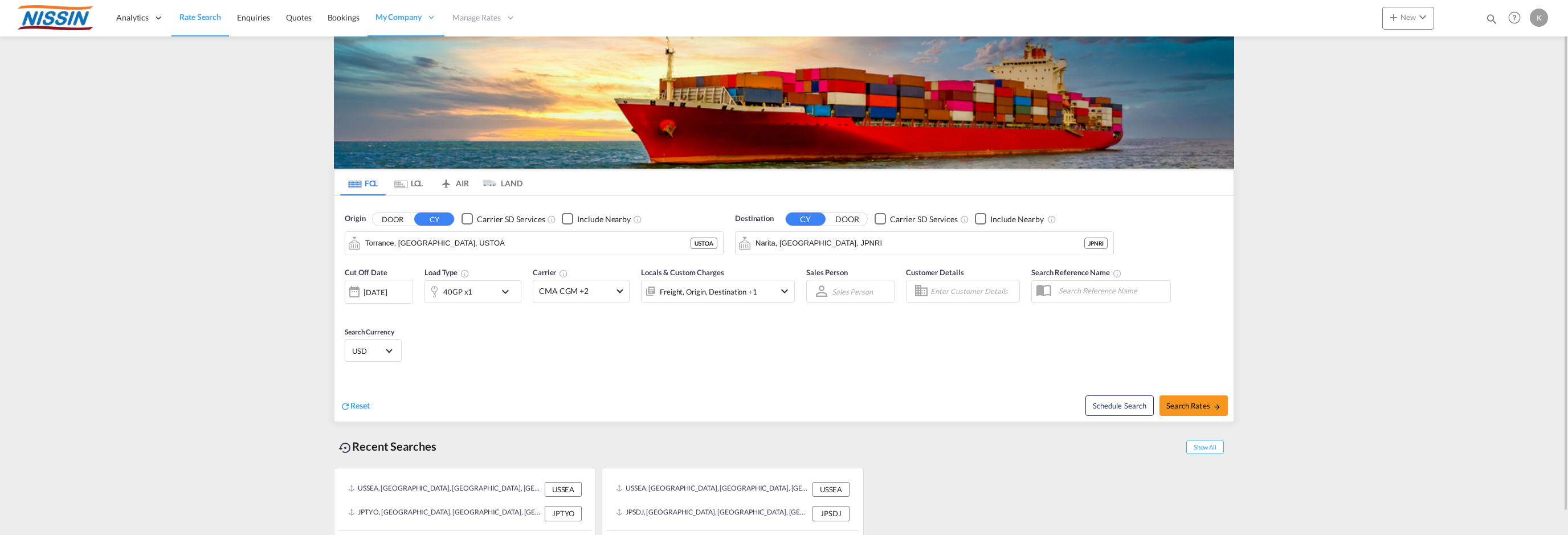
click at [860, 290] on md-select "Sales Person Select Sales Person No results found" at bounding box center [852, 291] width 43 height 16
click at [892, 293] on div "Select Sales Person" at bounding box center [862, 291] width 62 height 10
click at [991, 290] on input "Enter Customer Details" at bounding box center [973, 291] width 85 height 17
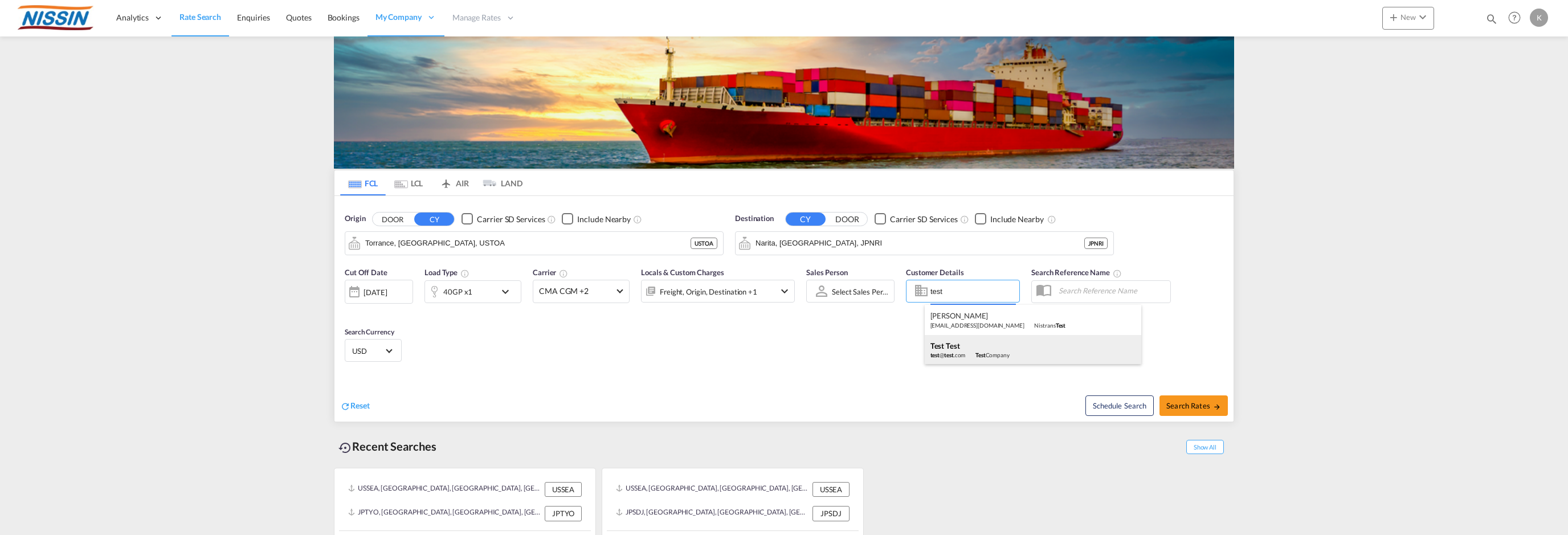
type input "test"
click at [946, 342] on body "Analytics Reports Dashboard Rate Search Enquiries Quotes Bookings" at bounding box center [784, 267] width 1568 height 535
click at [1085, 292] on input "text" at bounding box center [1112, 290] width 117 height 17
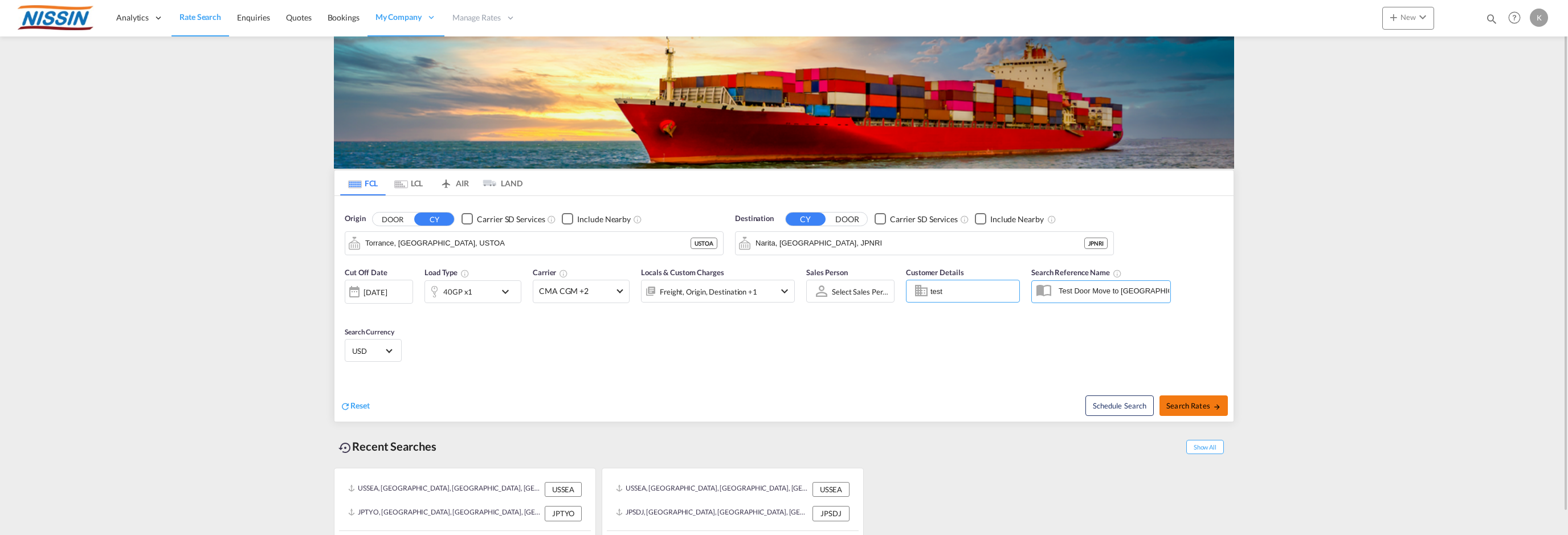
type input "Test Door Move to [GEOGRAPHIC_DATA]"
click at [1198, 401] on span "Search Rates" at bounding box center [1194, 405] width 55 height 9
click at [1188, 403] on span "Search Rates" at bounding box center [1194, 405] width 55 height 9
click at [921, 329] on div "Cut Off Date [DATE] [DATE] Load Type 40GP x1 Carrier CMA CGM +2 Locals & Custom…" at bounding box center [784, 317] width 899 height 111
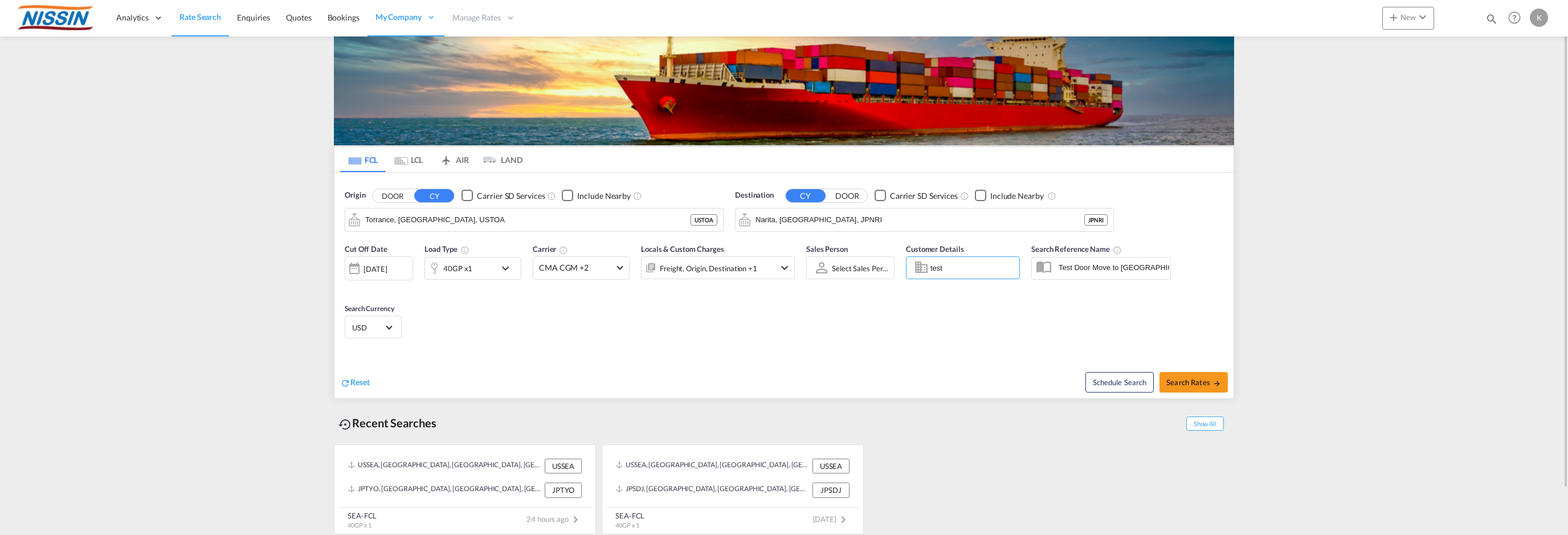
scroll to position [0, 0]
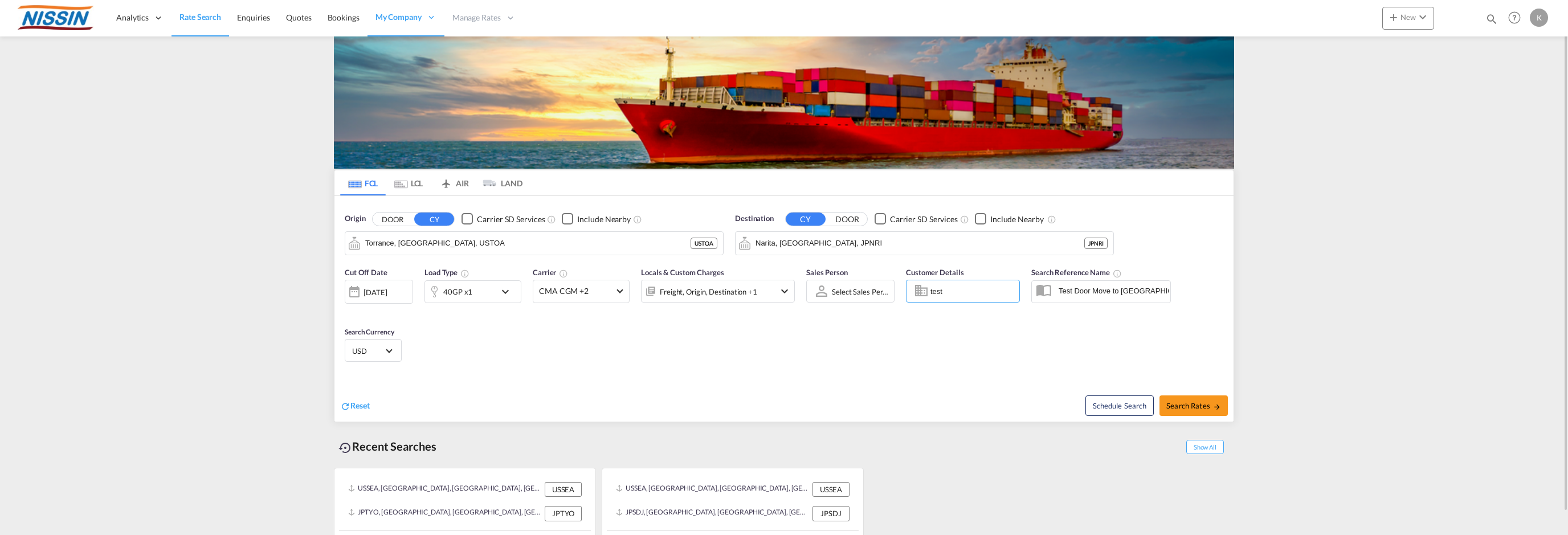
click at [1108, 454] on div "Recent Searches Show All" at bounding box center [784, 443] width 901 height 31
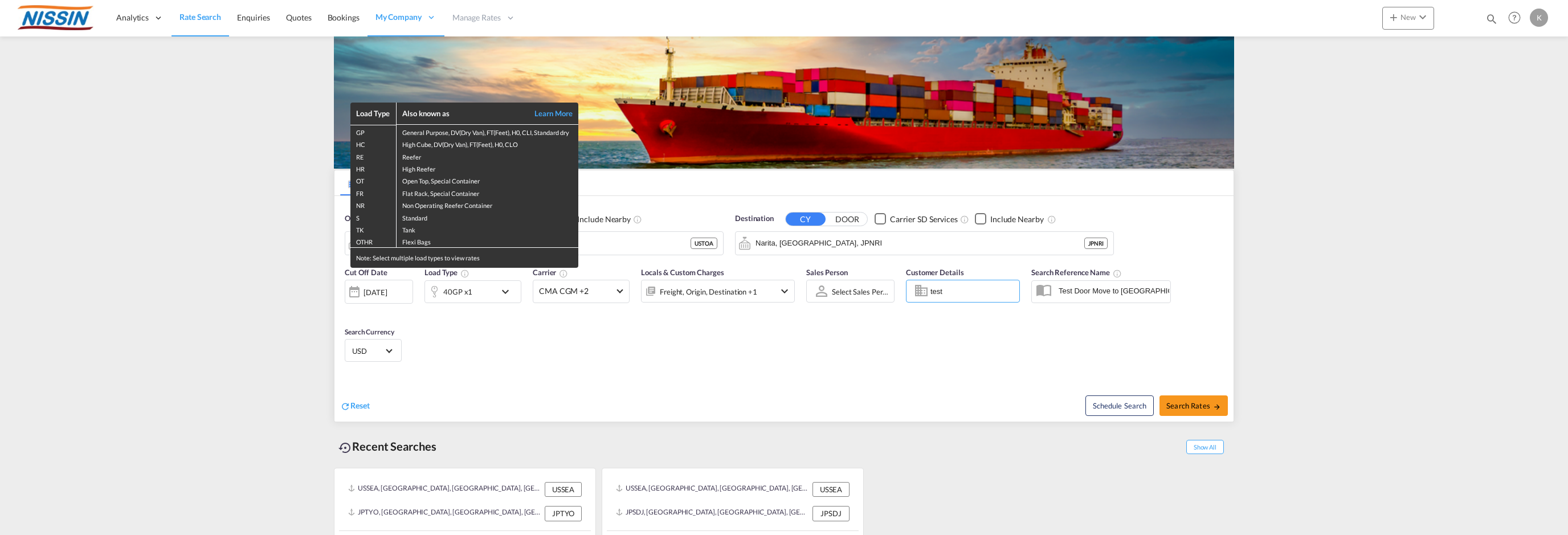
click at [374, 291] on div "Load Type Also known as Learn More GP General Purpose, DV(Dry Van), FT(Feet), H…" at bounding box center [784, 267] width 1568 height 535
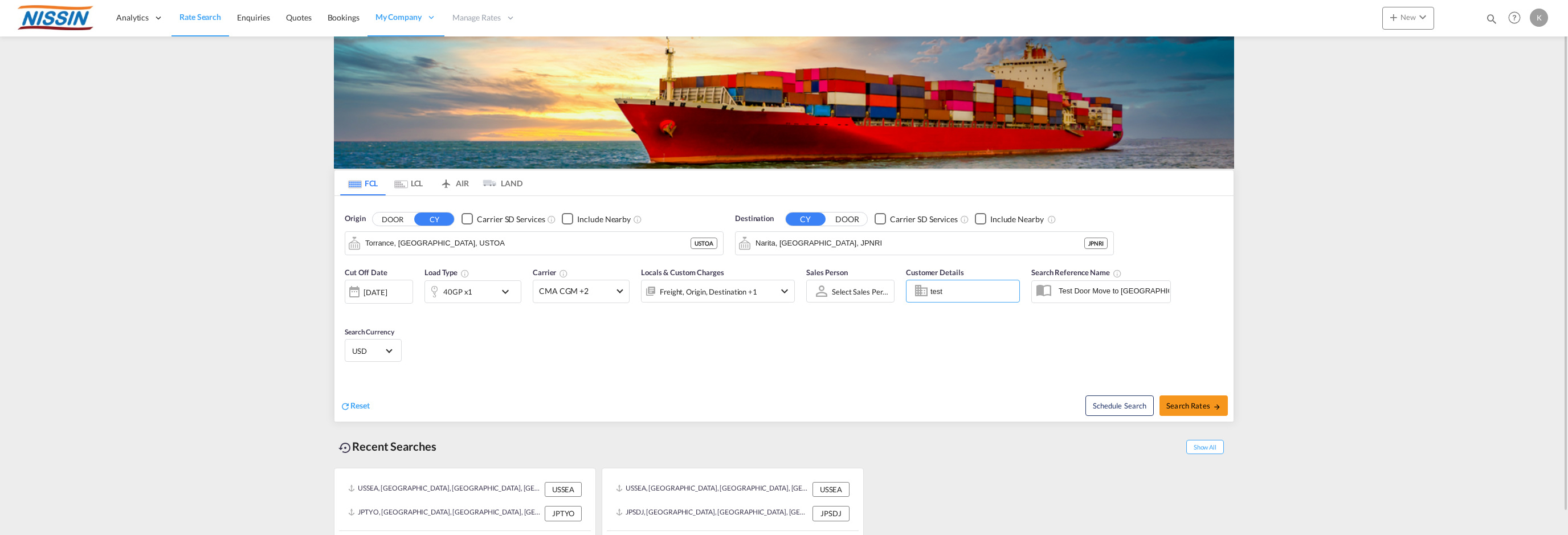
click at [384, 292] on div "[DATE]" at bounding box center [375, 292] width 23 height 10
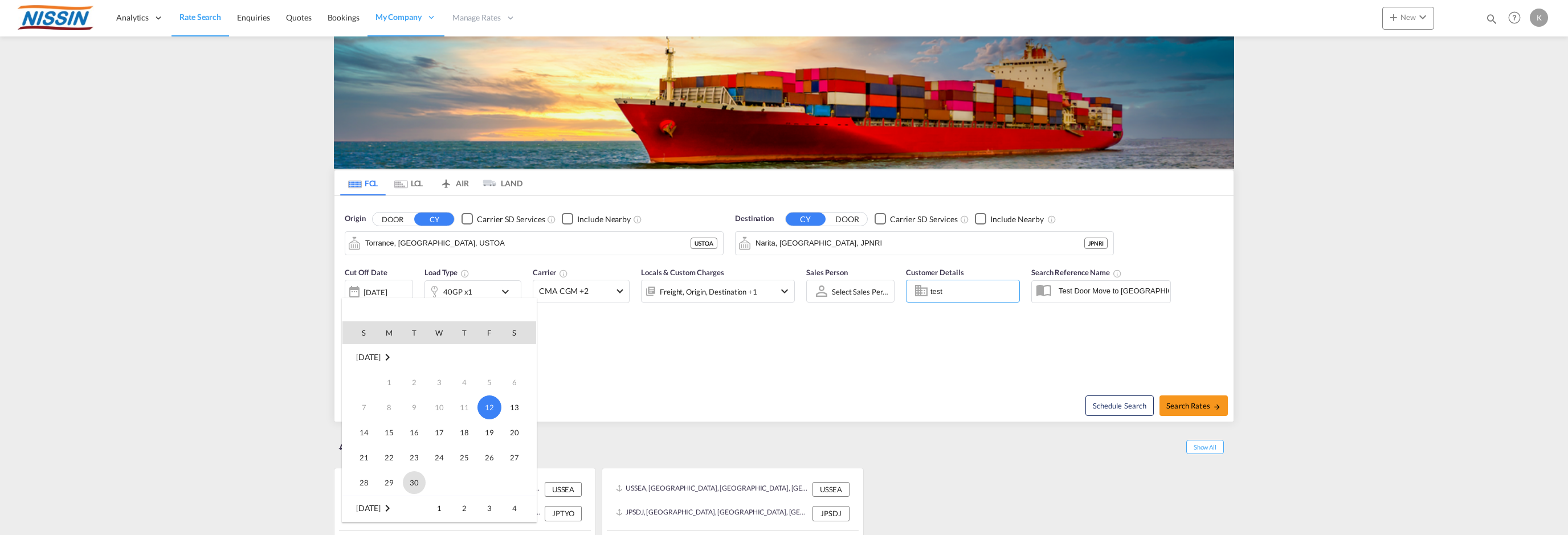
click at [410, 481] on span "30" at bounding box center [414, 483] width 23 height 23
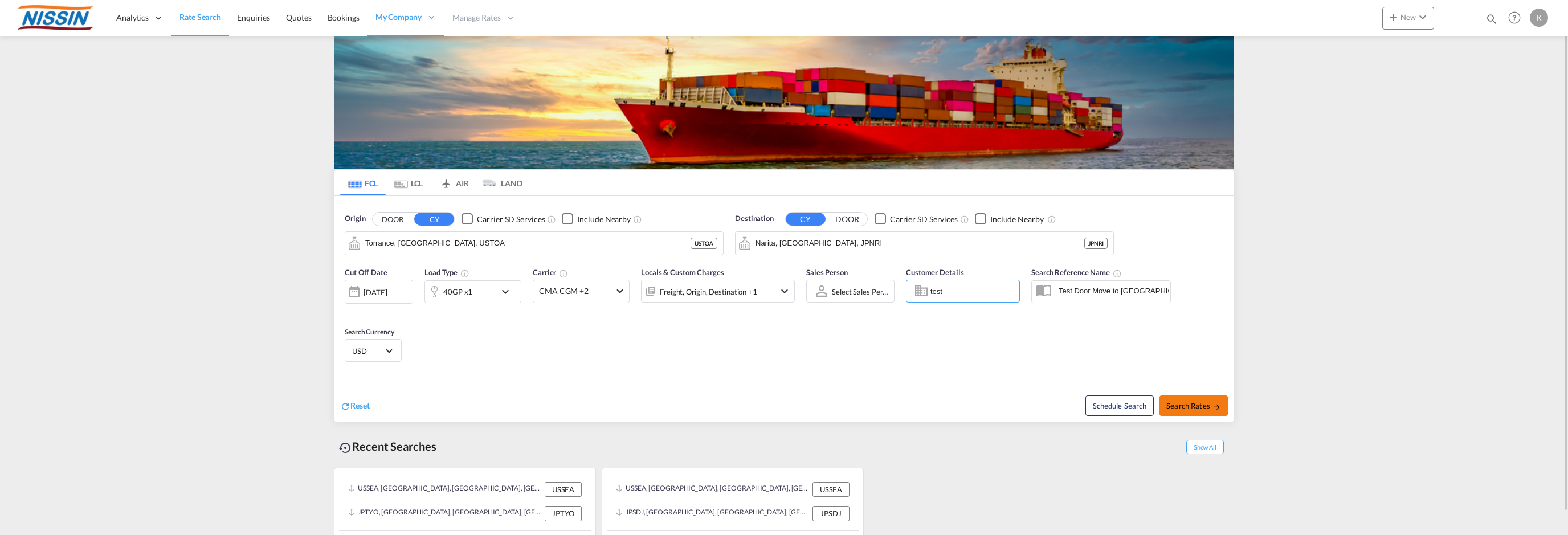
click at [1194, 402] on span "Search Rates" at bounding box center [1194, 405] width 55 height 9
click at [1205, 403] on span "Search Rates" at bounding box center [1194, 405] width 55 height 9
click at [844, 290] on div "Select Sales Person" at bounding box center [863, 291] width 62 height 9
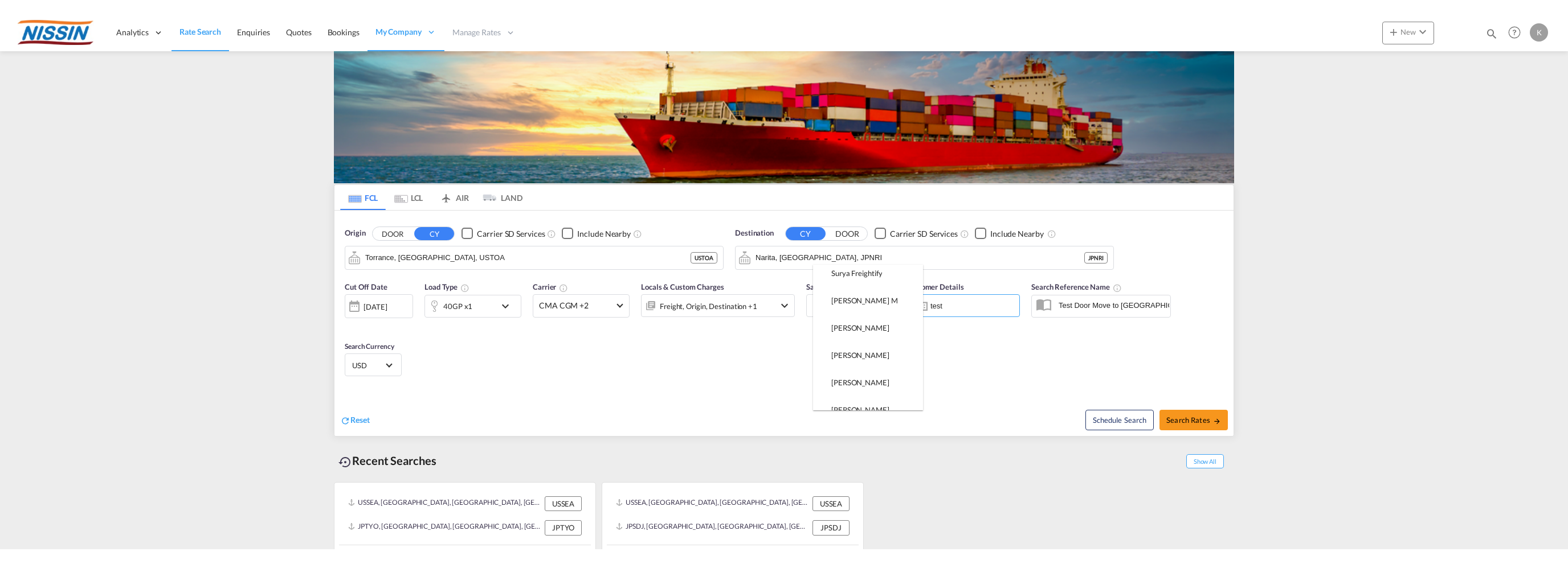
scroll to position [128, 0]
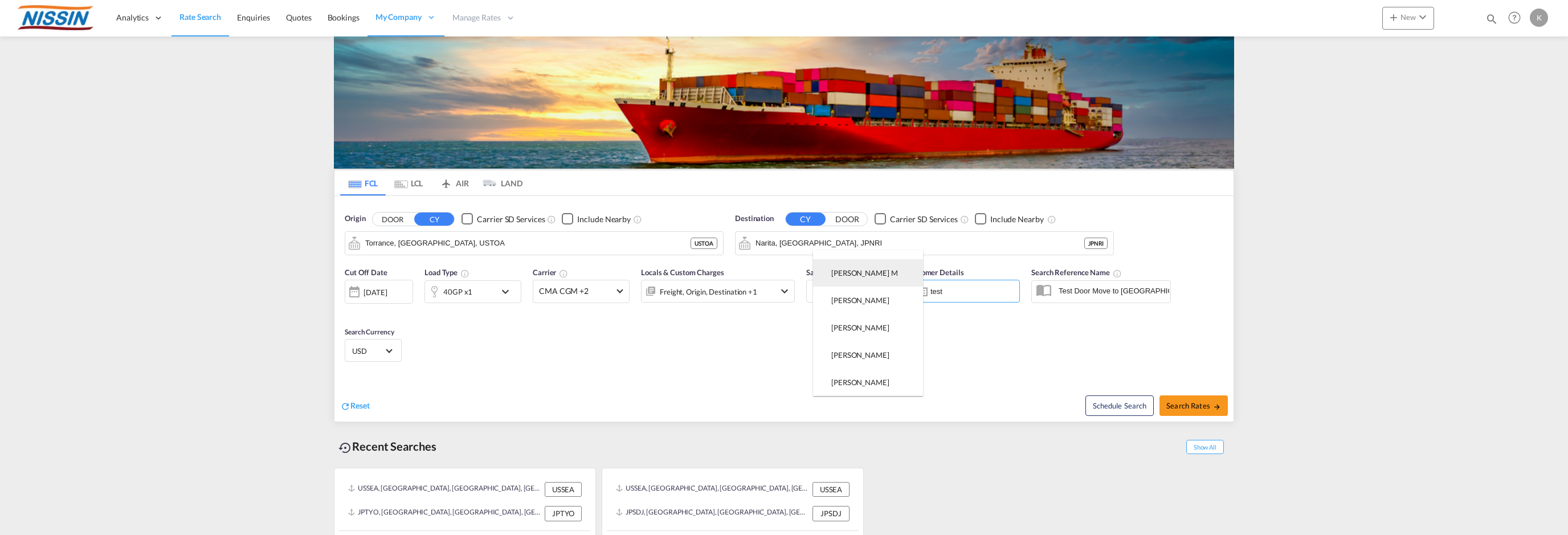
click at [866, 278] on md-option "[PERSON_NAME] M" at bounding box center [868, 273] width 110 height 27
click at [954, 289] on input "Enter Customer Details" at bounding box center [973, 291] width 85 height 17
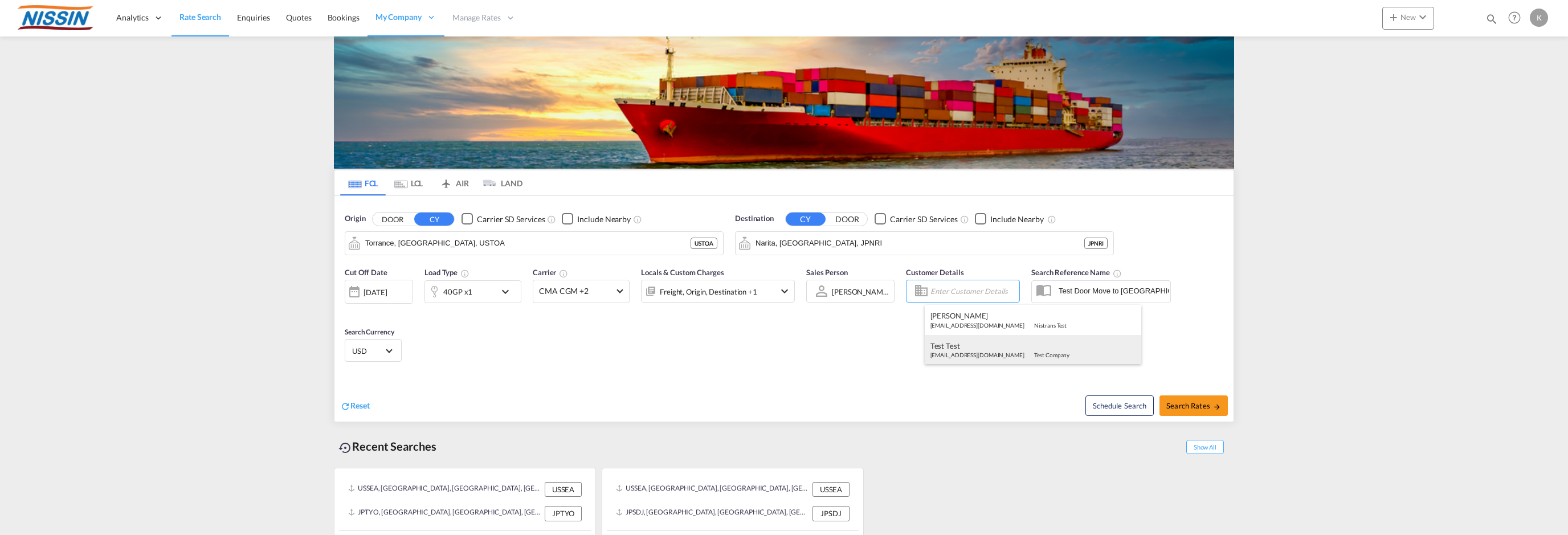
click at [955, 348] on div "Test Test [EMAIL_ADDRESS][DOMAIN_NAME] Test Company" at bounding box center [1032, 350] width 216 height 30
type input "Test Company, Test Test, [EMAIL_ADDRESS][DOMAIN_NAME]"
click at [1190, 401] on button "Search Rates" at bounding box center [1193, 406] width 68 height 21
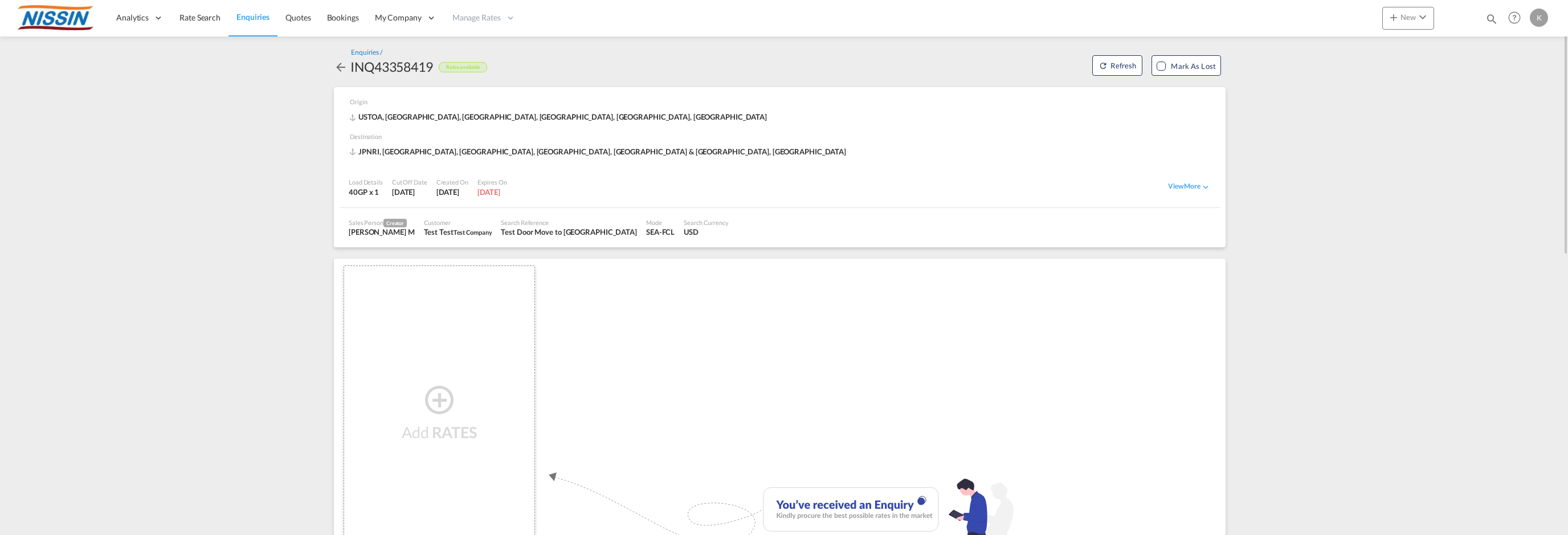
click at [365, 53] on div "Enquiries /" at bounding box center [367, 53] width 31 height 10
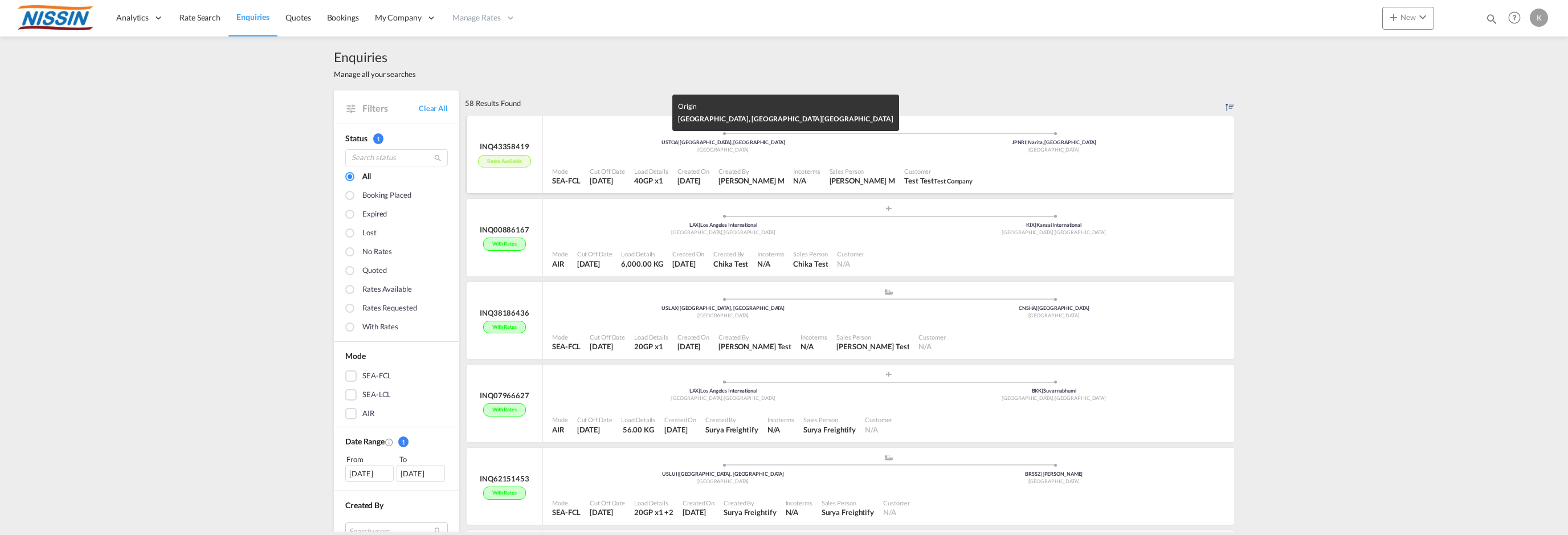
click at [648, 143] on div "USTOA | Torrance, CA" at bounding box center [724, 142] width 331 height 7
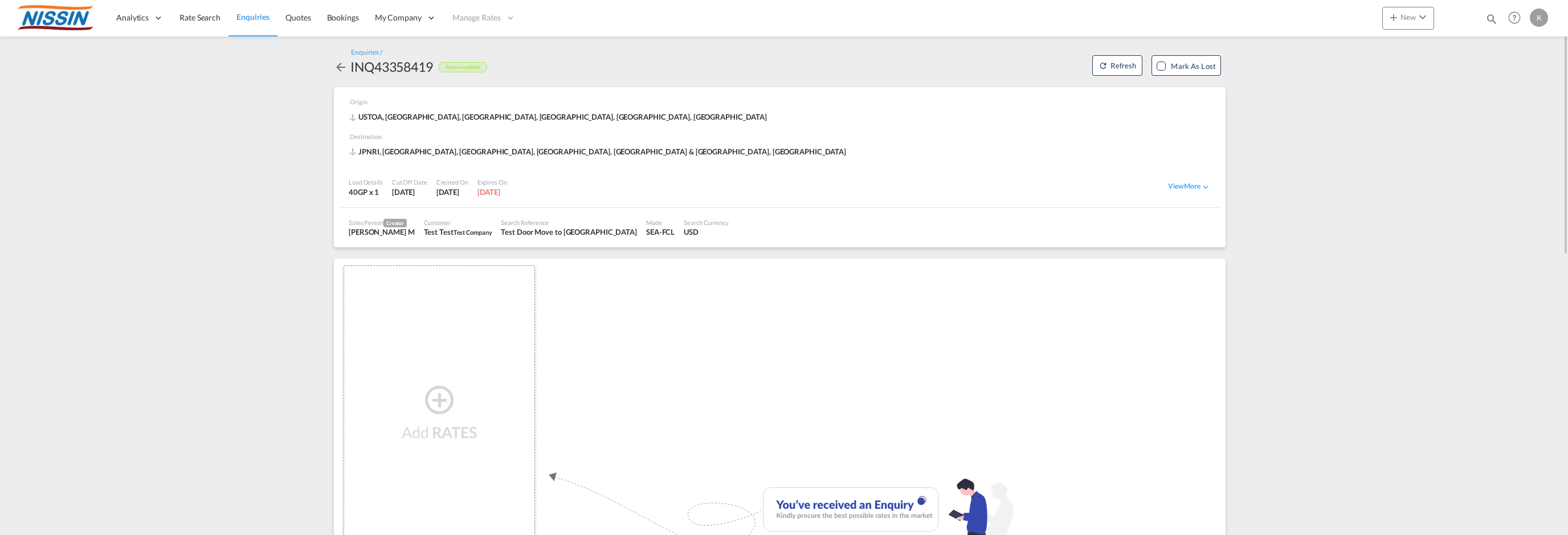
click at [338, 67] on md-icon "icon-arrow-left" at bounding box center [340, 67] width 14 height 14
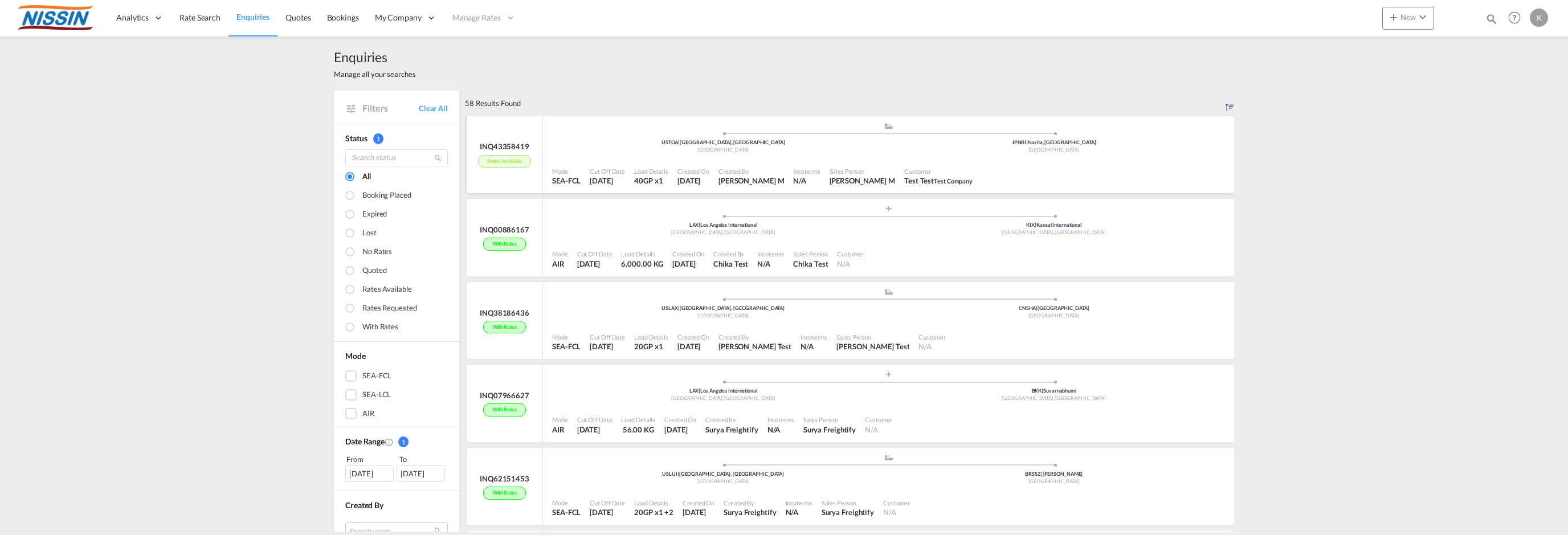
click at [518, 145] on div "INQ43358419" at bounding box center [505, 146] width 50 height 10
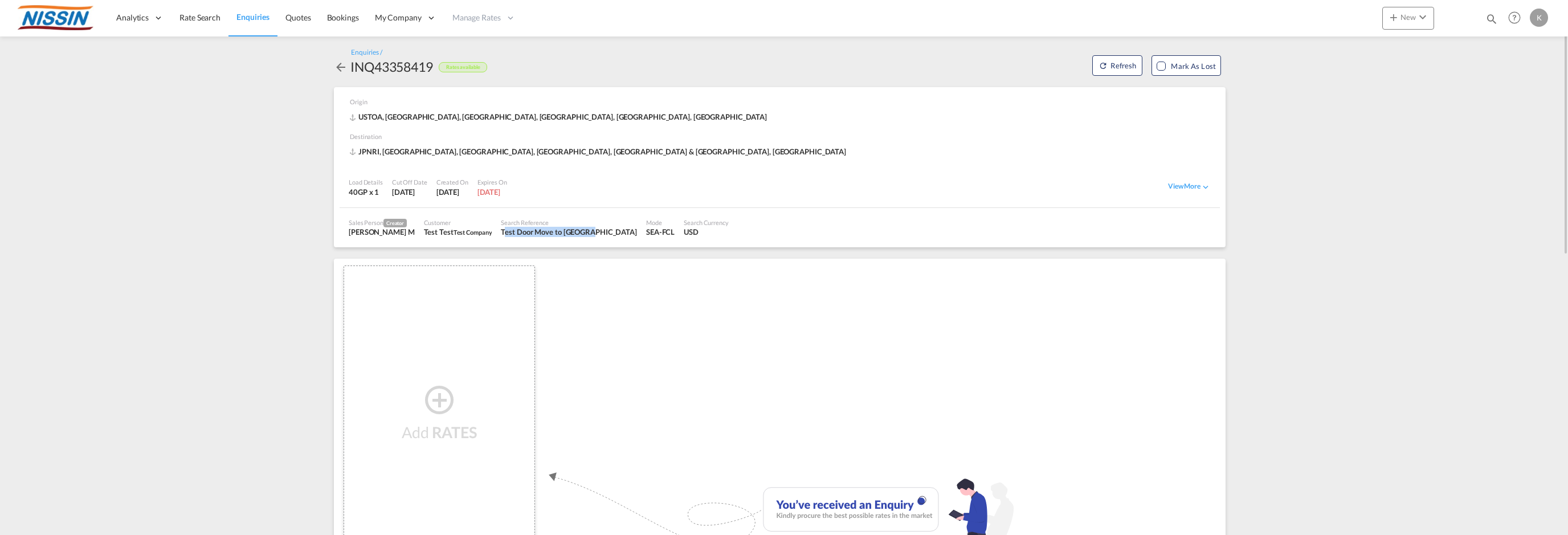
drag, startPoint x: 492, startPoint y: 233, endPoint x: 576, endPoint y: 234, distance: 84.0
click at [576, 234] on div "Search Reference Test Door Move to Narita" at bounding box center [569, 228] width 146 height 28
click at [357, 53] on div "Enquiries /" at bounding box center [367, 53] width 31 height 10
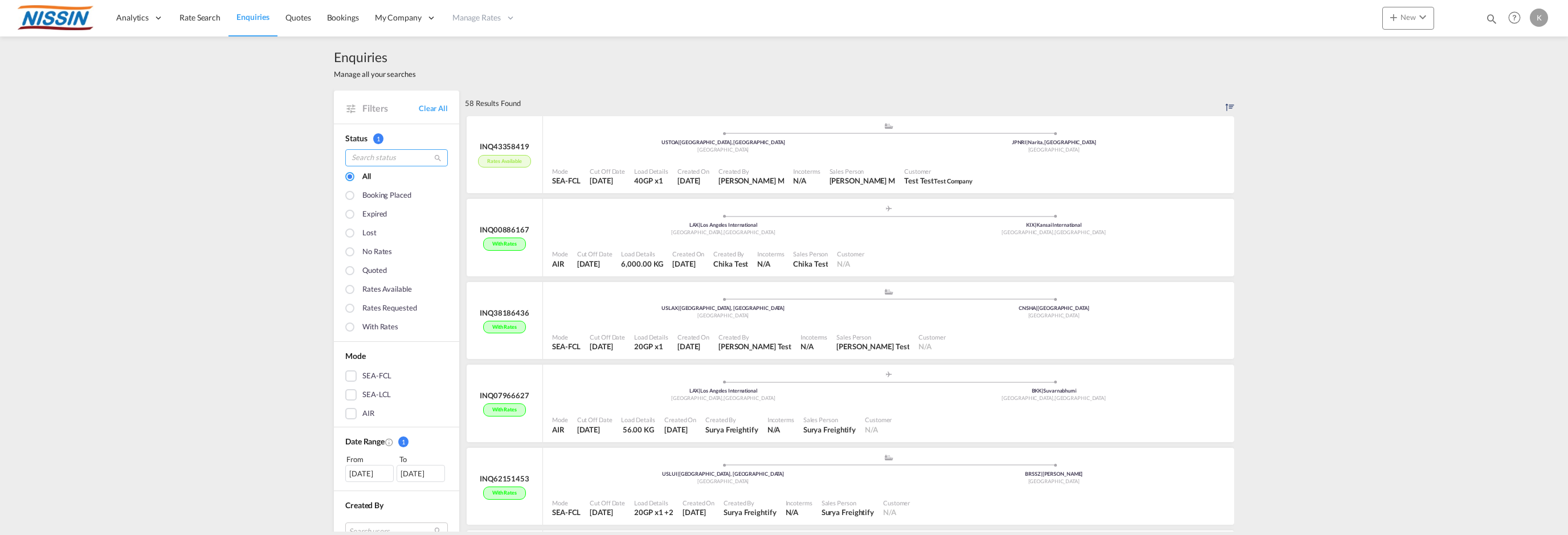
click at [384, 155] on input "search" at bounding box center [396, 158] width 103 height 17
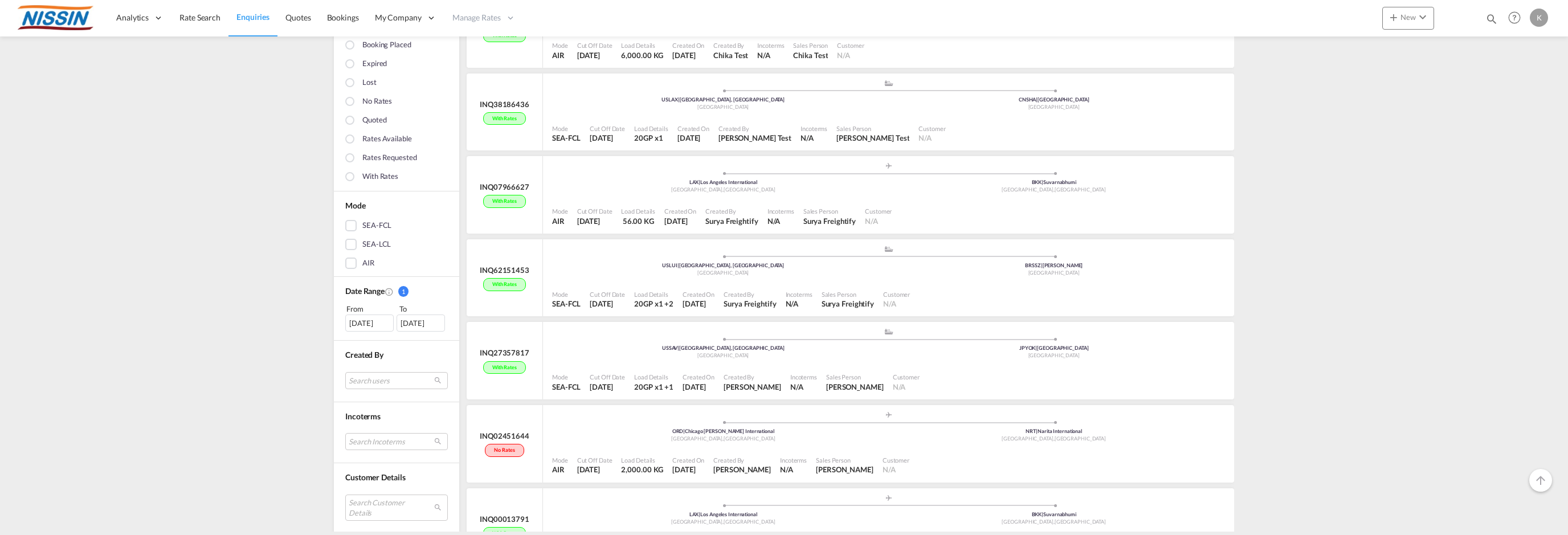
scroll to position [228, 0]
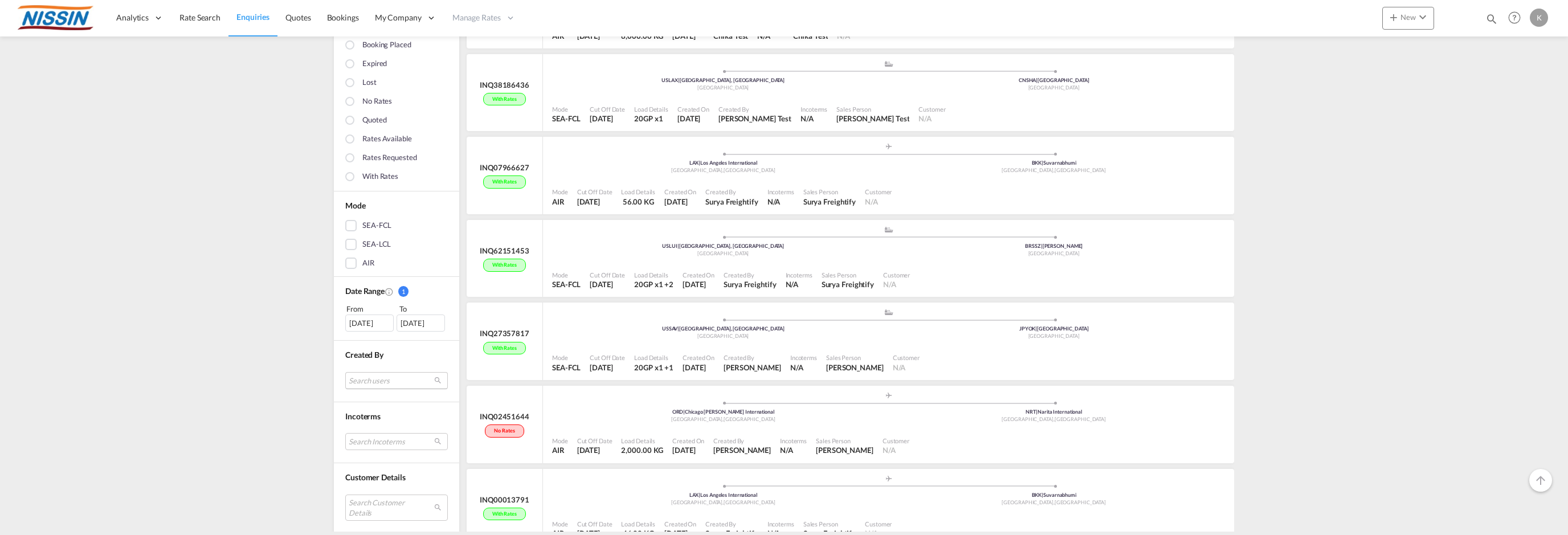
click at [374, 375] on md-select "Search users internal users internal_user leidy Test leidy@test.com internal_us…" at bounding box center [396, 381] width 103 height 17
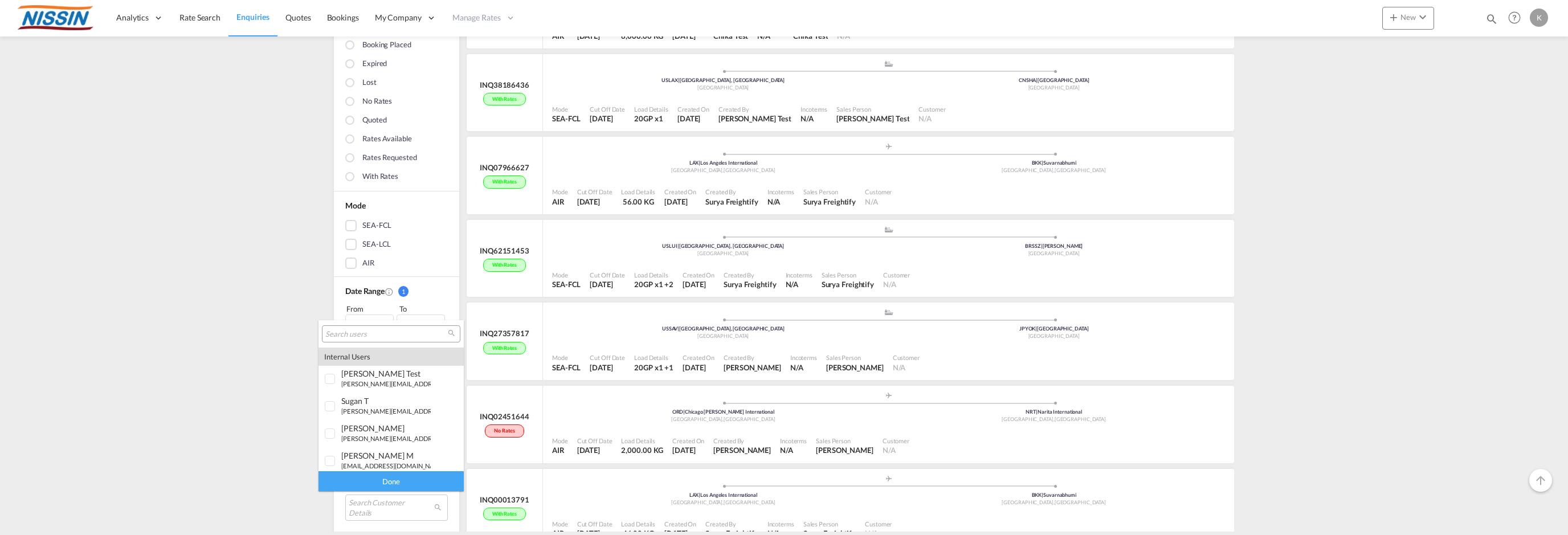
click at [265, 330] on md-backdrop at bounding box center [784, 267] width 1568 height 535
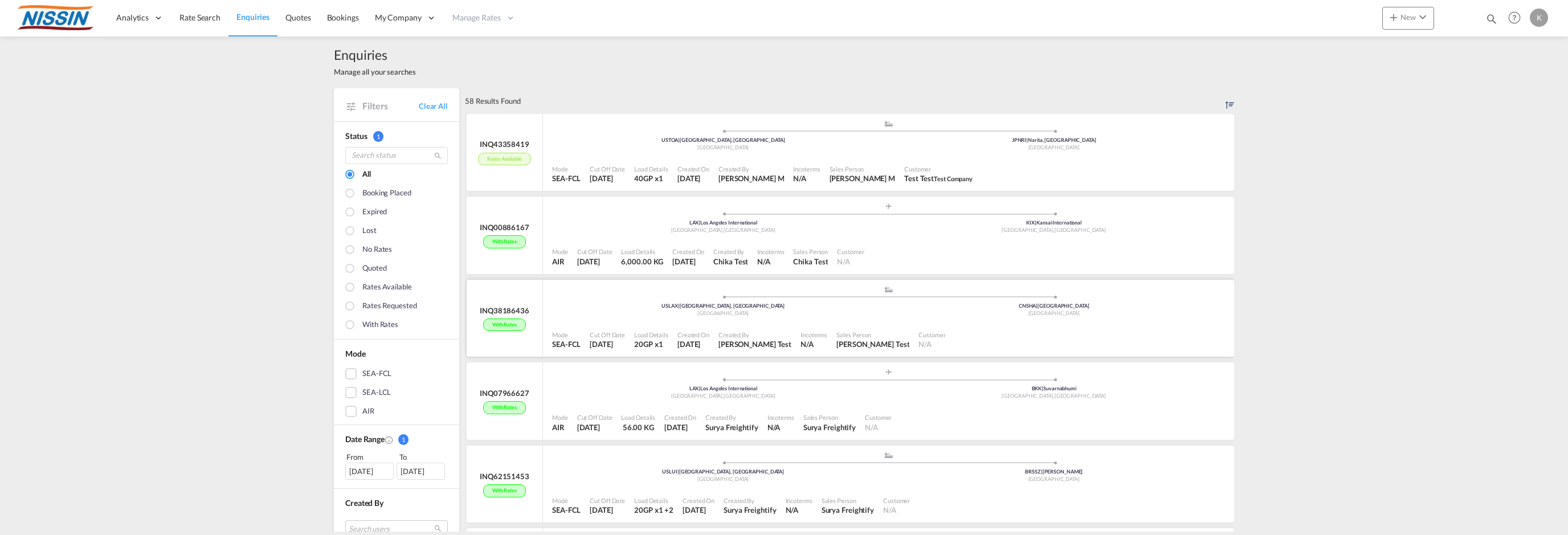
scroll to position [0, 0]
click at [511, 144] on div "INQ43358419" at bounding box center [505, 146] width 50 height 10
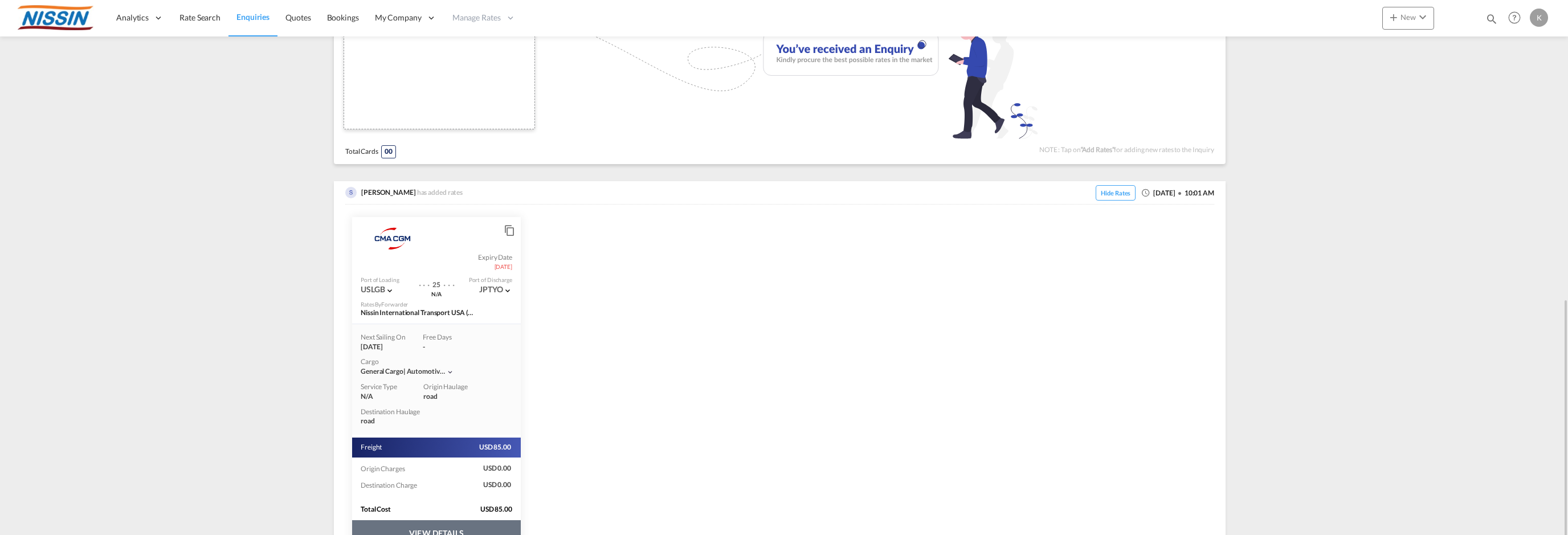
scroll to position [513, 0]
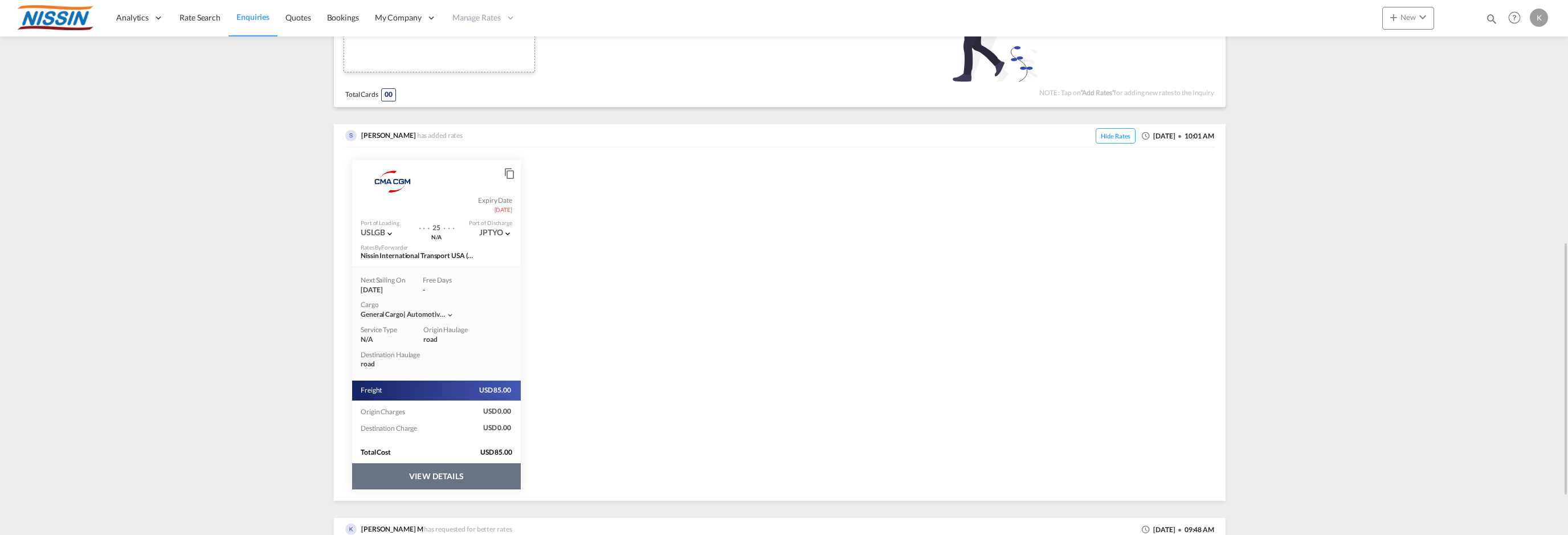
click at [435, 475] on button "VIEW DETAILS" at bounding box center [437, 476] width 169 height 27
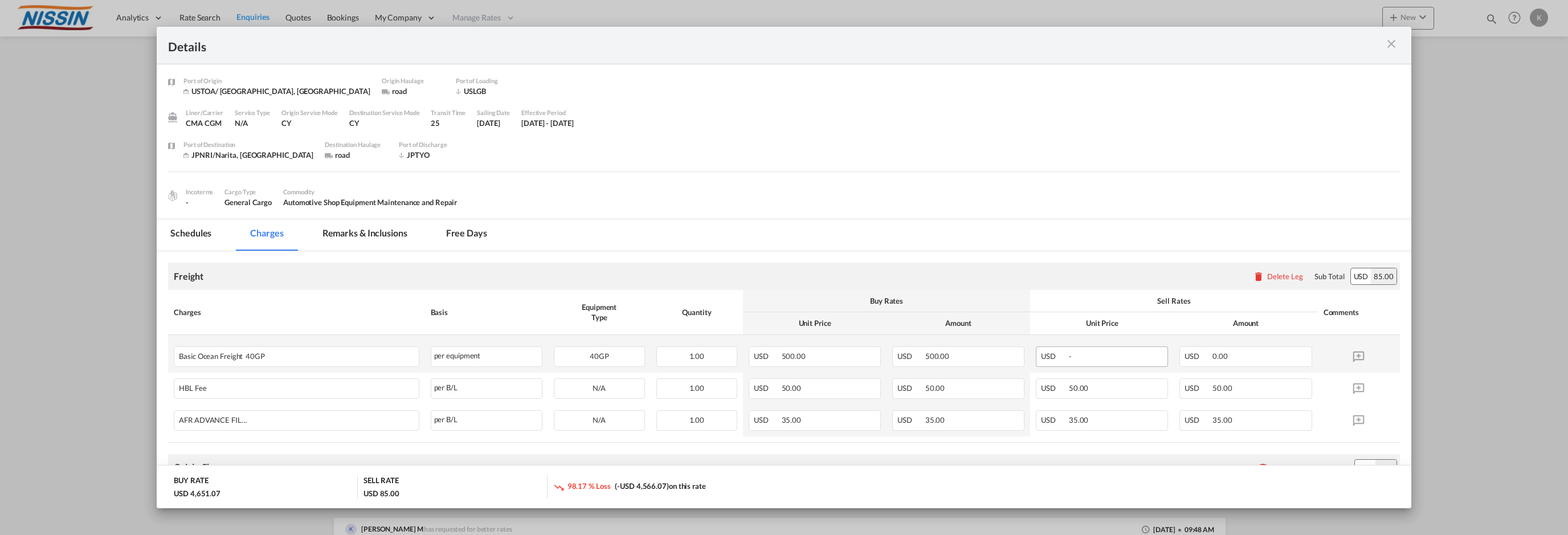
click at [1103, 358] on div "USD -" at bounding box center [1102, 357] width 132 height 21
click at [1249, 347] on div "USD 0.00" at bounding box center [1246, 357] width 132 height 21
click at [1238, 356] on div "USD 0.00" at bounding box center [1246, 357] width 132 height 21
click at [1393, 43] on md-icon "icon-close m-3 fg-AAA8AD cursor" at bounding box center [1391, 43] width 14 height 14
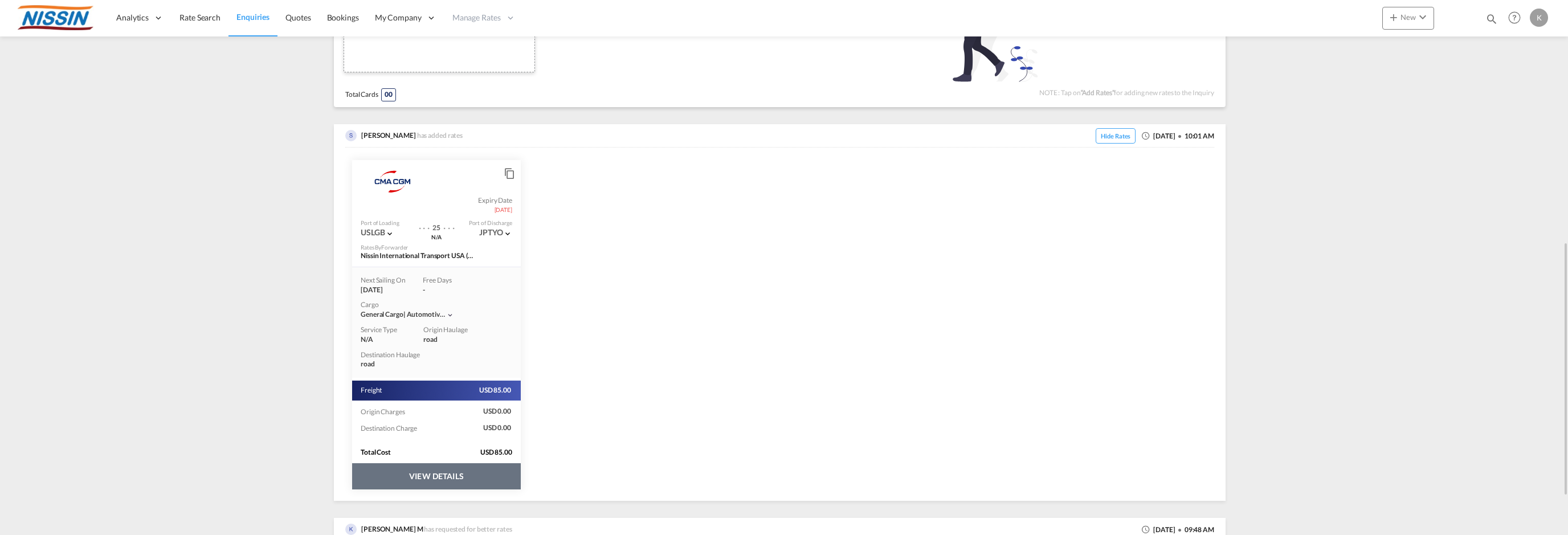
scroll to position [594, 0]
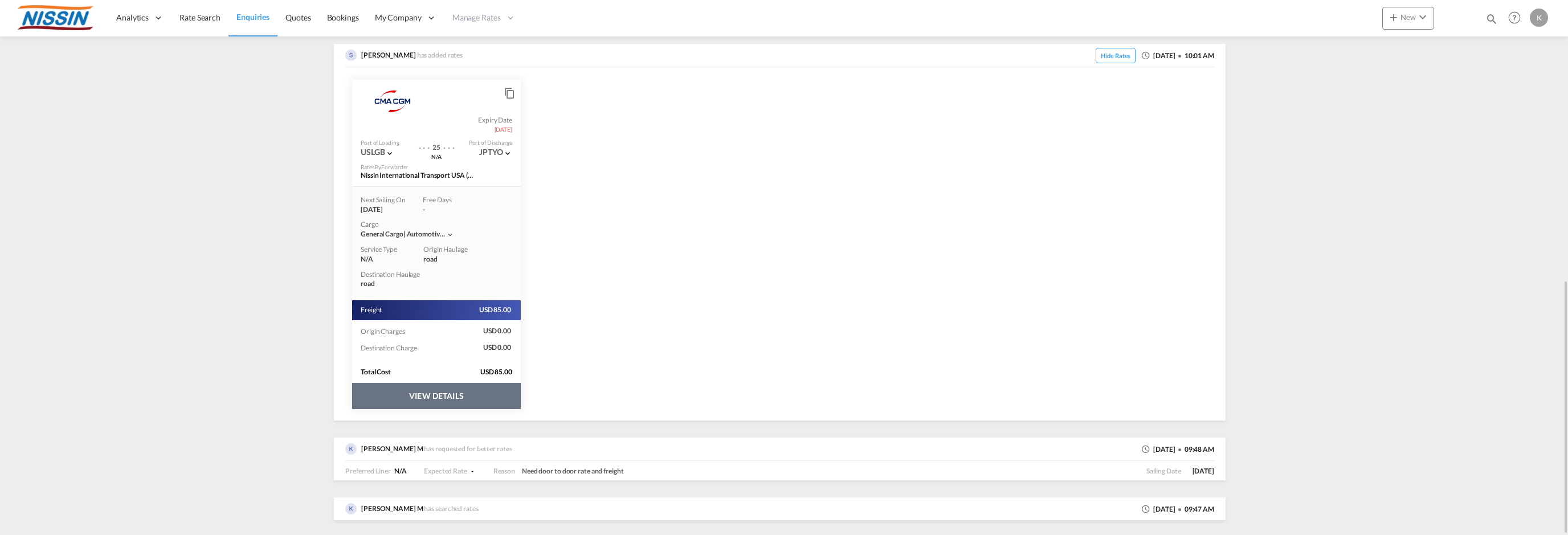
click at [478, 386] on button "VIEW DETAILS" at bounding box center [437, 396] width 169 height 27
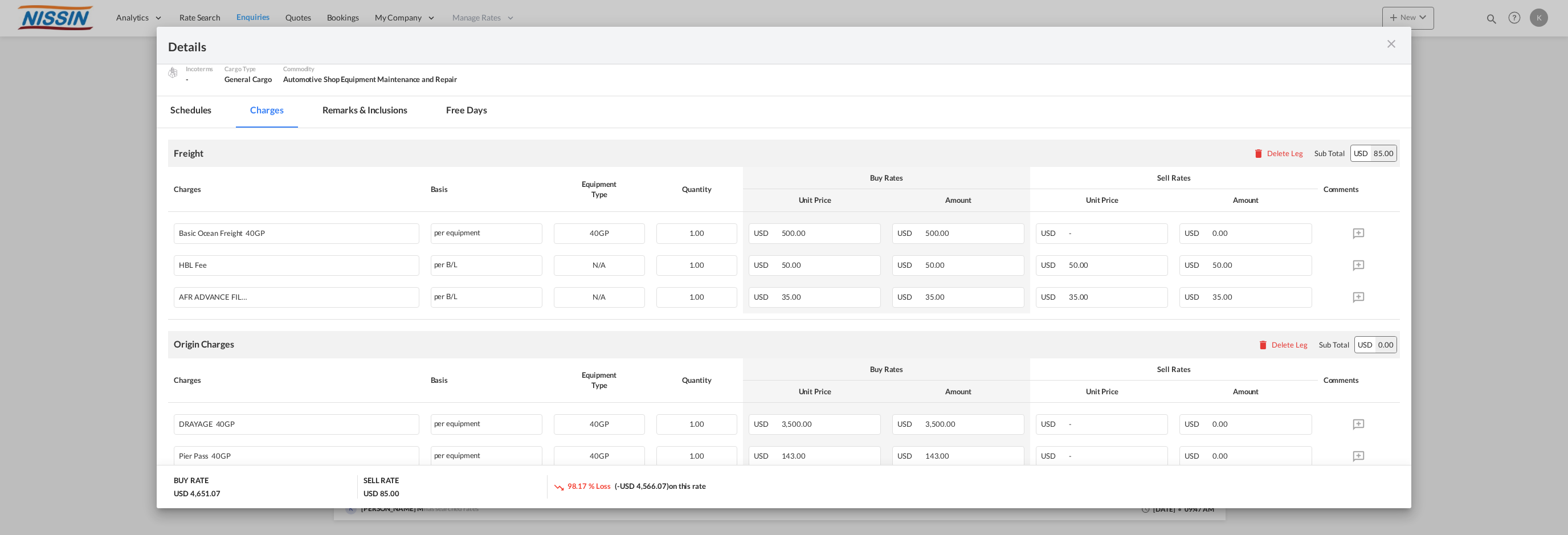
scroll to position [120, 0]
click at [1083, 426] on div "USD -" at bounding box center [1102, 428] width 132 height 21
click at [1236, 427] on div "USD 0.00" at bounding box center [1246, 428] width 132 height 21
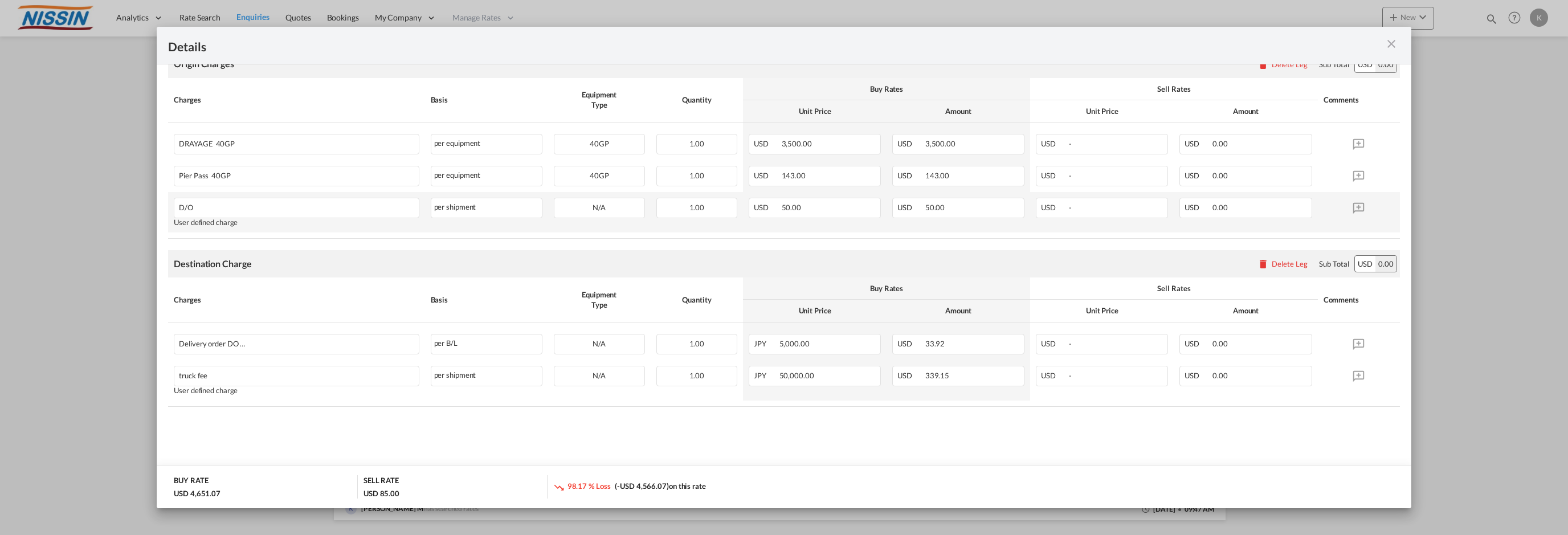
scroll to position [405, 0]
click at [1394, 44] on md-icon "icon-close m-3 fg-AAA8AD cursor" at bounding box center [1391, 43] width 14 height 14
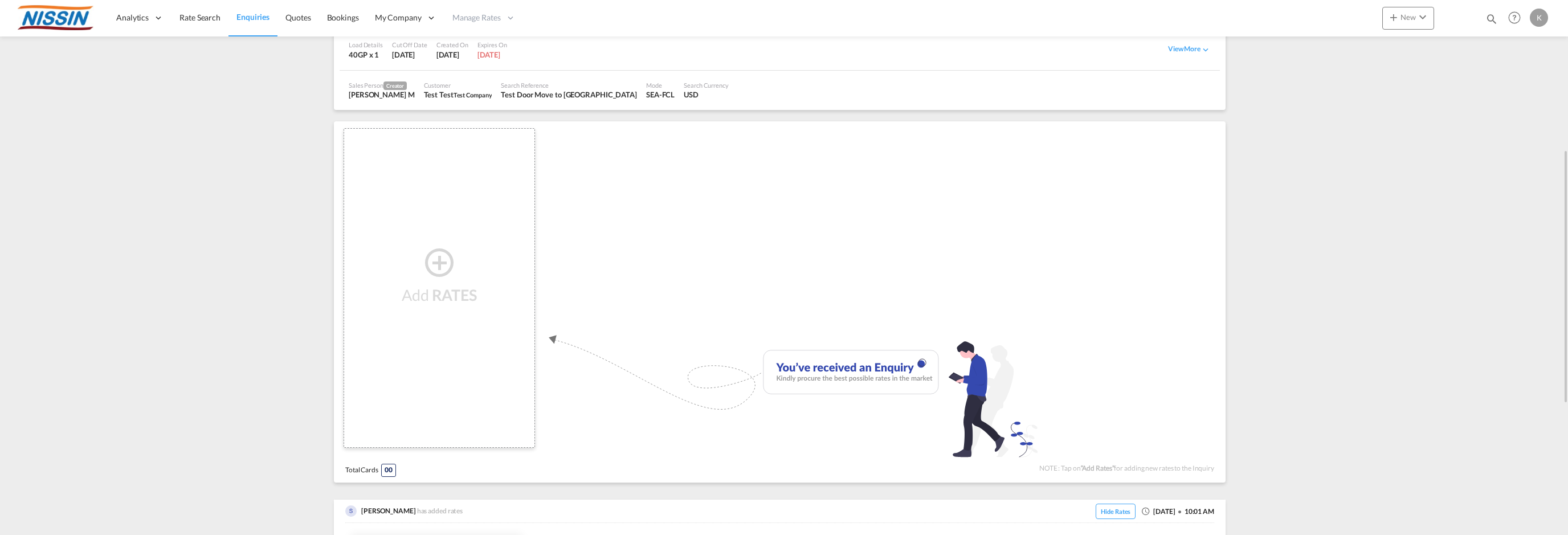
scroll to position [0, 0]
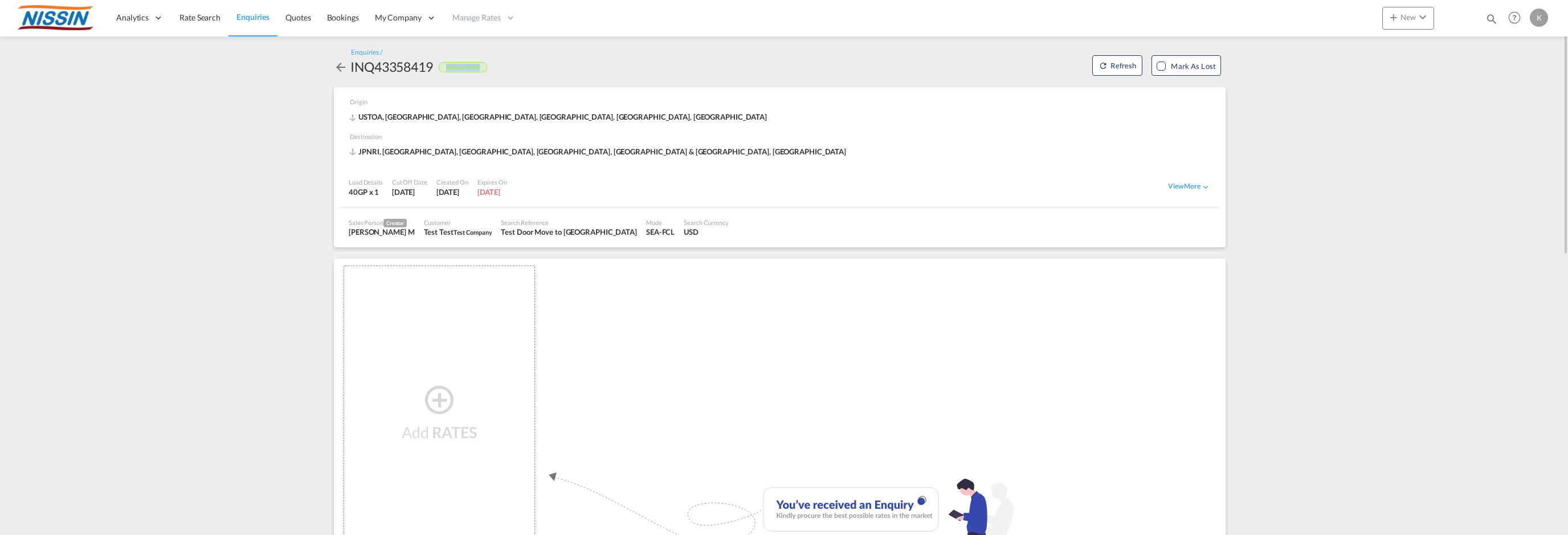
drag, startPoint x: 448, startPoint y: 66, endPoint x: 486, endPoint y: 65, distance: 38.0
click at [486, 65] on div "Rates available" at bounding box center [463, 67] width 49 height 10
click at [763, 340] on div at bounding box center [886, 427] width 678 height 336
click at [1177, 179] on div "View More" at bounding box center [863, 187] width 704 height 28
click at [1175, 185] on div "View More" at bounding box center [1189, 187] width 43 height 10
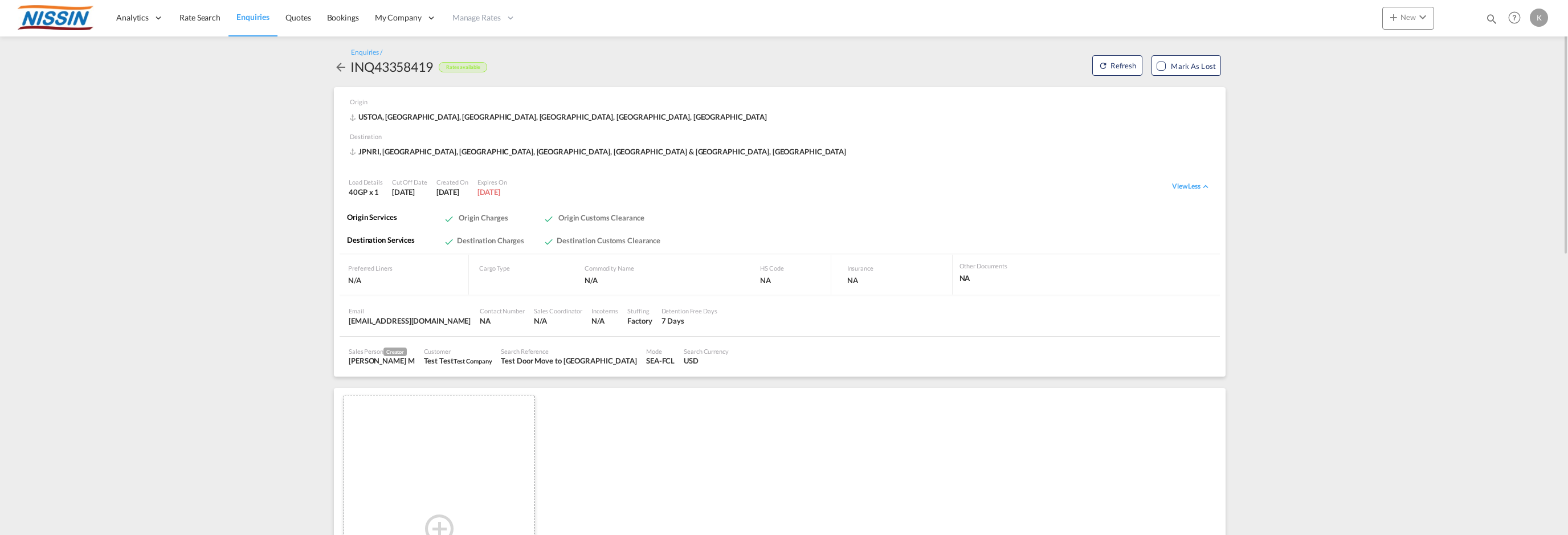
click at [459, 62] on div "Rates available" at bounding box center [463, 67] width 49 height 10
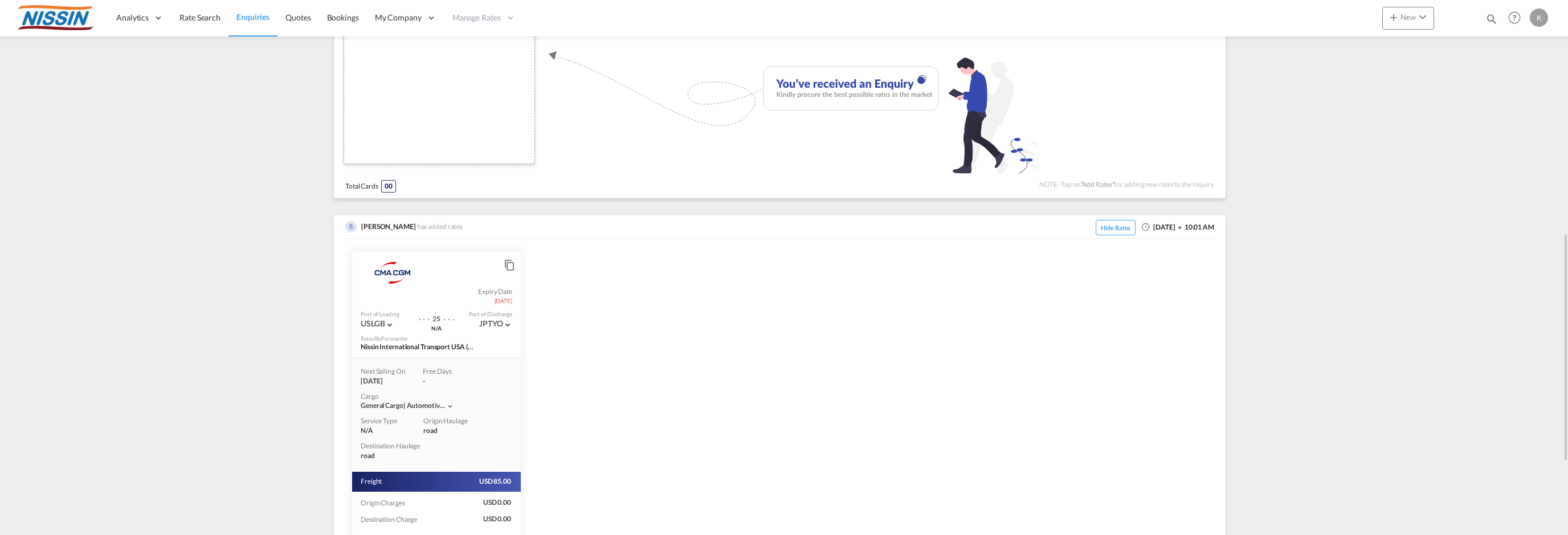
scroll to position [722, 0]
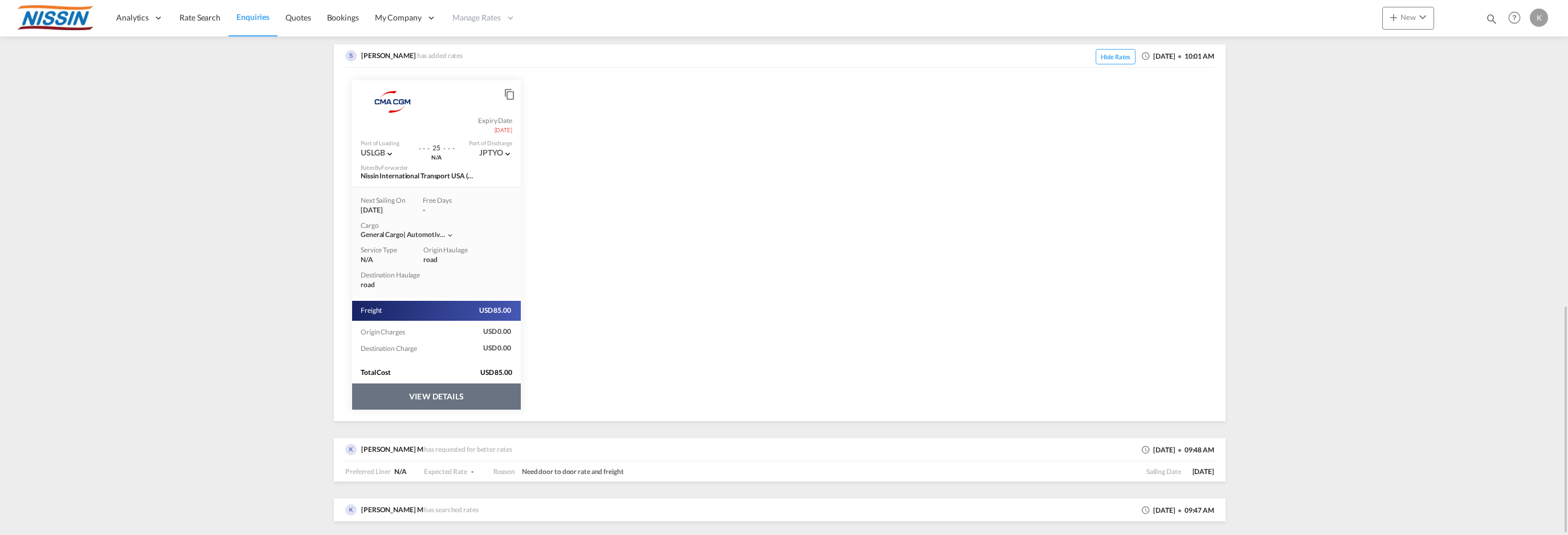
click at [468, 400] on button "VIEW DETAILS" at bounding box center [437, 397] width 169 height 27
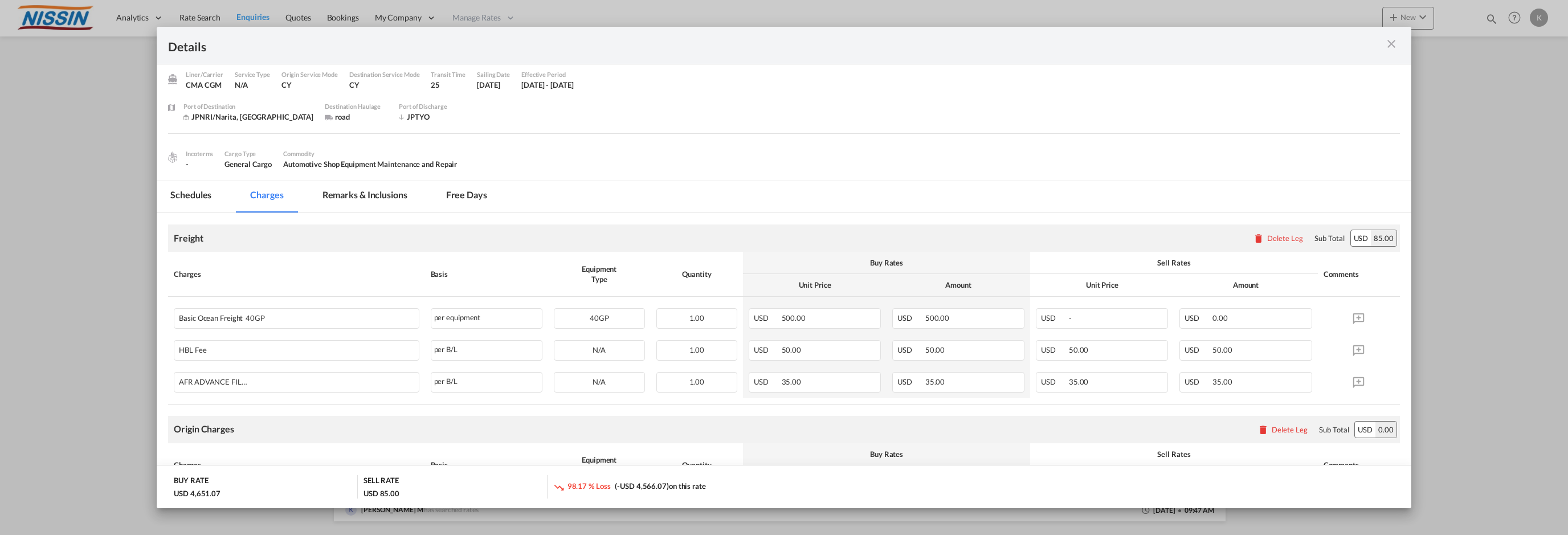
scroll to position [0, 0]
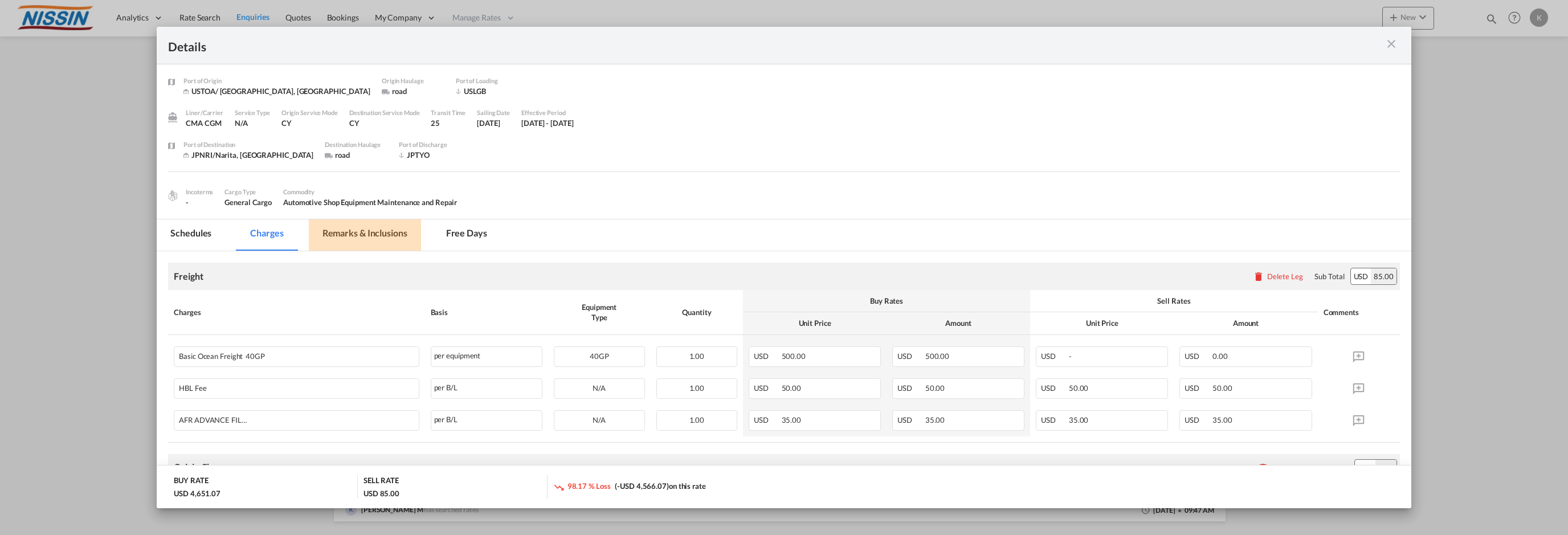
click at [338, 230] on md-tab-item "Remarks & Inclusions" at bounding box center [365, 235] width 113 height 31
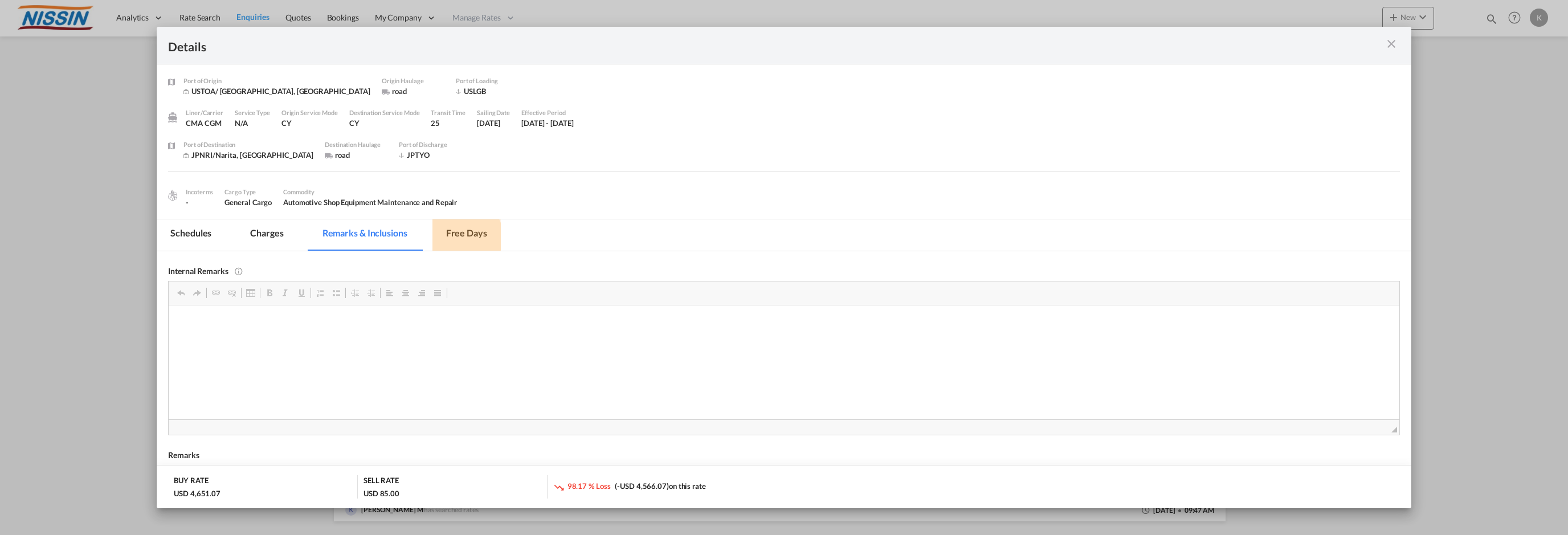
click at [464, 237] on md-tab-item "Free days" at bounding box center [466, 235] width 68 height 31
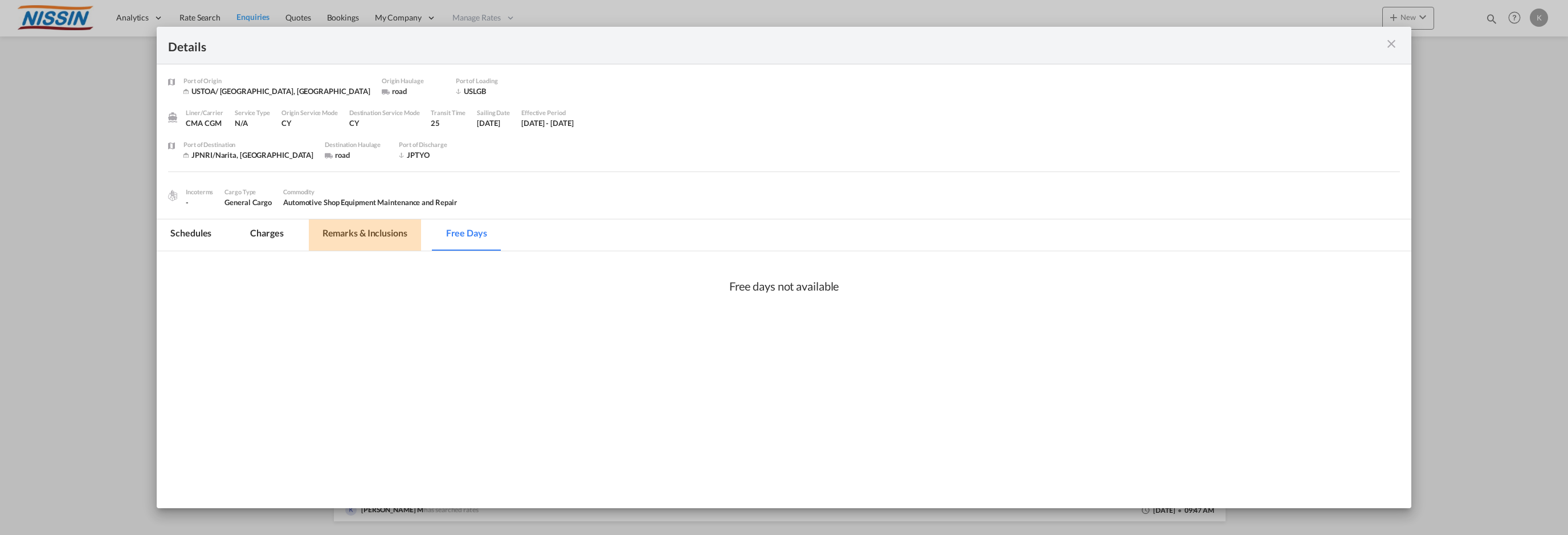
click at [384, 236] on md-tab-item "Remarks & Inclusions" at bounding box center [365, 235] width 113 height 31
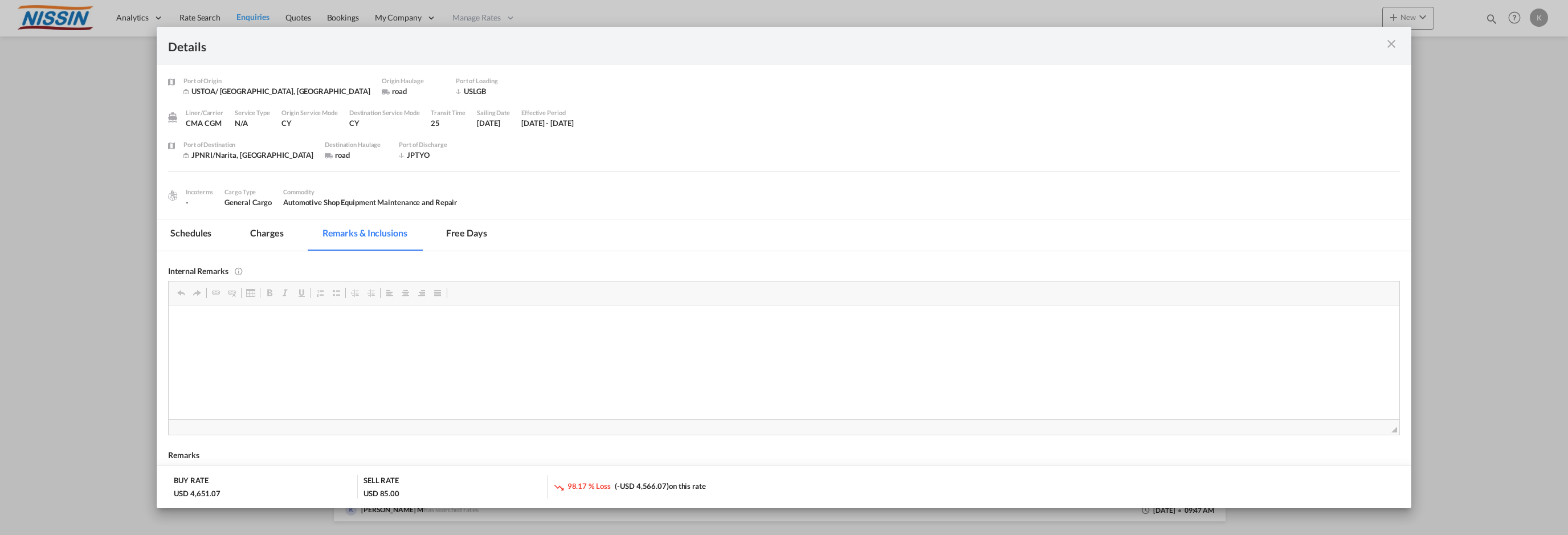
click at [567, 340] on html at bounding box center [784, 322] width 1231 height 35
click at [1392, 46] on md-icon "icon-close m-3 fg-AAA8AD cursor" at bounding box center [1391, 43] width 14 height 14
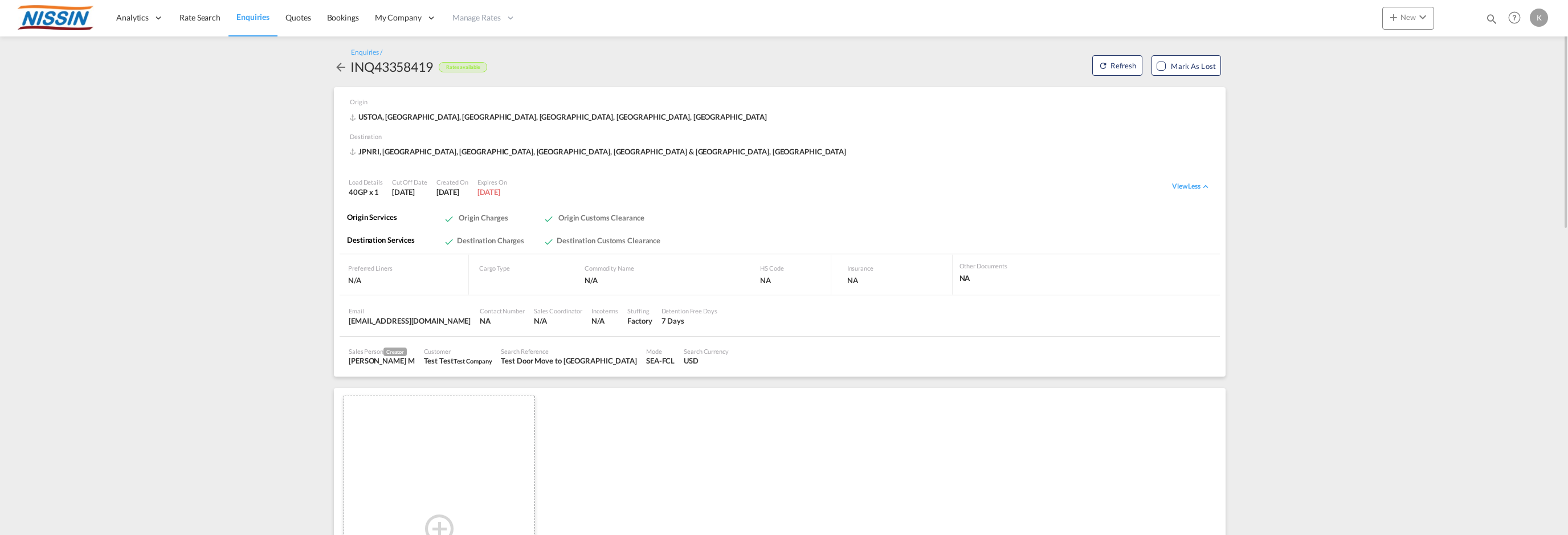
click at [339, 65] on md-icon "icon-arrow-left" at bounding box center [340, 67] width 14 height 14
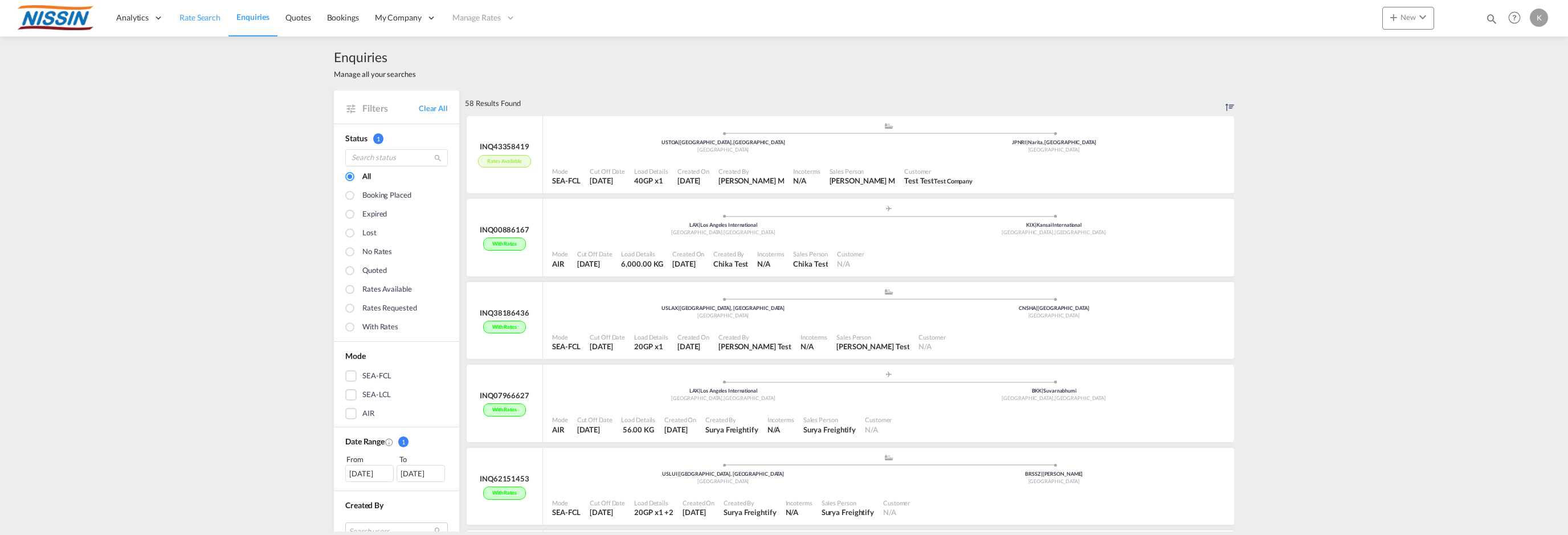
click at [210, 19] on span "Rate Search" at bounding box center [199, 18] width 41 height 10
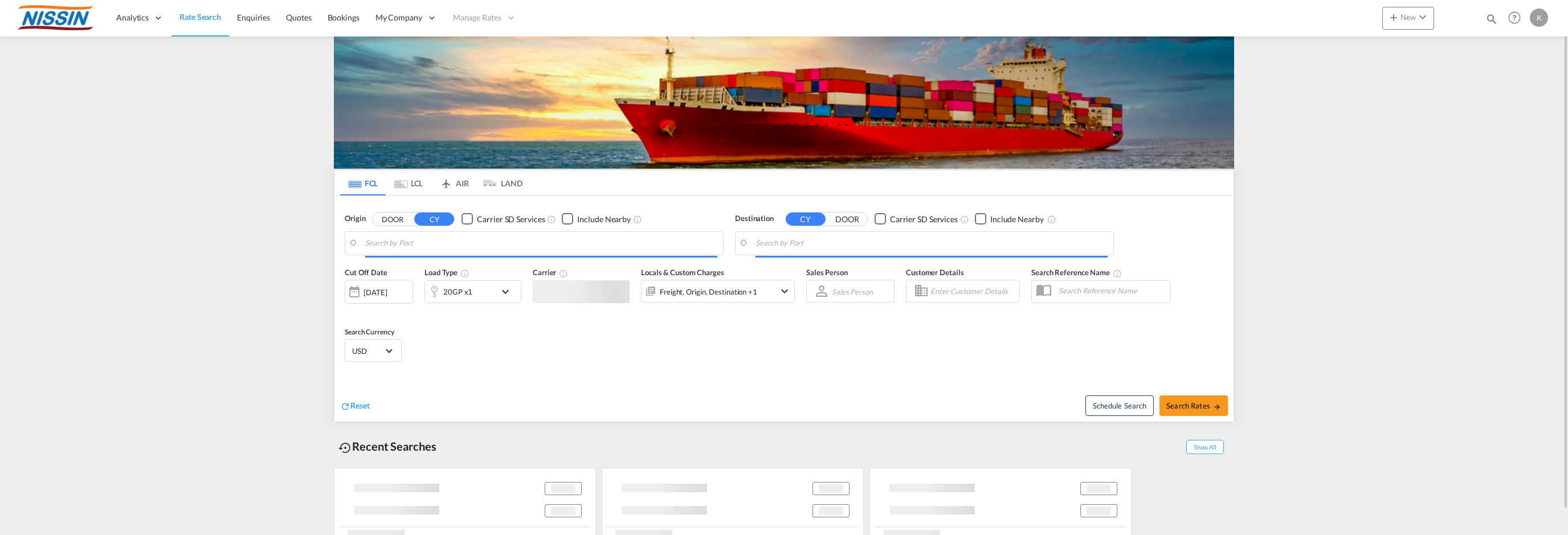
click at [398, 243] on input "Search by Port" at bounding box center [541, 243] width 352 height 17
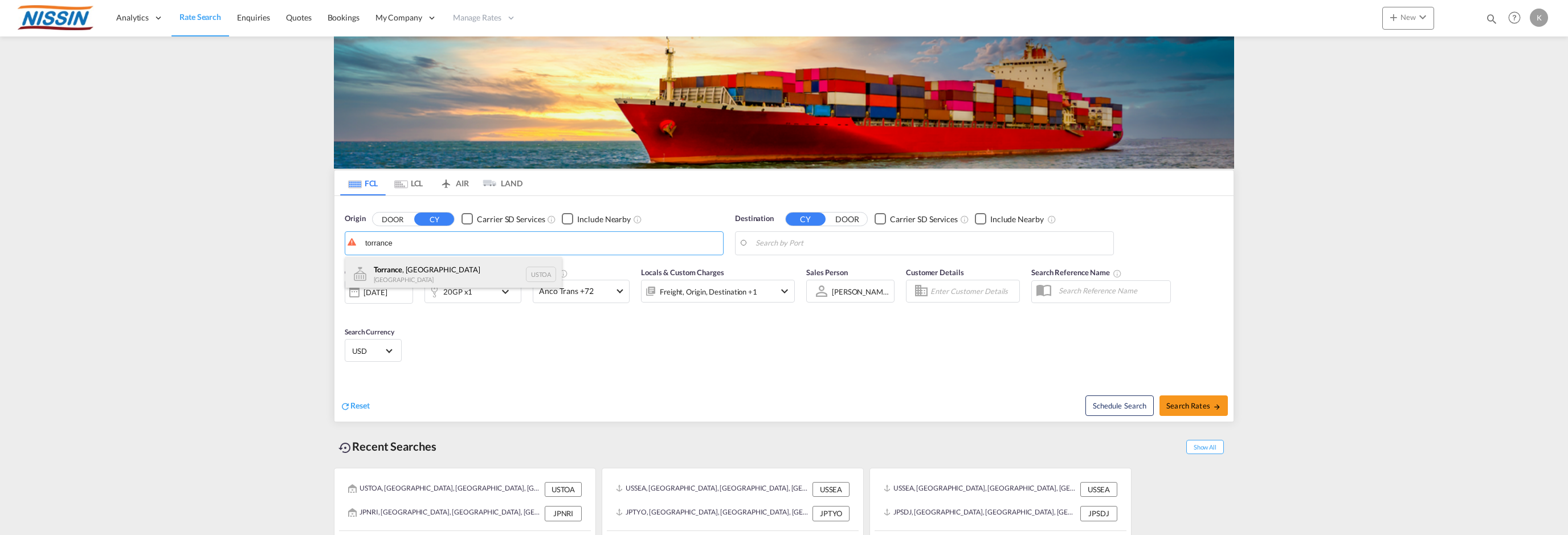
click at [392, 270] on div "[GEOGRAPHIC_DATA] , [GEOGRAPHIC_DATA] [GEOGRAPHIC_DATA] USTOA" at bounding box center [453, 274] width 216 height 35
type input "Torrance, [GEOGRAPHIC_DATA], USTOA"
click at [765, 245] on body "Analytics Reports Dashboard Rate Search Enquiries Quotes Bookings" at bounding box center [784, 267] width 1568 height 535
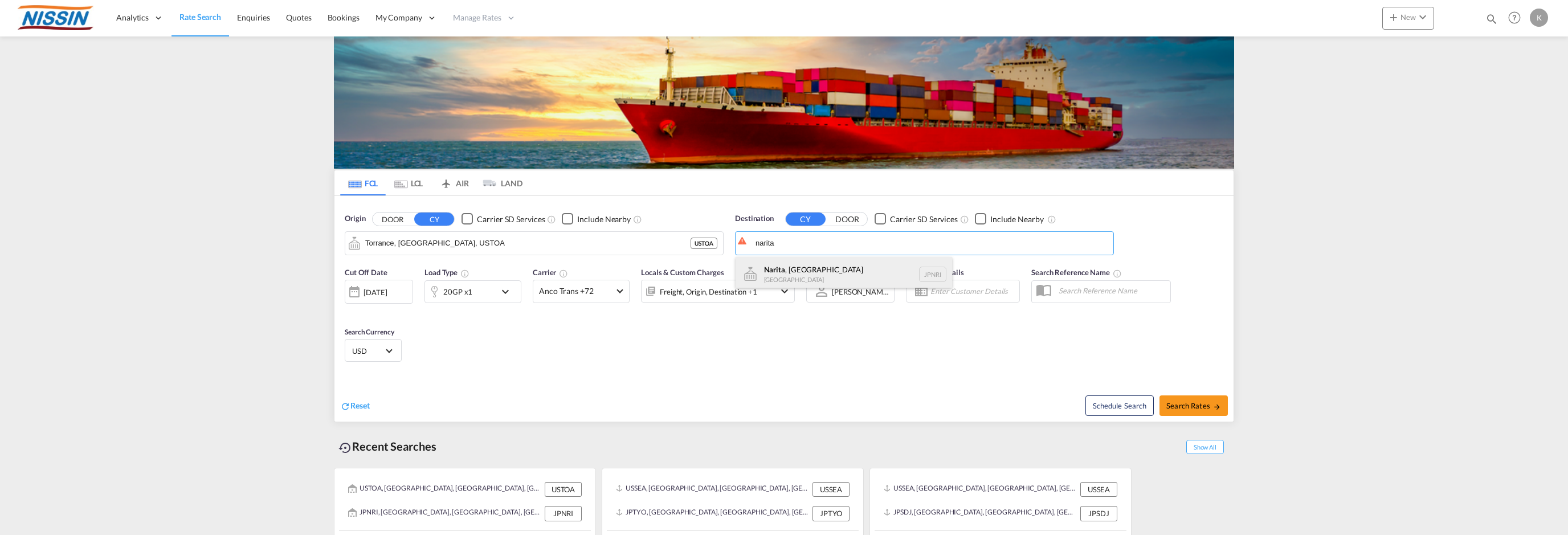
click at [804, 270] on div "Narita , [GEOGRAPHIC_DATA] [GEOGRAPHIC_DATA] JPNRI" at bounding box center [844, 274] width 216 height 35
type input "Narita, [GEOGRAPHIC_DATA], JPNRI"
click at [387, 291] on div "[DATE]" at bounding box center [375, 292] width 23 height 10
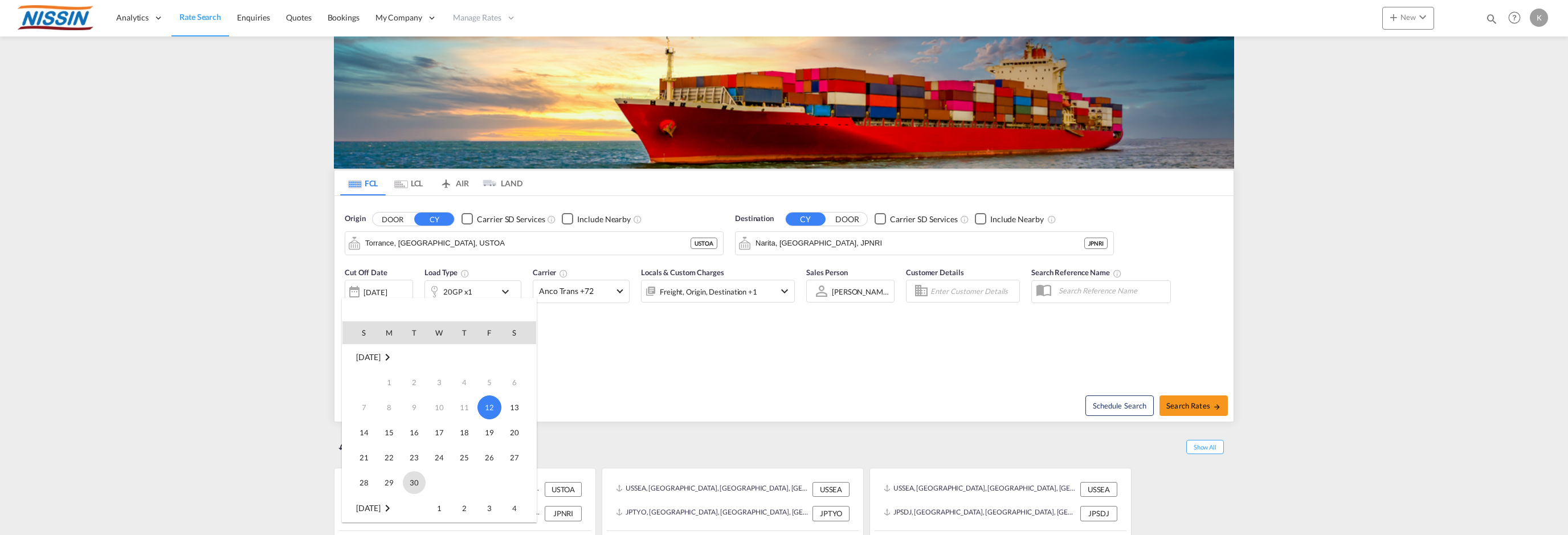
click at [414, 481] on span "30" at bounding box center [414, 483] width 23 height 23
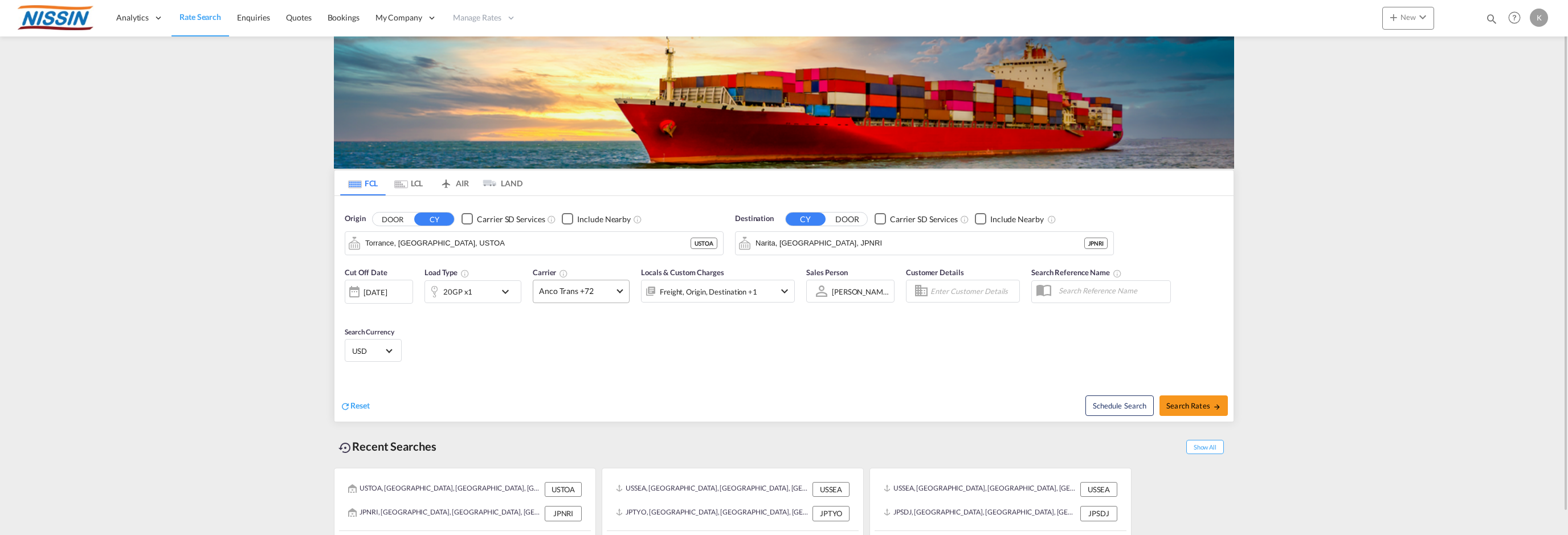
click at [622, 285] on md-select-value "Anco Trans +72" at bounding box center [581, 292] width 96 height 23
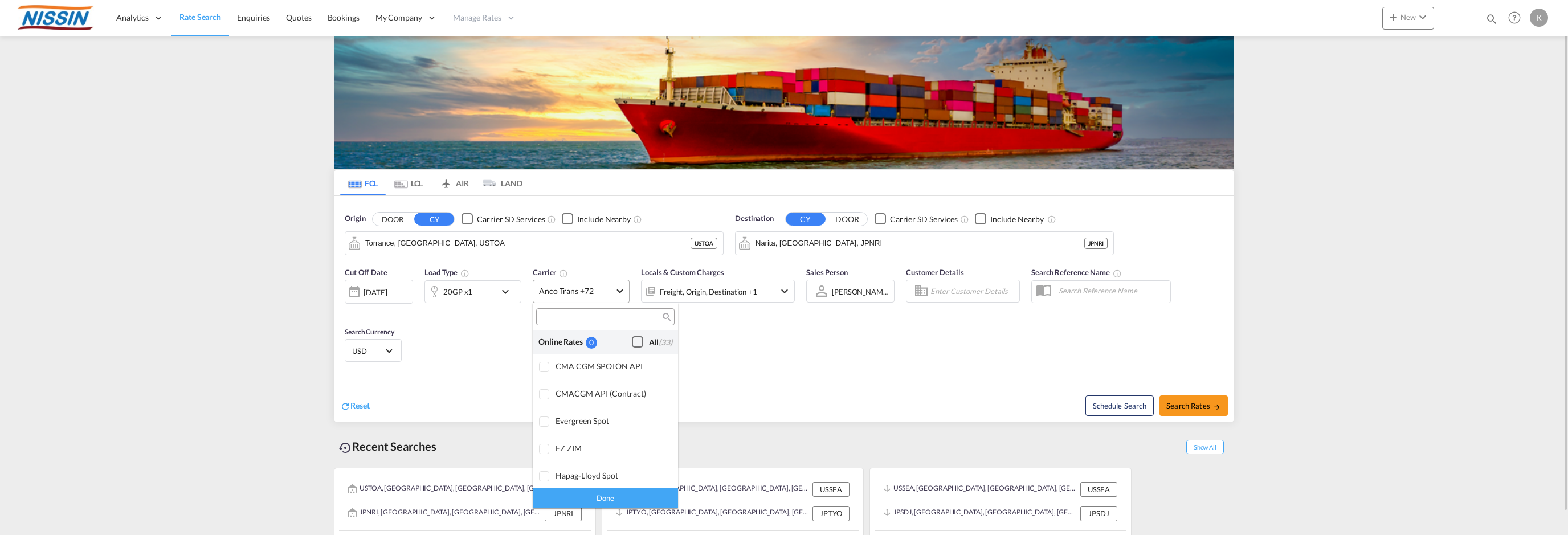
scroll to position [887, 0]
click at [632, 381] on div "Checkbox No Ink" at bounding box center [638, 381] width 11 height 11
click at [588, 314] on input "search" at bounding box center [601, 317] width 122 height 10
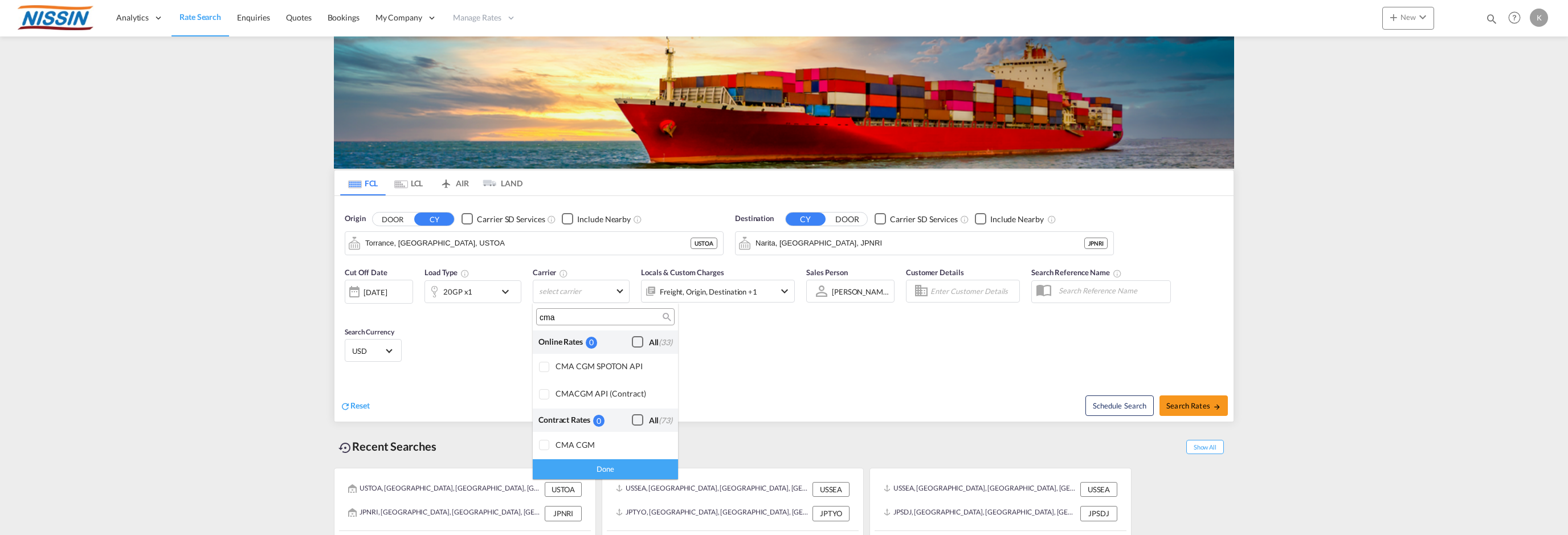
scroll to position [0, 0]
type input "cma"
click at [545, 367] on div at bounding box center [544, 368] width 11 height 11
click at [548, 393] on div at bounding box center [544, 395] width 11 height 11
click at [549, 451] on div at bounding box center [544, 446] width 11 height 11
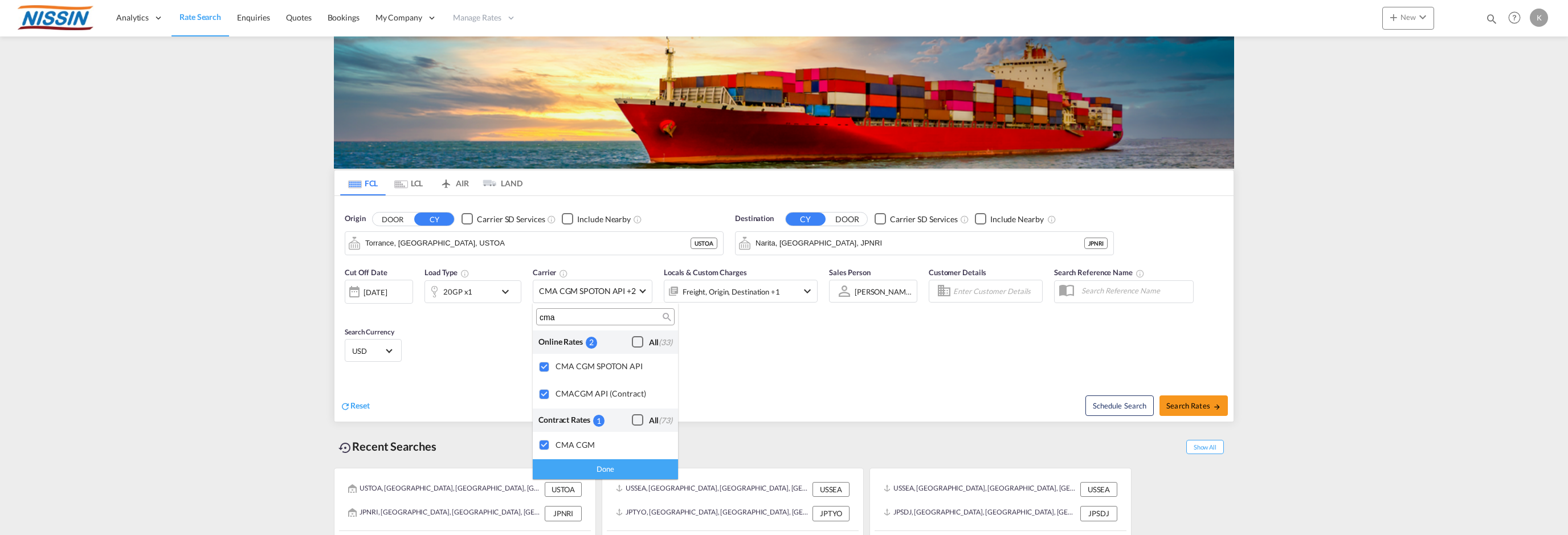
click at [623, 468] on div "Done" at bounding box center [605, 469] width 146 height 20
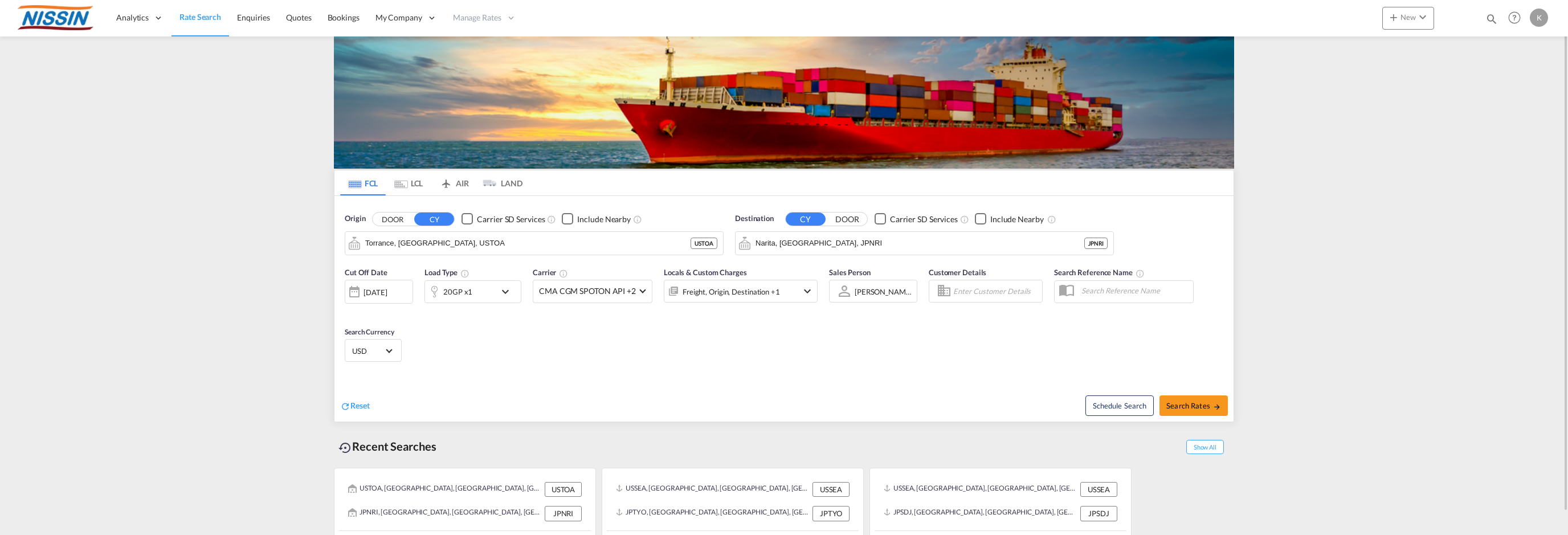
click at [494, 294] on div "20GP x1" at bounding box center [461, 292] width 71 height 23
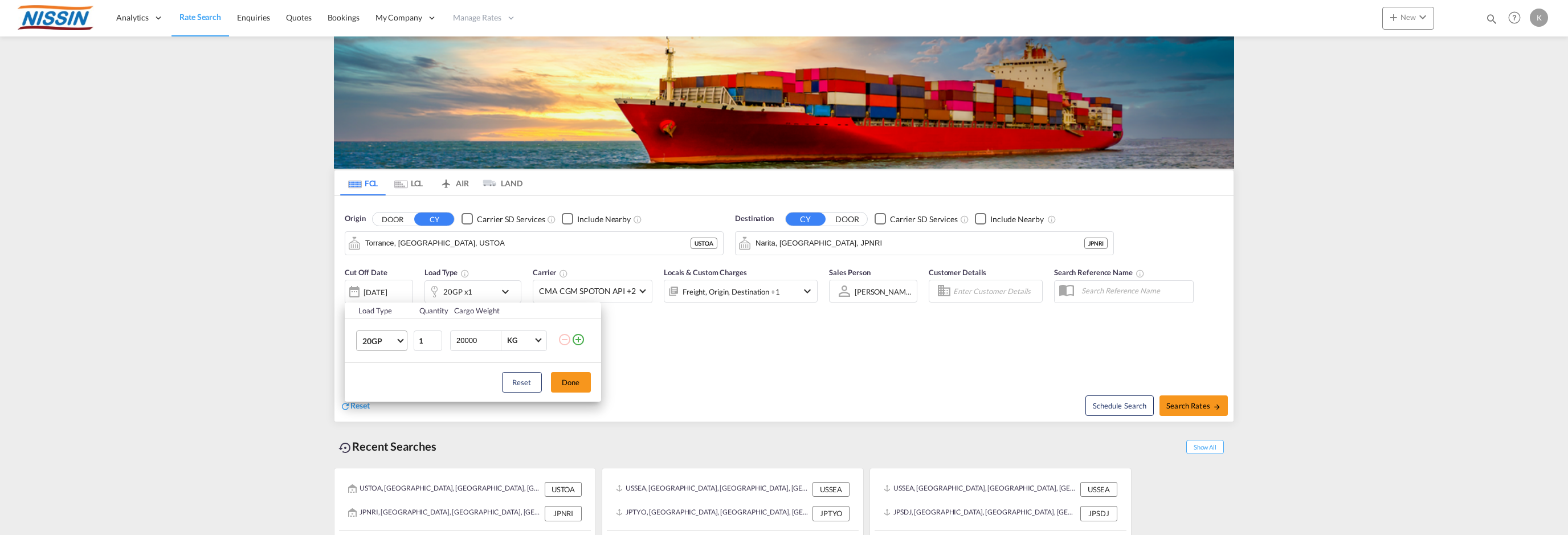
click at [394, 346] on span "20GP" at bounding box center [379, 341] width 33 height 11
click at [384, 369] on md-option "40GP" at bounding box center [392, 368] width 77 height 27
click at [573, 381] on button "Done" at bounding box center [571, 383] width 40 height 21
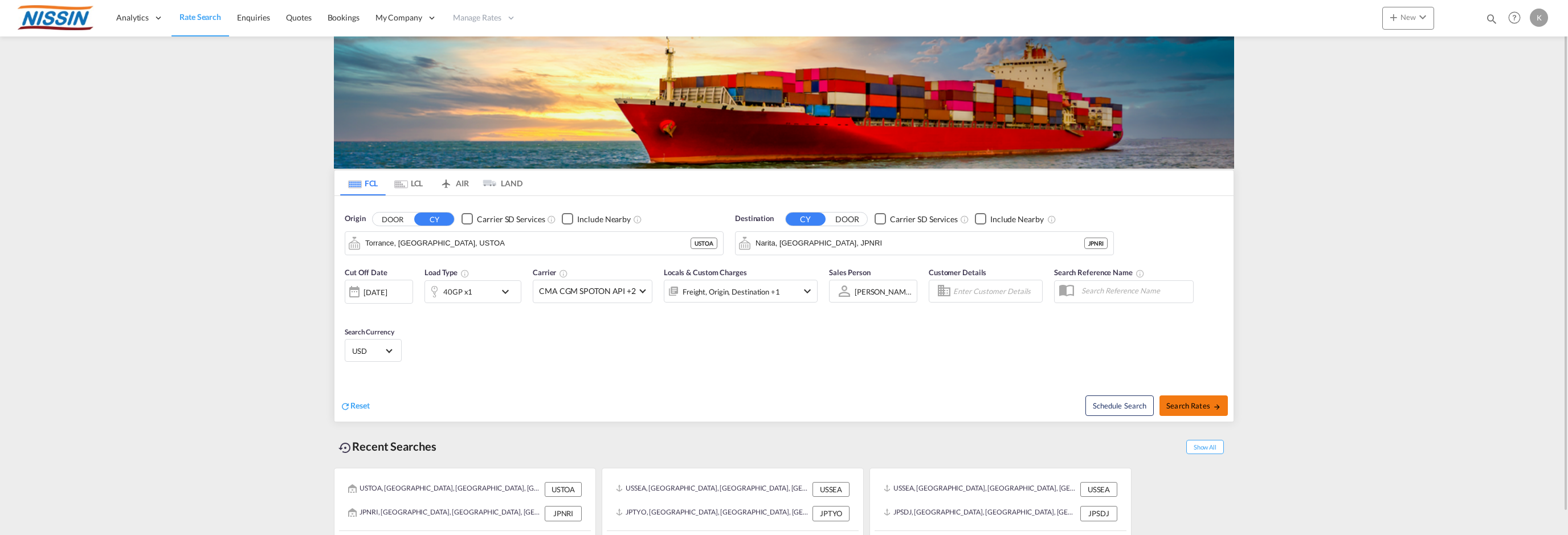
click at [1190, 405] on span "Search Rates" at bounding box center [1194, 405] width 55 height 9
type input "USTOA to JPNRI / 30 Sep 2025"
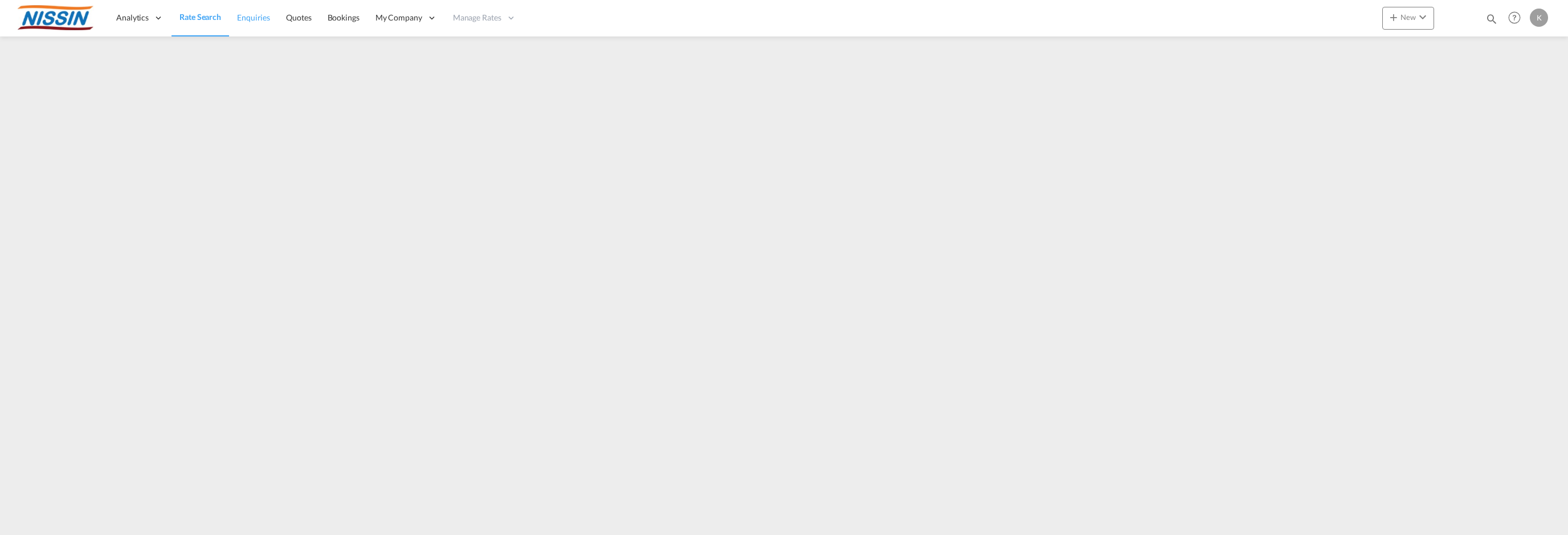
drag, startPoint x: 249, startPoint y: 14, endPoint x: 267, endPoint y: 20, distance: 19.0
click at [249, 14] on span "Enquiries" at bounding box center [253, 18] width 33 height 10
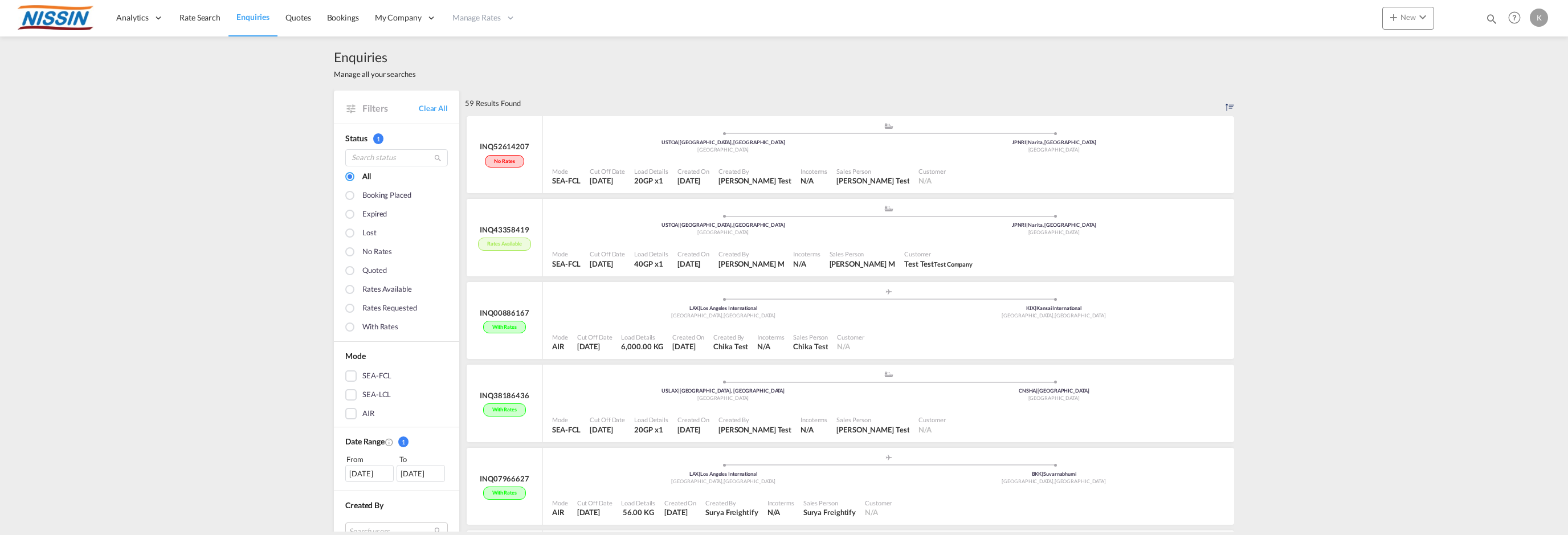
click at [347, 307] on div at bounding box center [351, 310] width 11 height 11
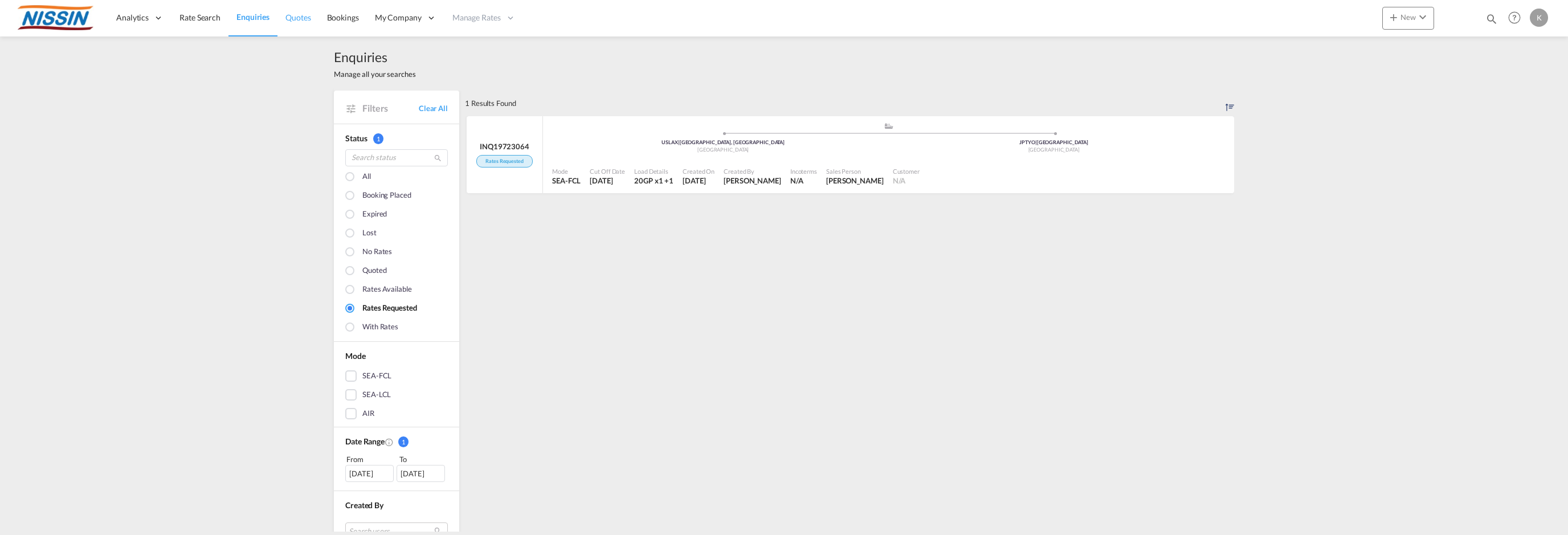
click at [292, 20] on span "Quotes" at bounding box center [298, 18] width 25 height 10
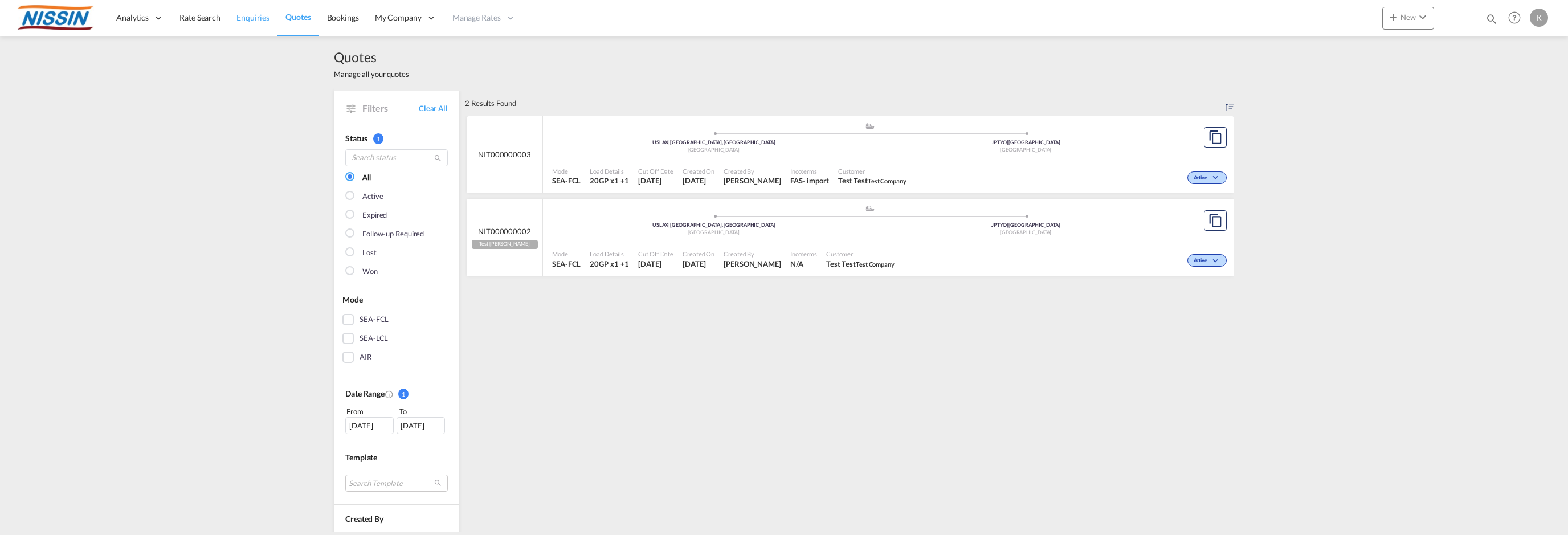
click at [265, 13] on span "Enquiries" at bounding box center [252, 18] width 33 height 10
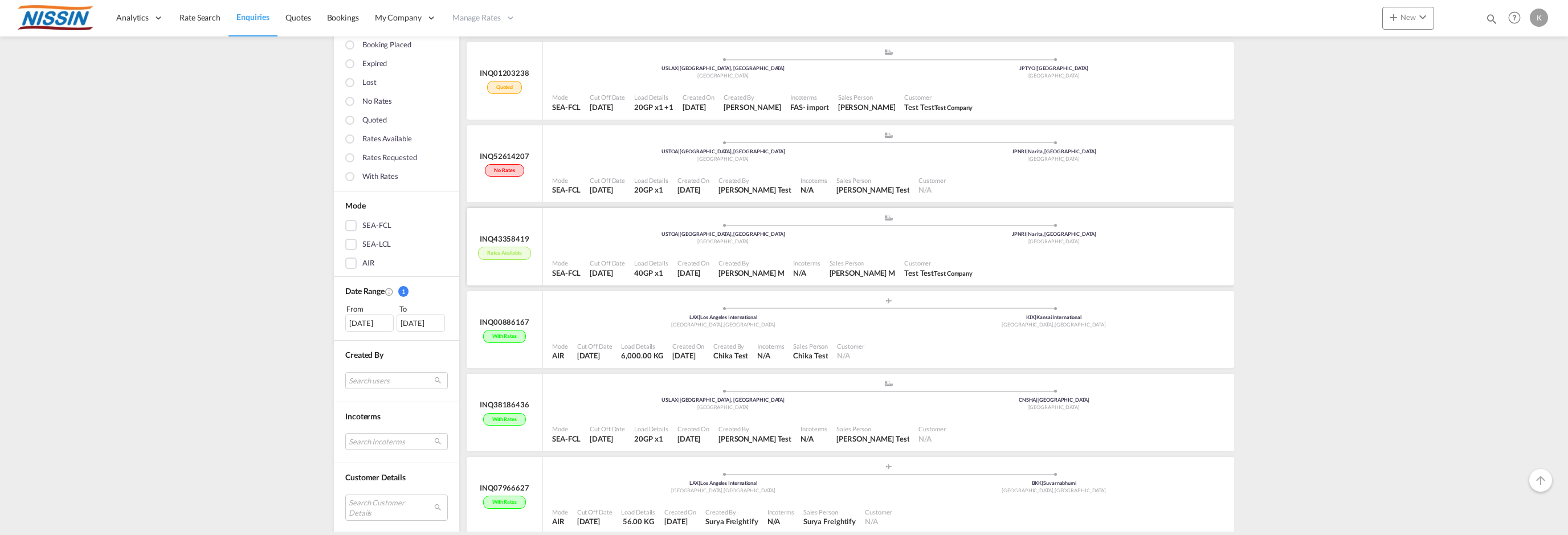
scroll to position [228, 0]
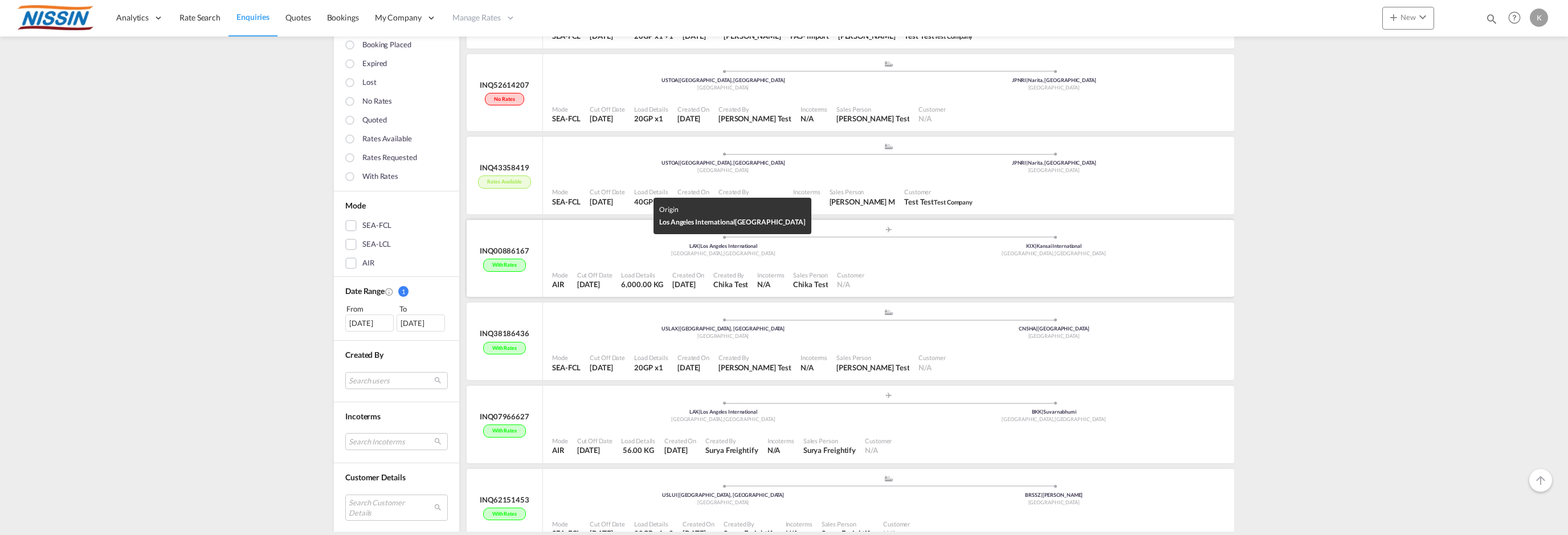
click at [611, 256] on div "Los Angeles , United States" at bounding box center [724, 253] width 331 height 7
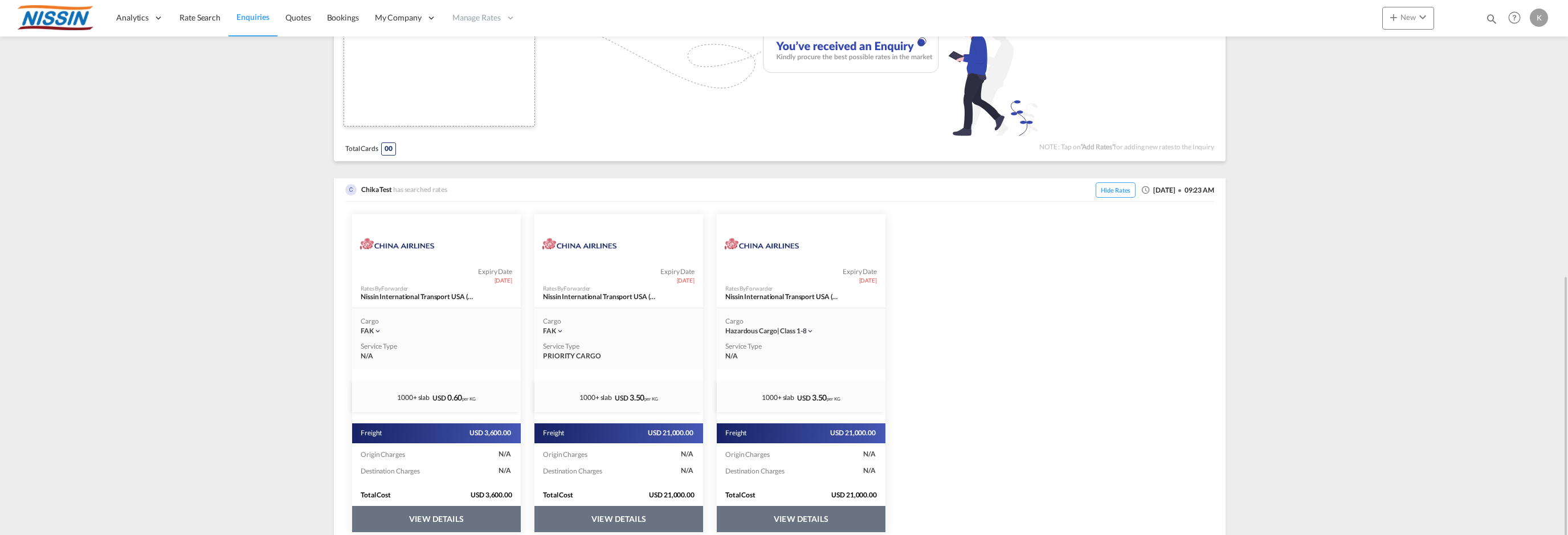
scroll to position [479, 0]
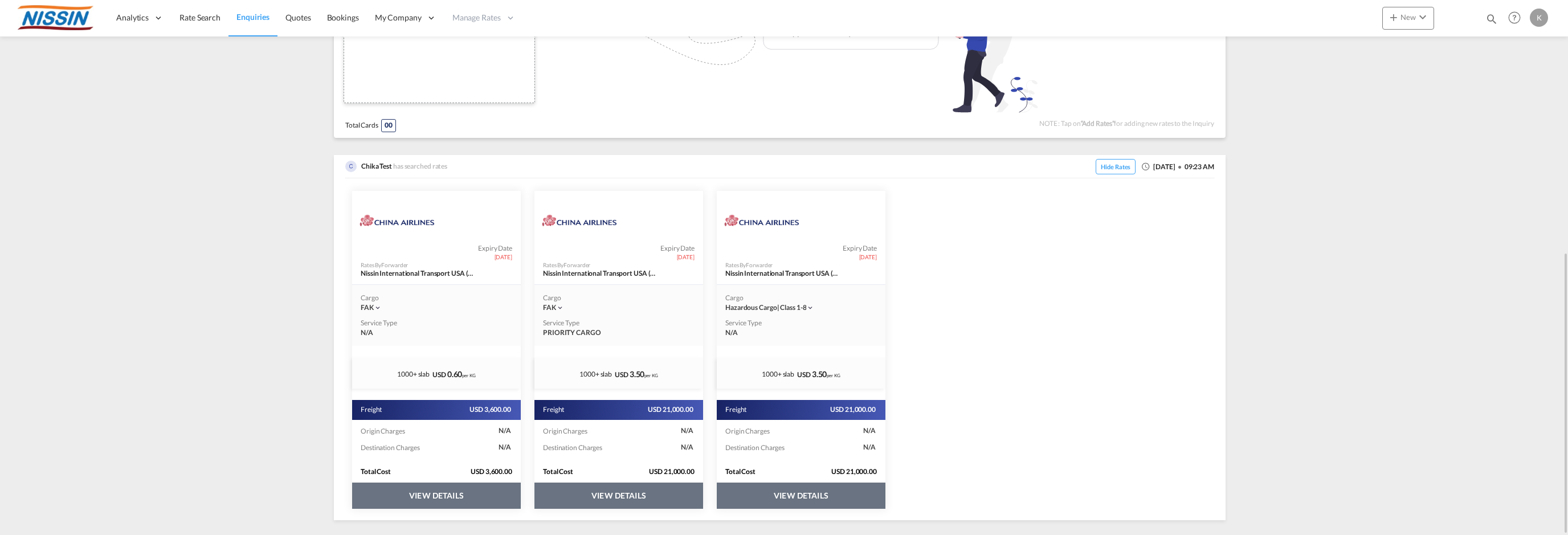
click at [780, 491] on button "VIEW DETAILS" at bounding box center [802, 496] width 169 height 27
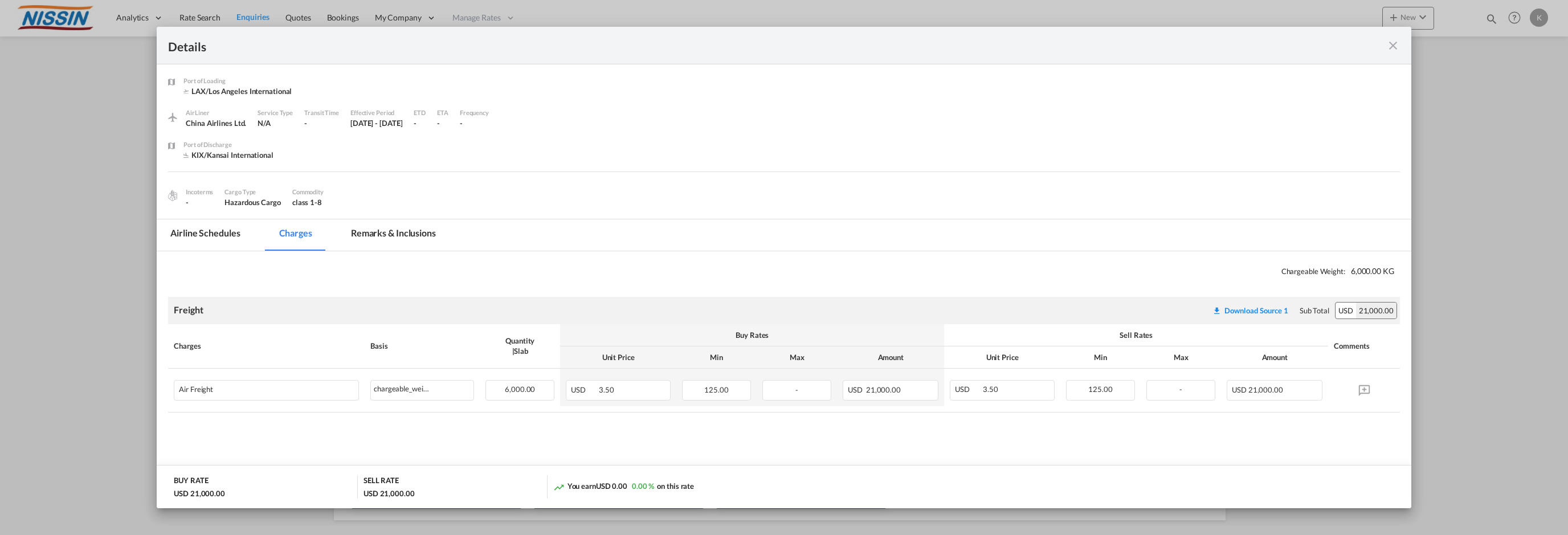
scroll to position [7, 0]
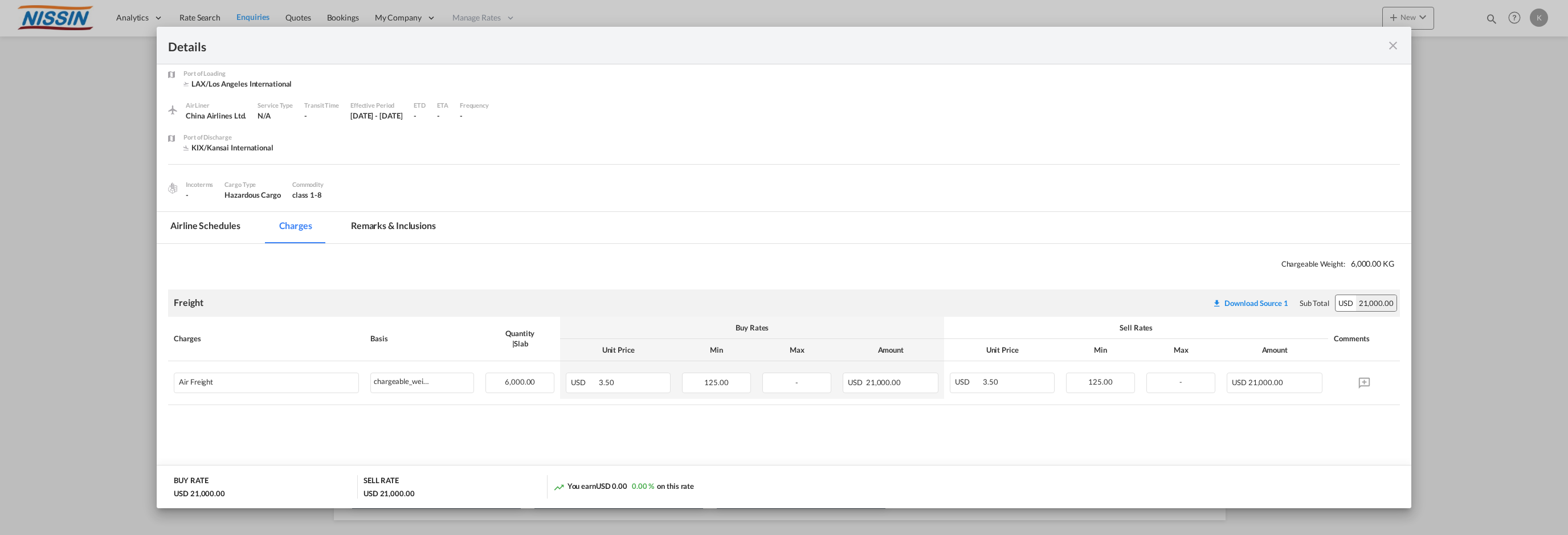
click at [1389, 42] on md-icon "icon-close fg-AAA8AD m-0 cursor" at bounding box center [1393, 45] width 14 height 14
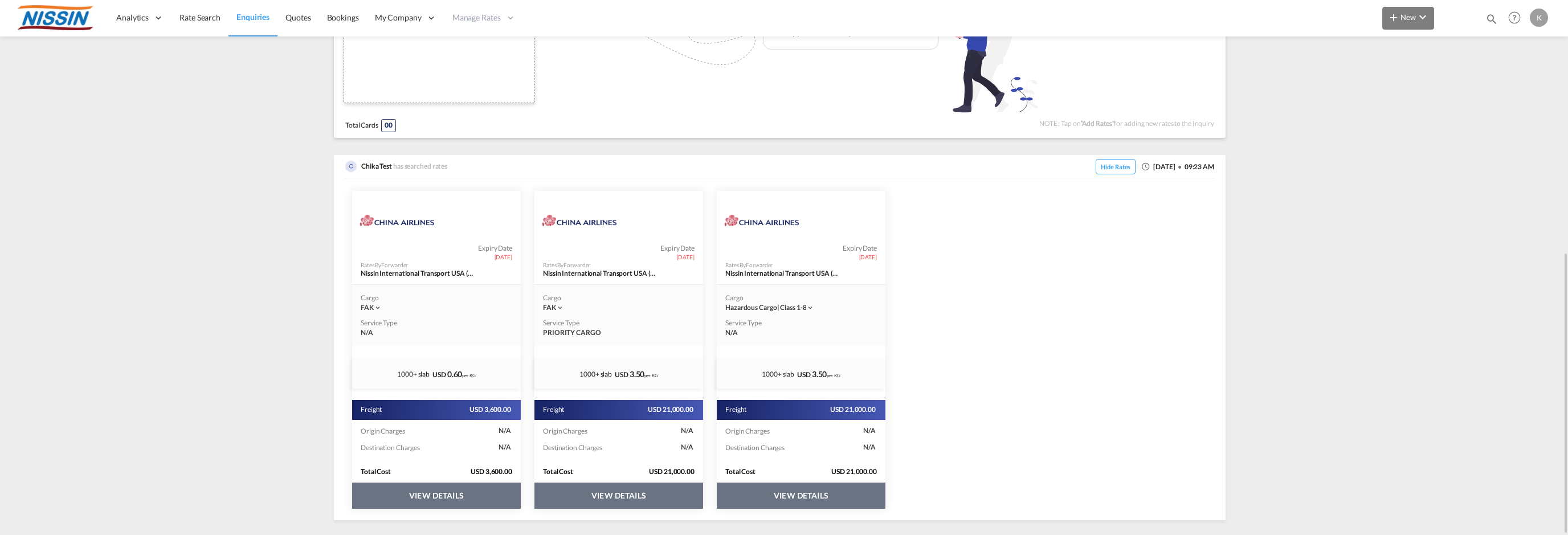
click at [1409, 13] on span "New" at bounding box center [1408, 17] width 43 height 9
click at [1488, 49] on div "Ratecard" at bounding box center [1470, 48] width 42 height 28
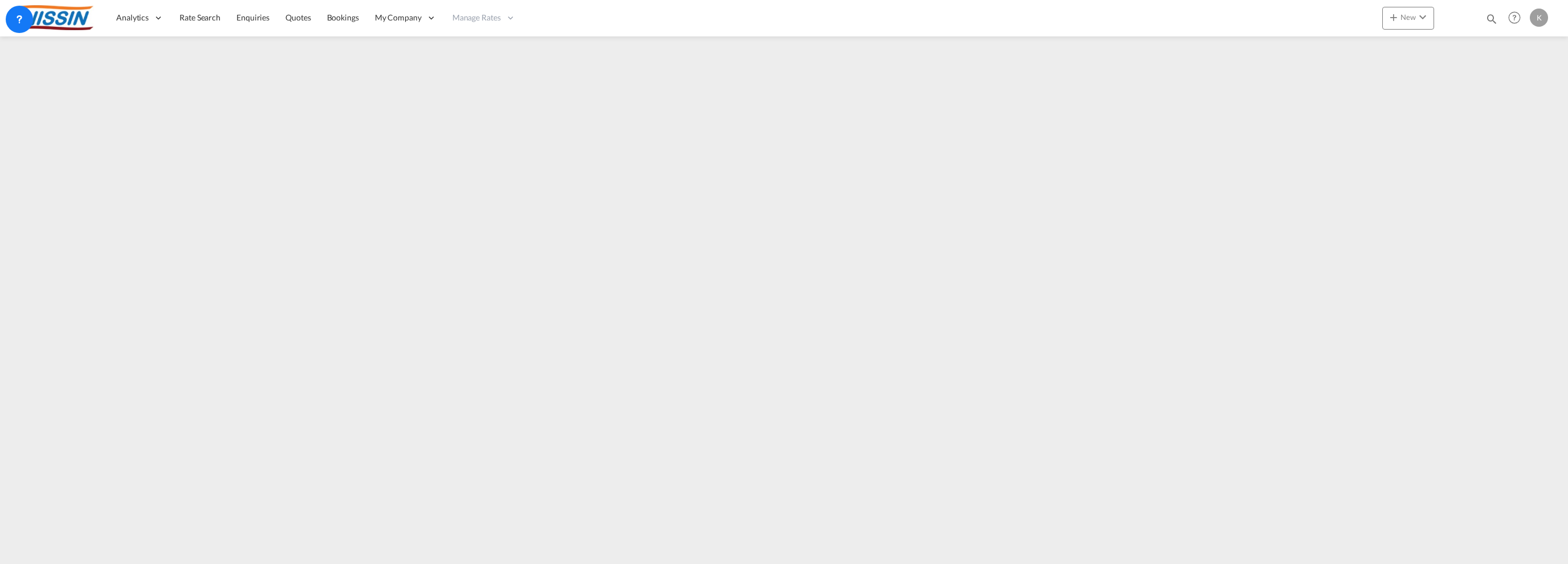
click at [1534, 20] on div "K" at bounding box center [1539, 18] width 18 height 18
click at [1516, 91] on button "Logout" at bounding box center [1526, 87] width 74 height 22
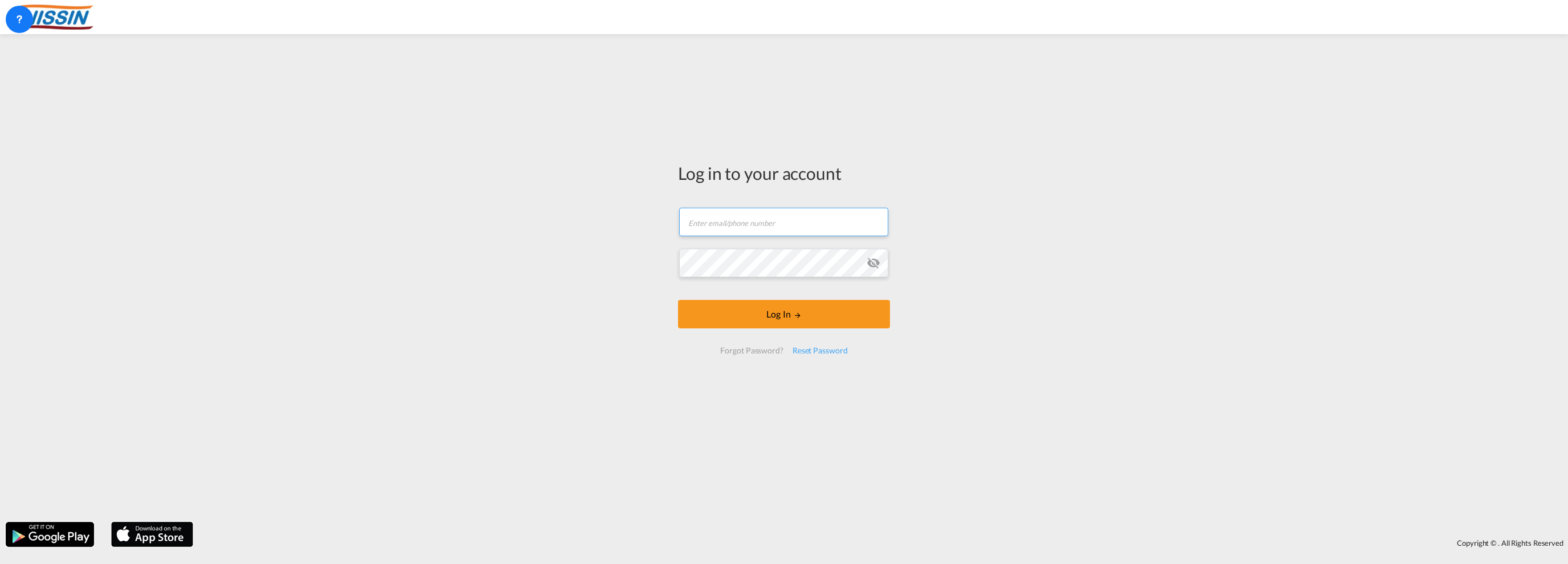
type input "[EMAIL_ADDRESS][DOMAIN_NAME]"
